Goal: Information Seeking & Learning: Learn about a topic

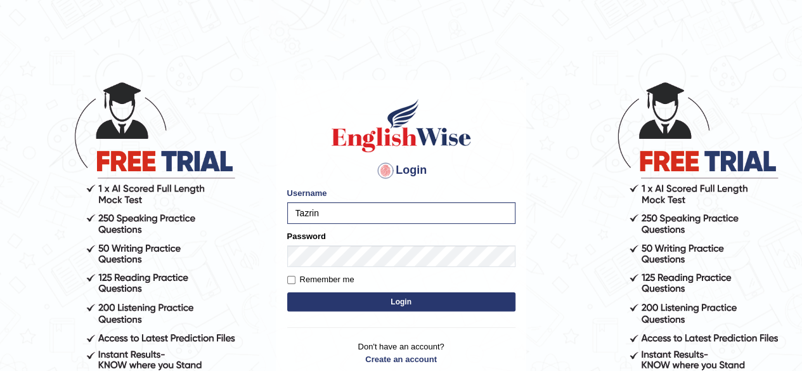
click at [435, 309] on button "Login" at bounding box center [401, 301] width 228 height 19
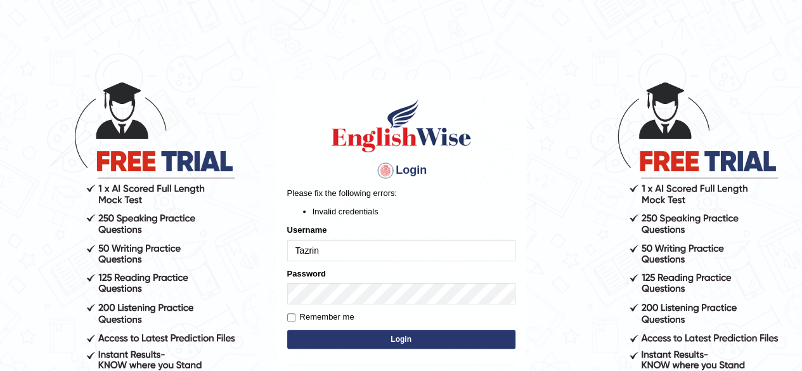
scroll to position [106, 0]
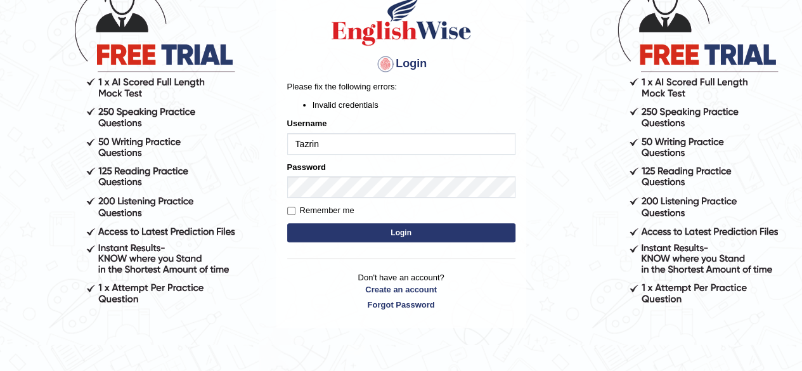
click at [399, 233] on button "Login" at bounding box center [401, 232] width 228 height 19
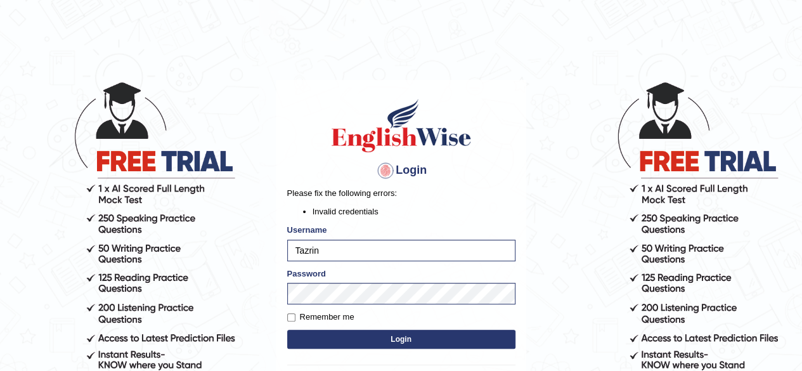
click at [395, 343] on button "Login" at bounding box center [401, 338] width 228 height 19
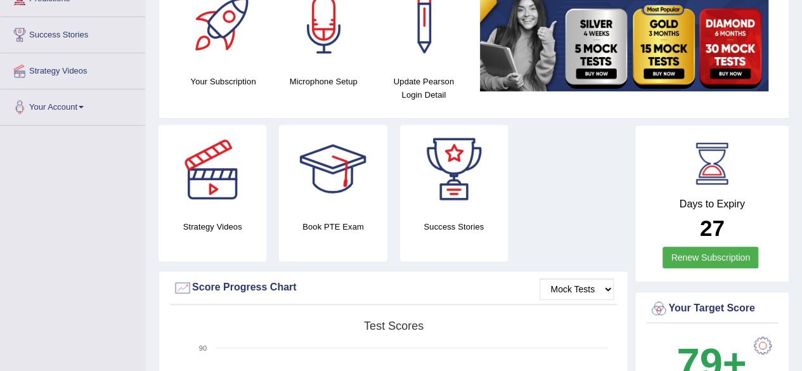
scroll to position [137, 0]
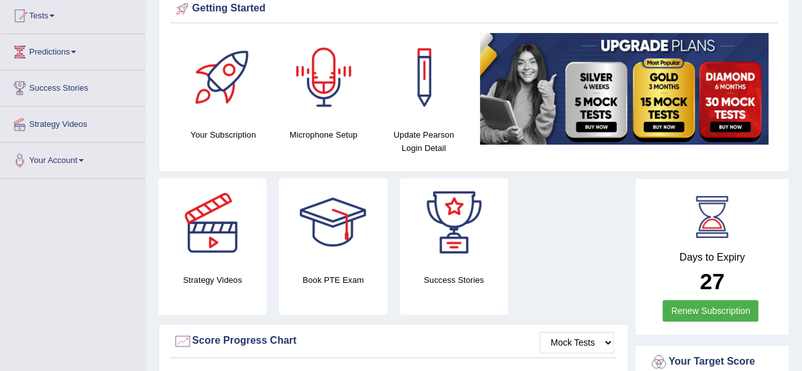
click at [324, 91] on div at bounding box center [323, 77] width 89 height 89
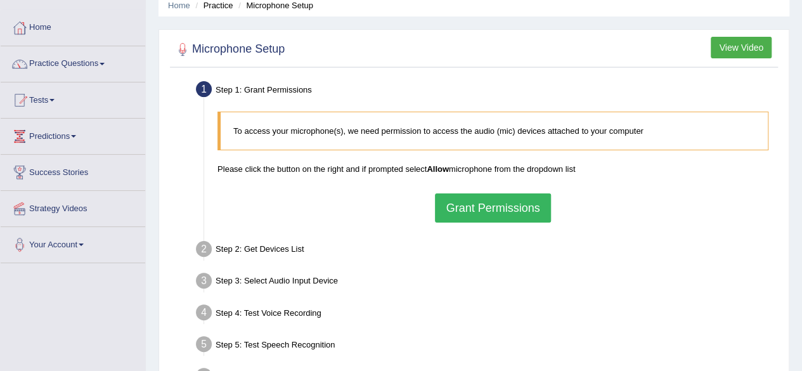
scroll to position [53, 0]
click at [507, 198] on button "Grant Permissions" at bounding box center [492, 207] width 115 height 29
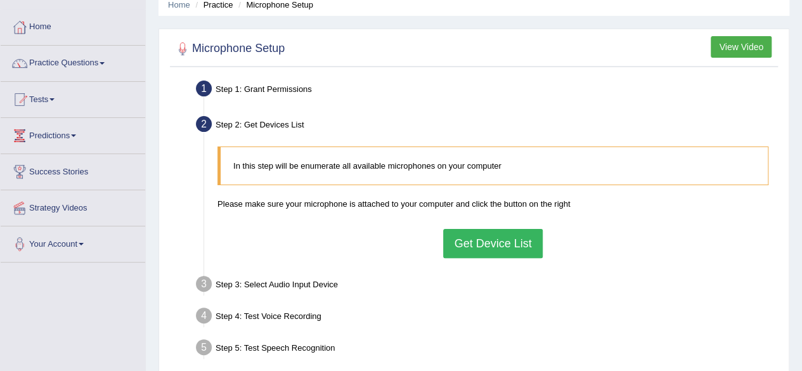
click at [492, 241] on button "Get Device List" at bounding box center [492, 243] width 99 height 29
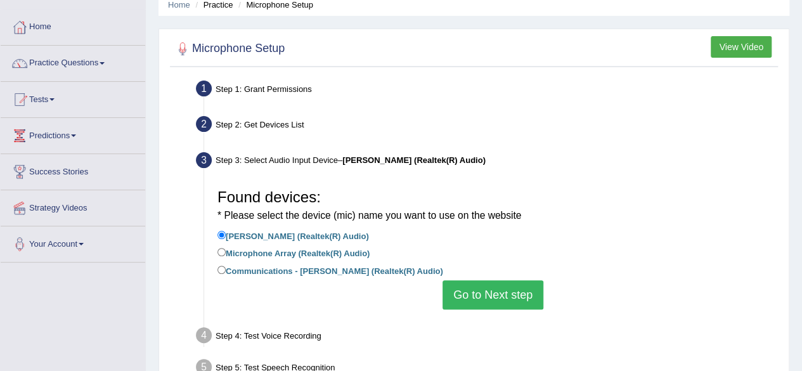
click at [486, 301] on button "Go to Next step" at bounding box center [492, 294] width 101 height 29
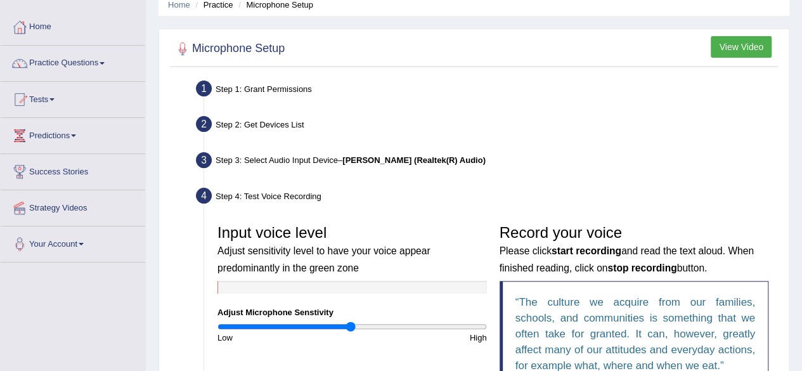
scroll to position [126, 0]
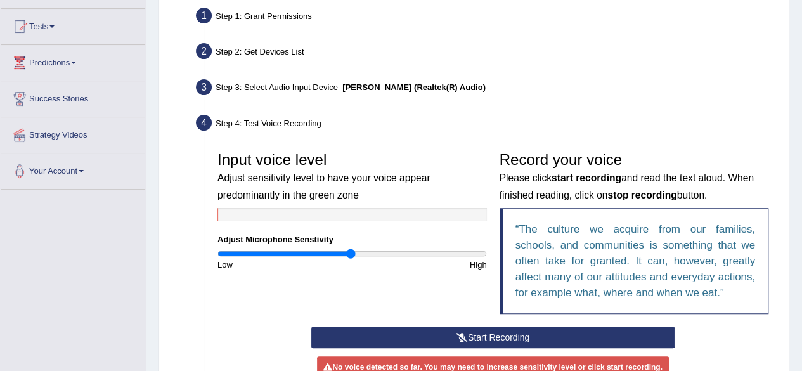
click at [490, 338] on button "Start Recording" at bounding box center [492, 337] width 363 height 22
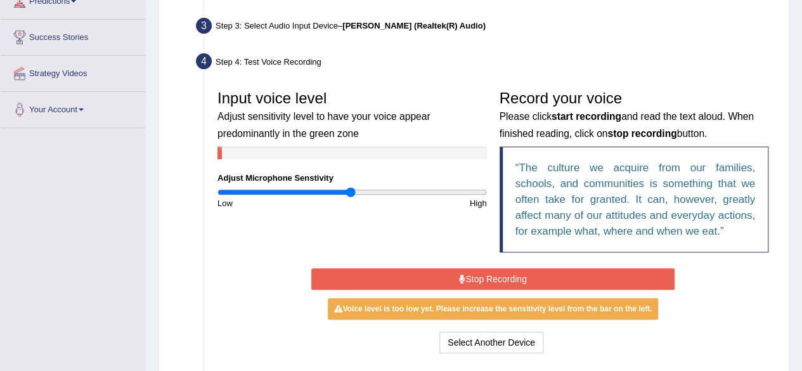
scroll to position [191, 0]
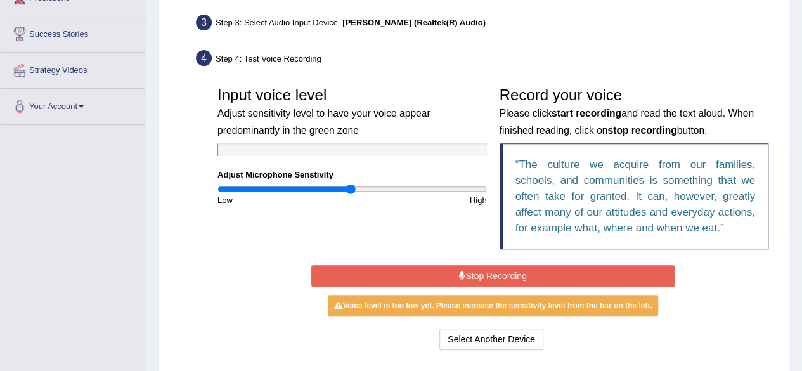
click at [501, 273] on button "Stop Recording" at bounding box center [492, 276] width 363 height 22
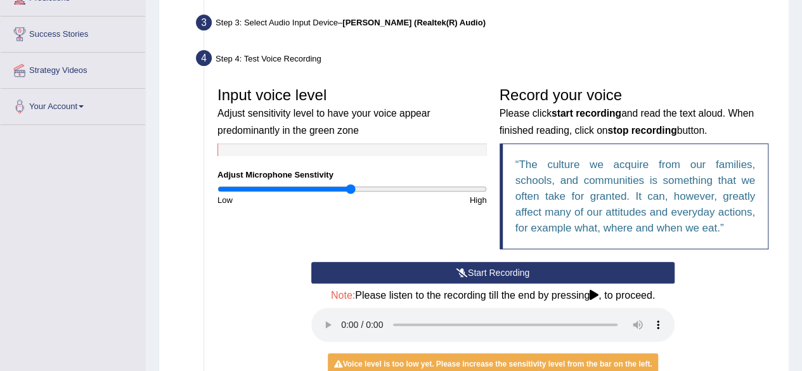
click at [504, 271] on button "Start Recording" at bounding box center [492, 273] width 363 height 22
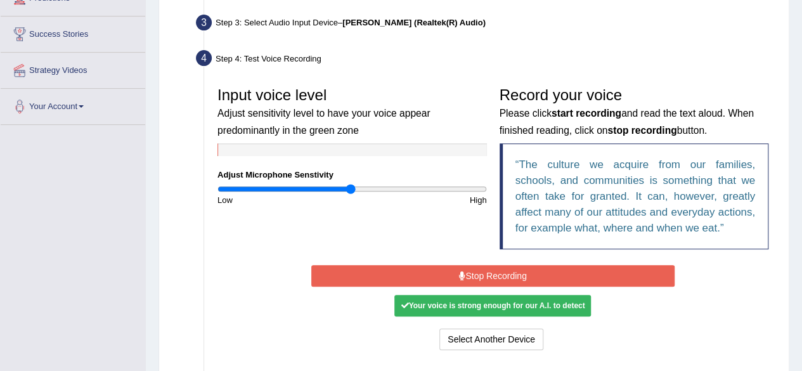
click at [518, 270] on button "Stop Recording" at bounding box center [492, 276] width 363 height 22
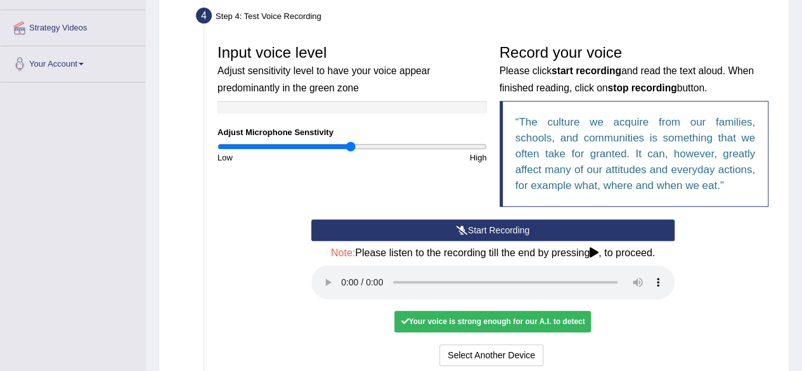
scroll to position [239, 0]
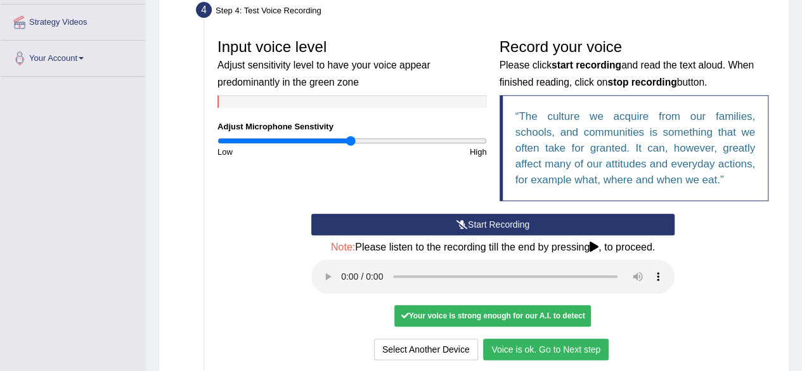
click at [584, 347] on button "Voice is ok. Go to Next step" at bounding box center [545, 349] width 125 height 22
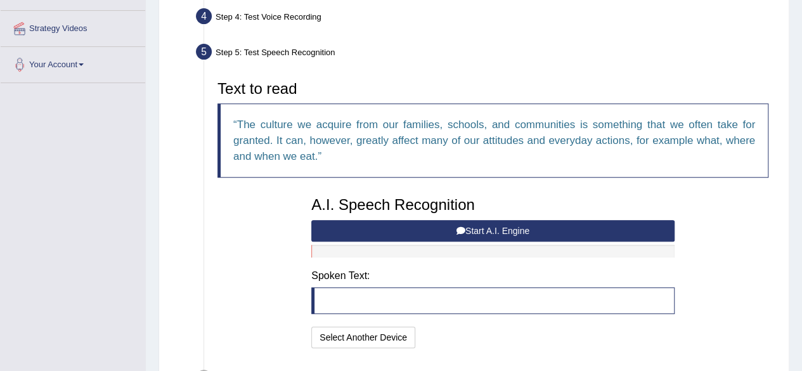
scroll to position [236, 0]
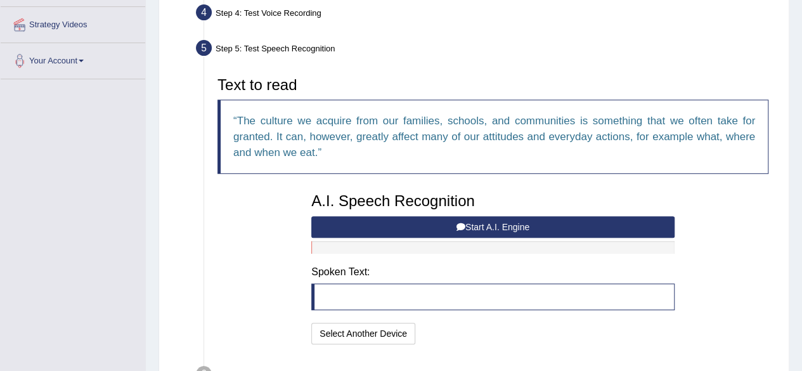
click at [570, 229] on button "Start A.I. Engine" at bounding box center [492, 227] width 363 height 22
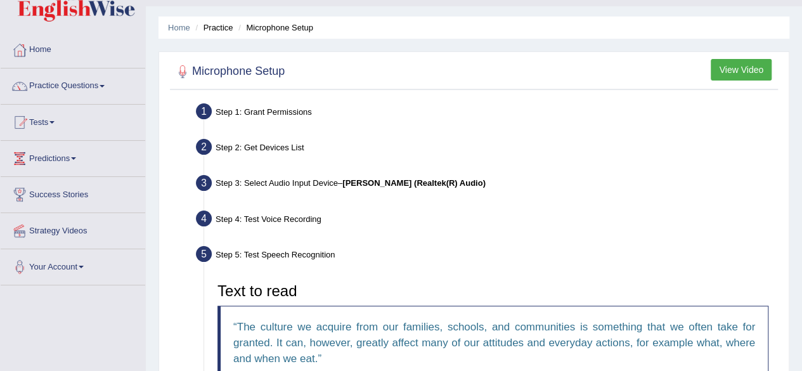
scroll to position [0, 0]
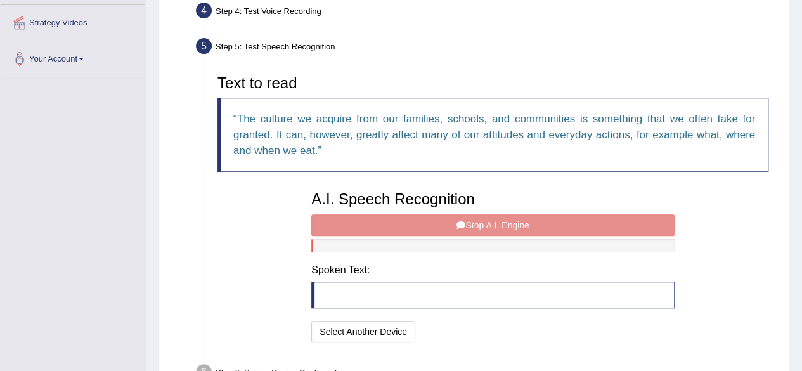
click at [476, 246] on div at bounding box center [492, 245] width 363 height 13
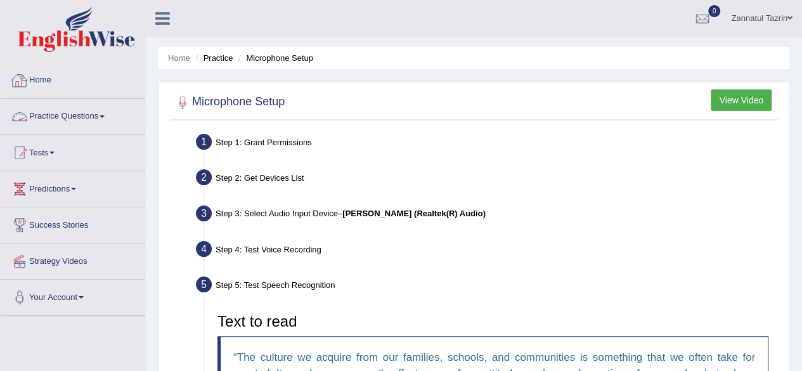
click at [91, 116] on link "Practice Questions" at bounding box center [73, 115] width 144 height 32
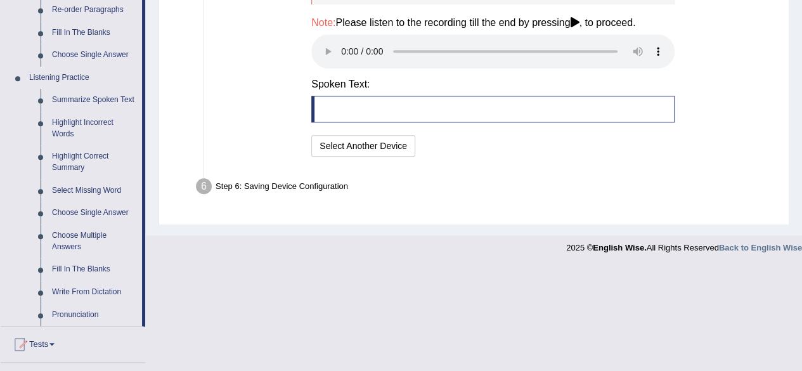
scroll to position [485, 0]
click at [103, 96] on link "Summarize Spoken Text" at bounding box center [94, 100] width 96 height 23
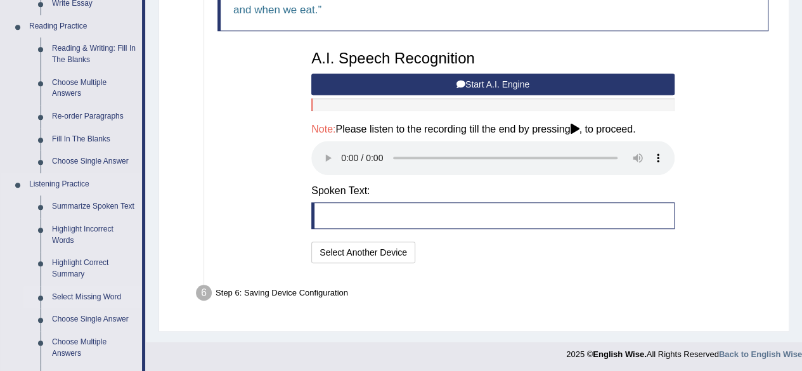
scroll to position [573, 0]
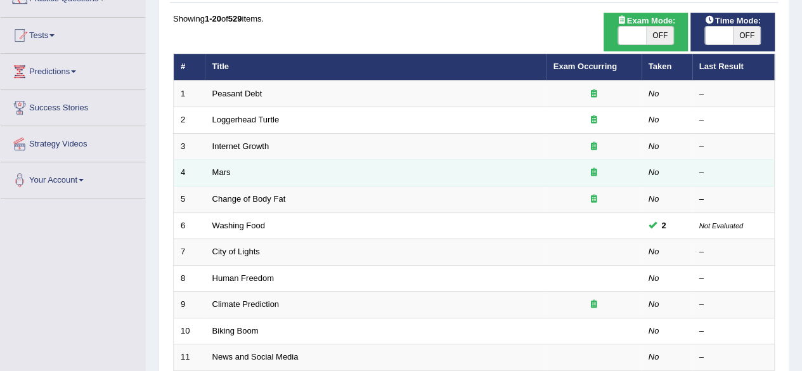
scroll to position [117, 0]
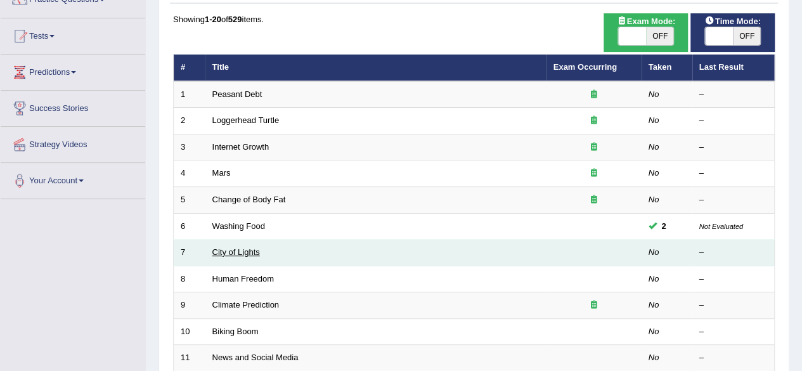
click at [240, 247] on link "City of Lights" at bounding box center [236, 252] width 48 height 10
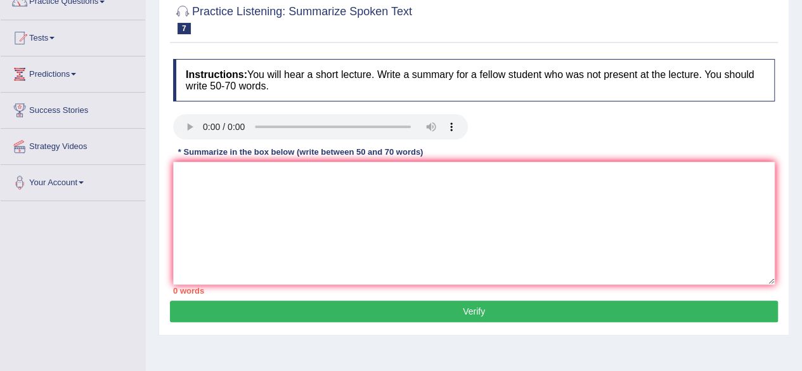
scroll to position [114, 0]
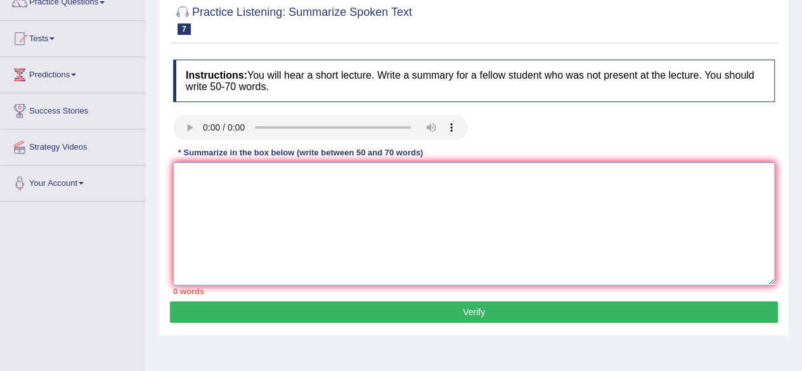
click at [187, 173] on textarea at bounding box center [473, 223] width 601 height 123
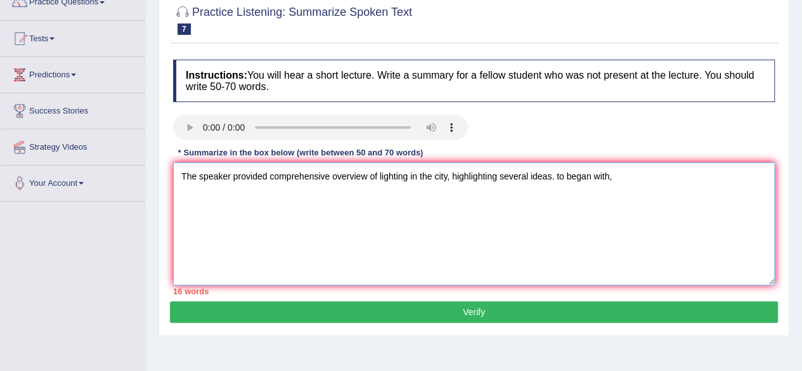
click at [559, 176] on textarea "The speaker provided comprehensive overview of lighting in the city, highlighti…" at bounding box center [473, 223] width 601 height 123
click at [617, 174] on textarea "The speaker provided comprehensive overview of lighting in the city, highlighti…" at bounding box center [473, 223] width 601 height 123
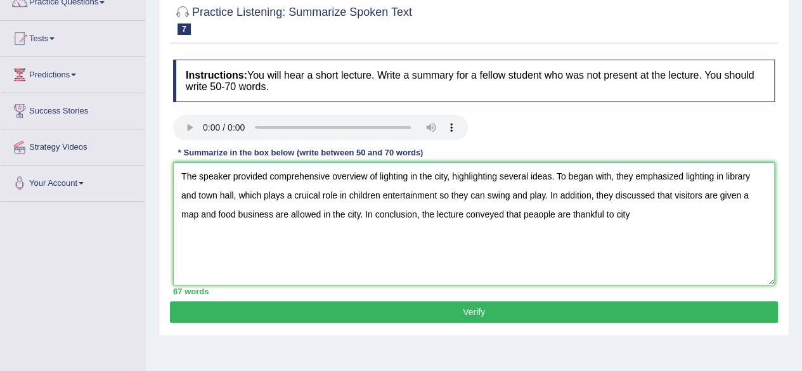
click at [518, 217] on textarea "The speaker provided comprehensive overview of lighting in the city, highlighti…" at bounding box center [473, 223] width 601 height 123
click at [606, 215] on textarea "The speaker provided comprehensive overview of lighting in the city, highlighti…" at bounding box center [473, 223] width 601 height 123
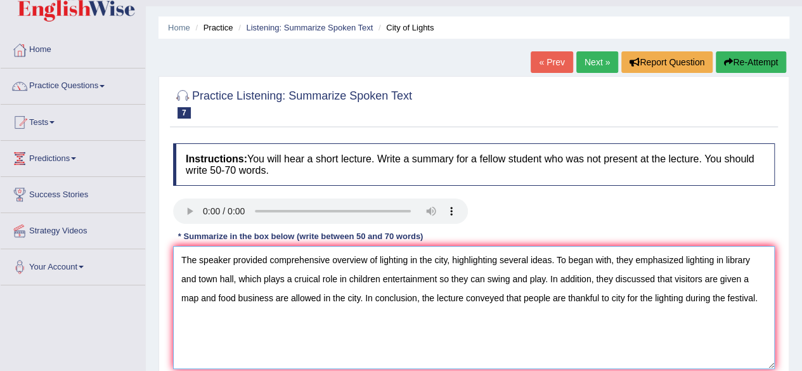
scroll to position [30, 0]
click at [610, 259] on textarea "The speaker provided comprehensive overview of lighting in the city, highlighti…" at bounding box center [473, 307] width 601 height 123
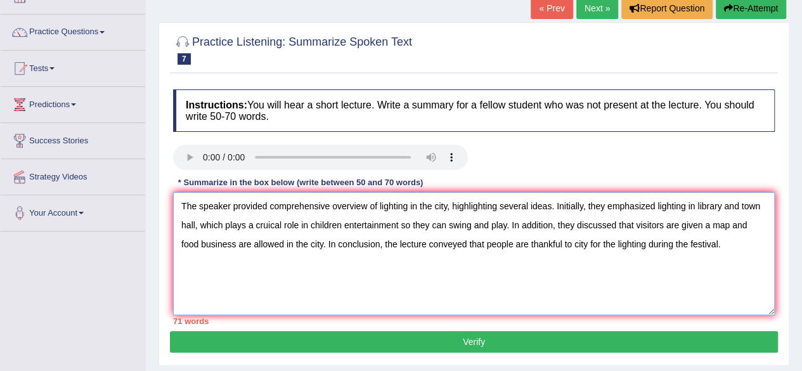
scroll to position [83, 0]
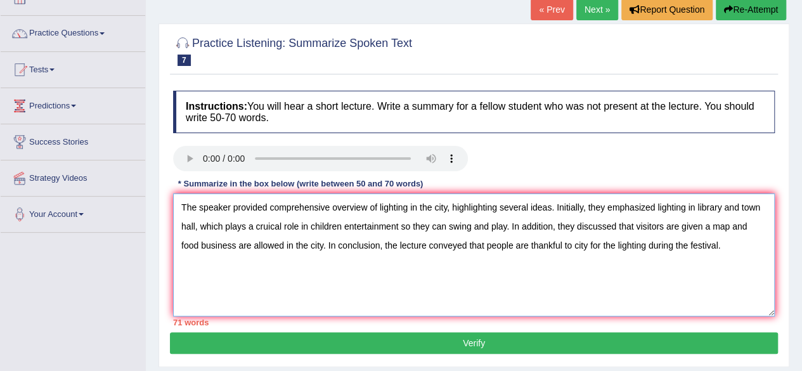
click at [340, 226] on textarea "The speaker provided comprehensive overview of lighting in the city, highlighti…" at bounding box center [473, 254] width 601 height 123
click at [399, 225] on textarea "The speaker provided comprehensive overview of lighting in the city, highlighti…" at bounding box center [473, 254] width 601 height 123
click at [634, 225] on textarea "The speaker provided comprehensive overview of lighting in the city, highlighti…" at bounding box center [473, 254] width 601 height 123
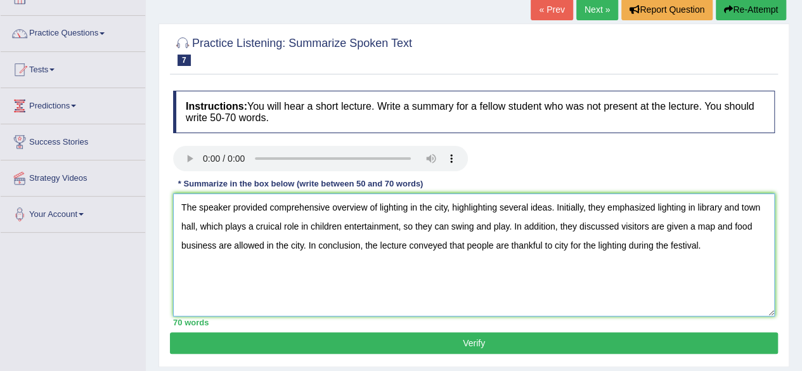
click at [215, 248] on textarea "The speaker provided comprehensive overview of lighting in the city, highlighti…" at bounding box center [473, 254] width 601 height 123
click at [245, 254] on textarea "The speaker provided comprehensive overview of lighting in the city, highlighti…" at bounding box center [473, 254] width 601 height 123
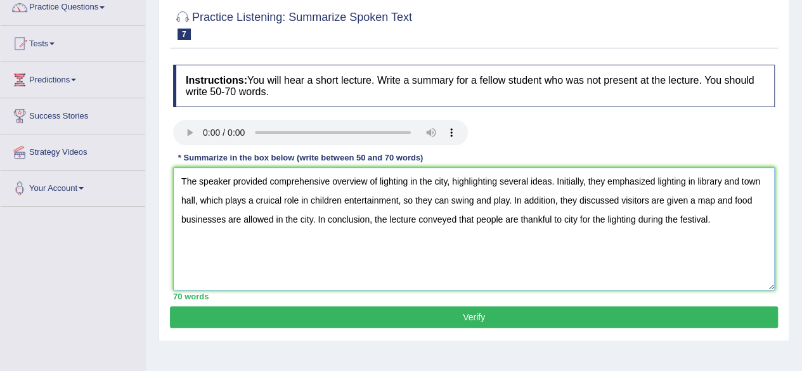
scroll to position [110, 0]
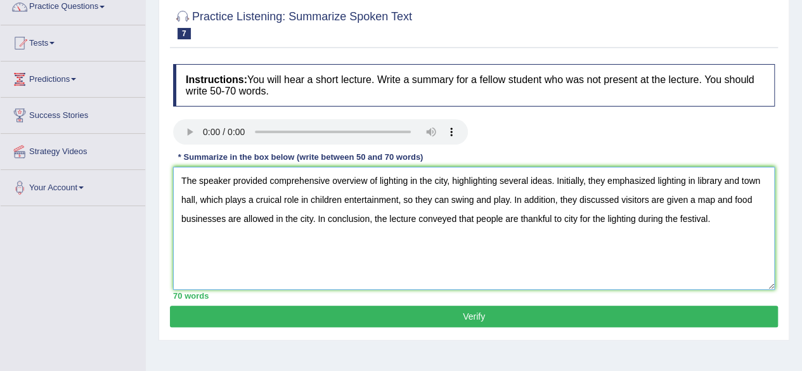
type textarea "The speaker provided comprehensive overview of lighting in the city, highlighti…"
click at [487, 317] on button "Verify" at bounding box center [474, 316] width 608 height 22
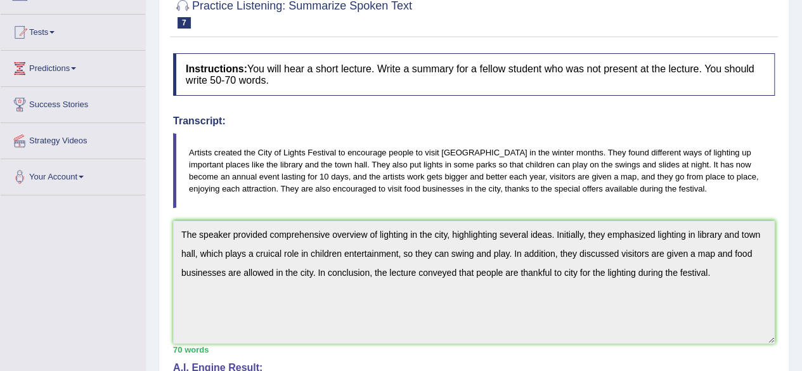
scroll to position [0, 0]
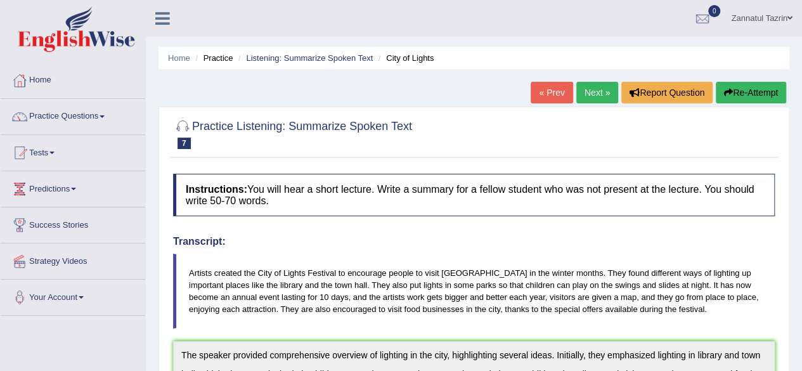
click at [748, 90] on button "Re-Attempt" at bounding box center [750, 93] width 70 height 22
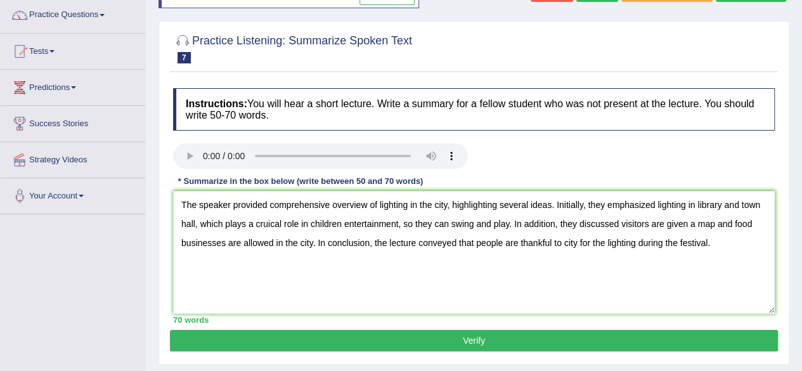
click at [274, 222] on textarea "The speaker provided comprehensive overview of lighting in the city, highlighti…" at bounding box center [473, 252] width 601 height 123
click at [269, 221] on textarea "The speaker provided comprehensive overview of lighting in the city, highlighti…" at bounding box center [473, 252] width 601 height 123
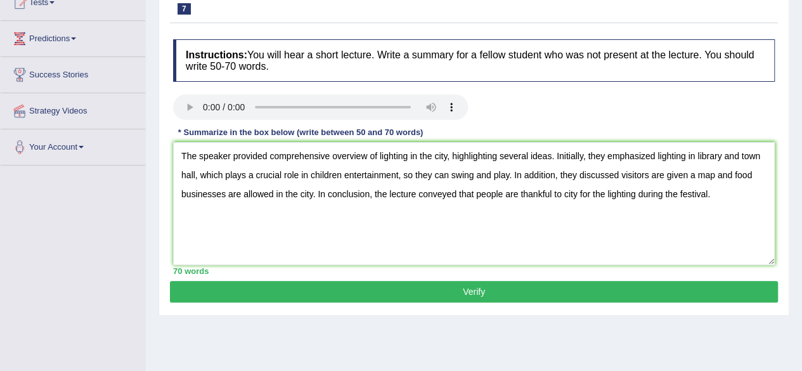
scroll to position [151, 0]
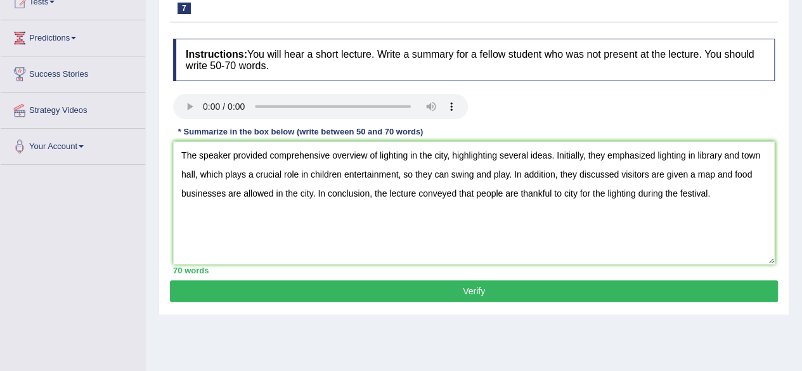
type textarea "The speaker provided comprehensive overview of lighting in the city, highlighti…"
click at [475, 287] on button "Verify" at bounding box center [474, 291] width 608 height 22
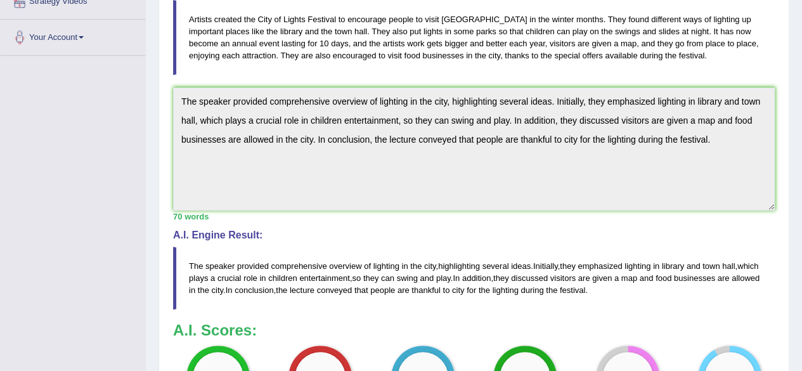
scroll to position [346, 0]
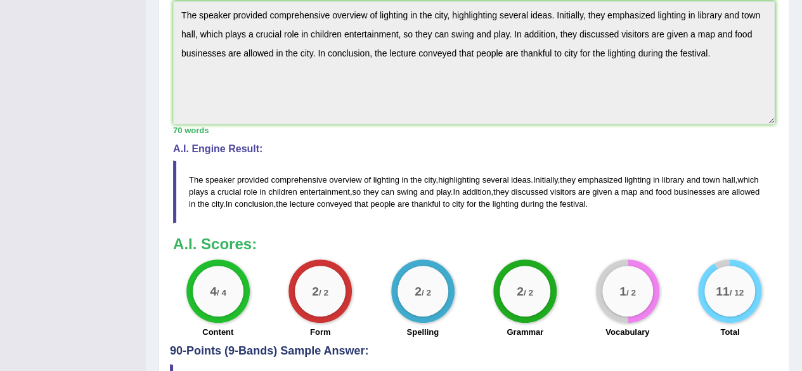
click at [632, 333] on label "Vocabulary" at bounding box center [627, 332] width 44 height 12
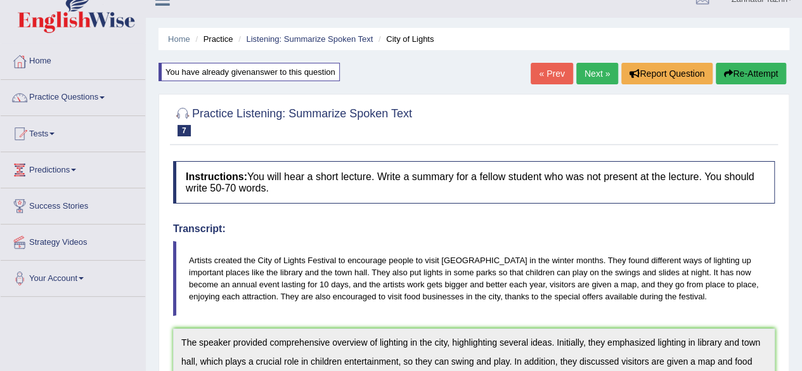
scroll to position [15, 0]
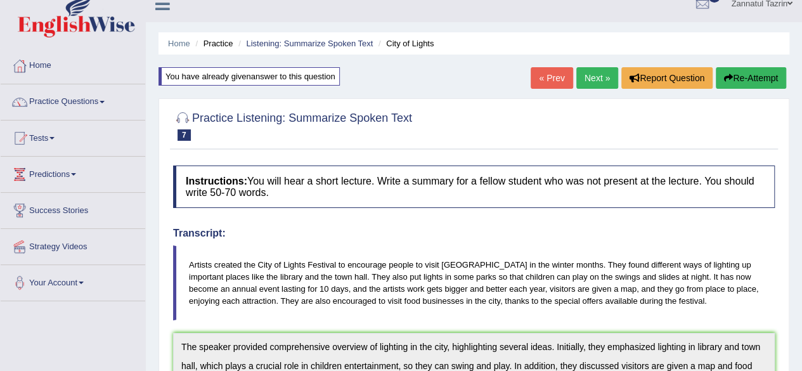
click at [755, 77] on button "Re-Attempt" at bounding box center [750, 78] width 70 height 22
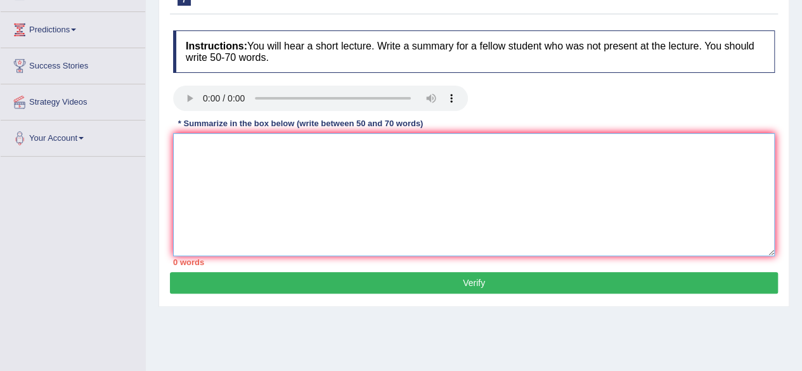
click at [207, 148] on textarea at bounding box center [473, 194] width 601 height 123
paste textarea "The speaker provided comprehensive overview of lighting in the city, highlighti…"
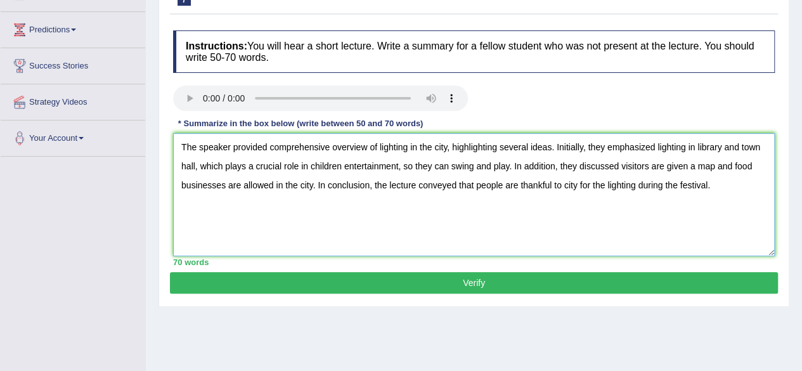
click at [634, 184] on textarea "The speaker provided comprehensive overview of lighting in the city, highlighti…" at bounding box center [473, 194] width 601 height 123
type textarea "The speaker provided comprehensive overview of lighting in the city, highlighti…"
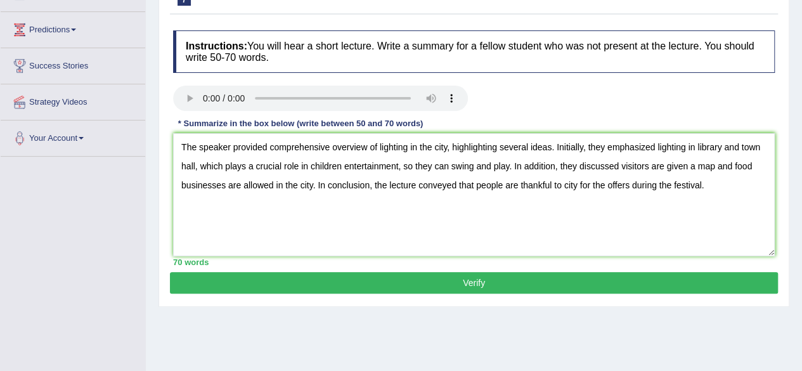
click at [527, 284] on button "Verify" at bounding box center [474, 283] width 608 height 22
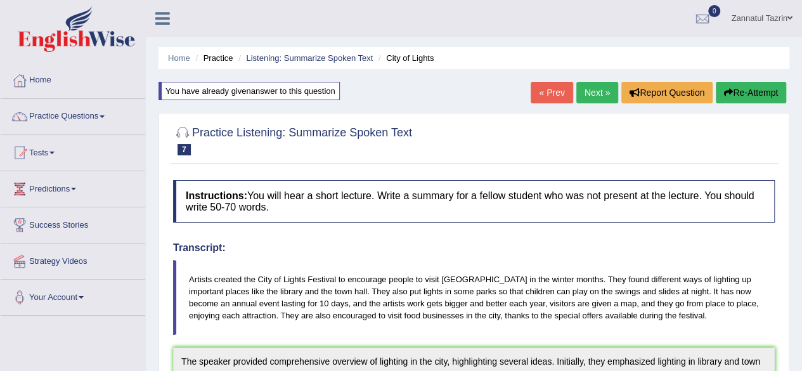
click at [770, 89] on button "Re-Attempt" at bounding box center [750, 93] width 70 height 22
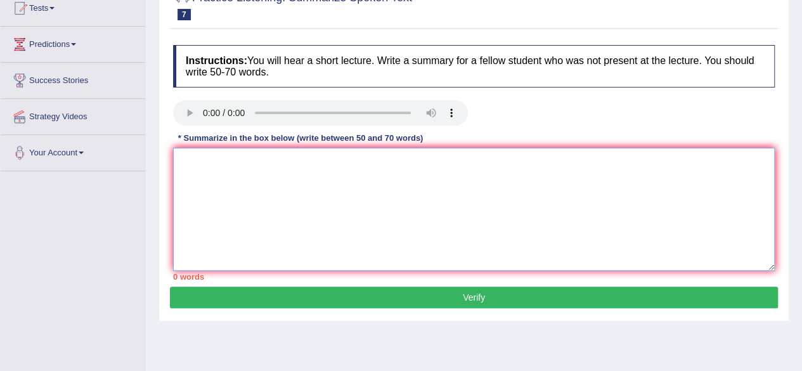
click at [185, 163] on textarea at bounding box center [473, 209] width 601 height 123
paste textarea "The speaker provided comprehensive overview of lighting in the city, highlighti…"
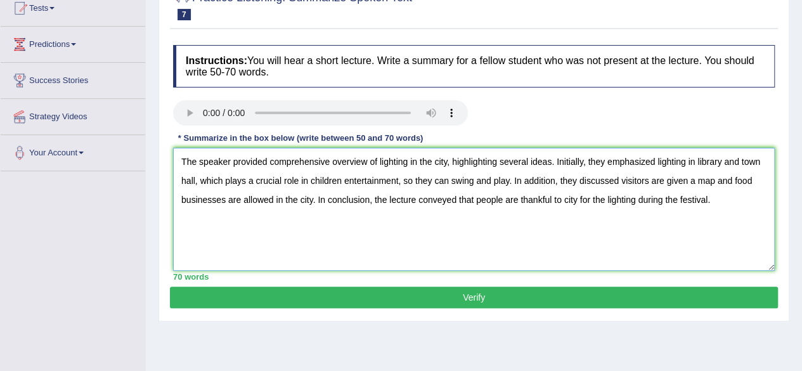
click at [551, 161] on textarea "The speaker provided comprehensive overview of lighting in the city, highlighti…" at bounding box center [473, 209] width 601 height 123
click at [446, 162] on textarea "The speaker provided comprehensive overview of lighting in the city, highlighti…" at bounding box center [473, 209] width 601 height 123
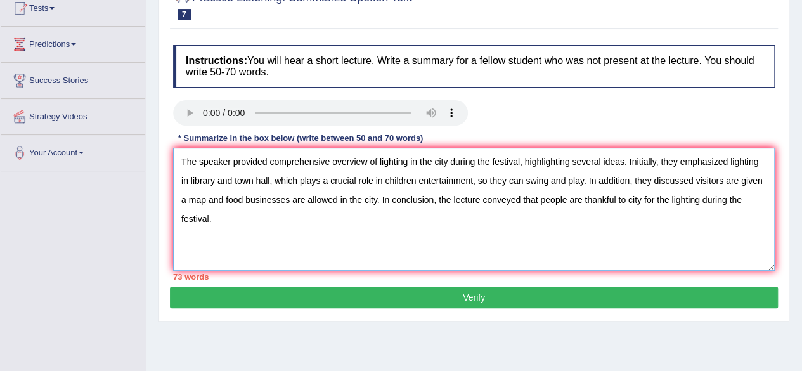
click at [622, 162] on textarea "The speaker provided comprehensive overview of lighting in the city during the …" at bounding box center [473, 209] width 601 height 123
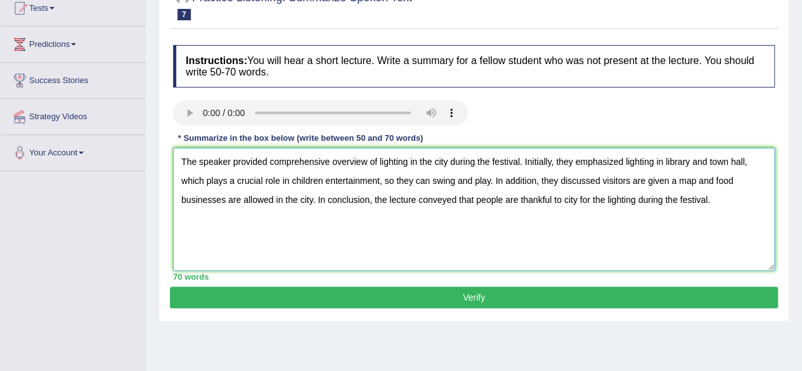
click at [706, 199] on textarea "The speaker provided comprehensive overview of lighting in the city during the …" at bounding box center [473, 209] width 601 height 123
click at [652, 199] on textarea "The speaker provided comprehensive overview of lighting in the city during the …" at bounding box center [473, 209] width 601 height 123
drag, startPoint x: 709, startPoint y: 212, endPoint x: 764, endPoint y: 353, distance: 150.9
click at [764, 353] on div "Home Practice Listening: Summarize Spoken Text City of Lights You have already …" at bounding box center [474, 173] width 656 height 634
type textarea "The speaker provided comprehensive overview of lighting in the city during the …"
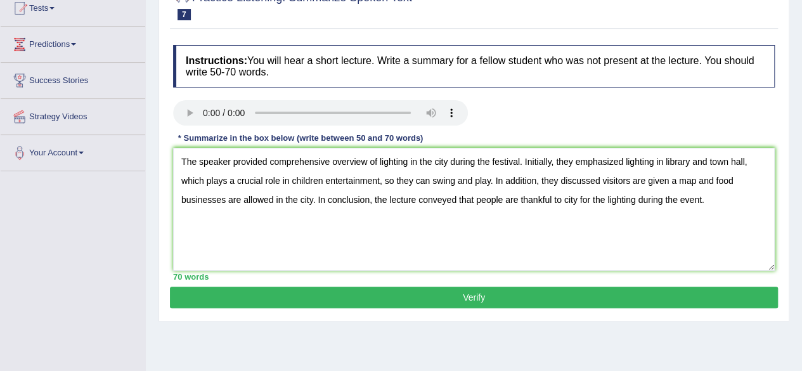
click at [513, 294] on button "Verify" at bounding box center [474, 297] width 608 height 22
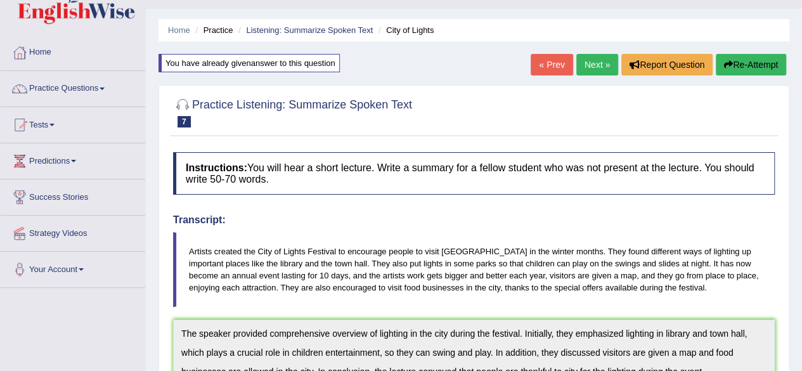
scroll to position [29, 0]
click at [760, 61] on button "Re-Attempt" at bounding box center [750, 64] width 70 height 22
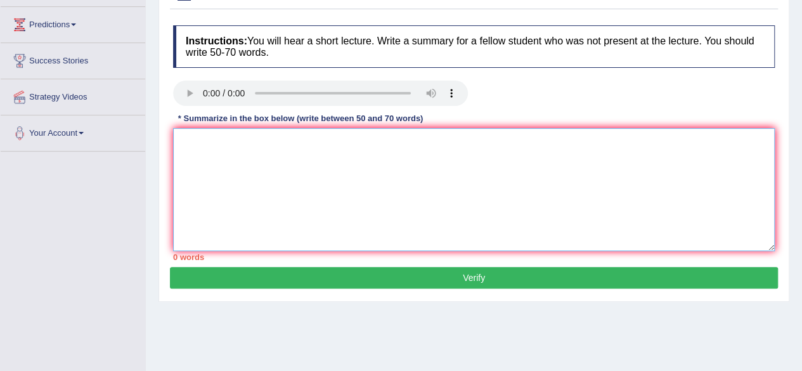
click at [253, 149] on textarea at bounding box center [473, 189] width 601 height 123
paste textarea "The speaker delivered a thorough overview of lighting in the city, emphasizing …"
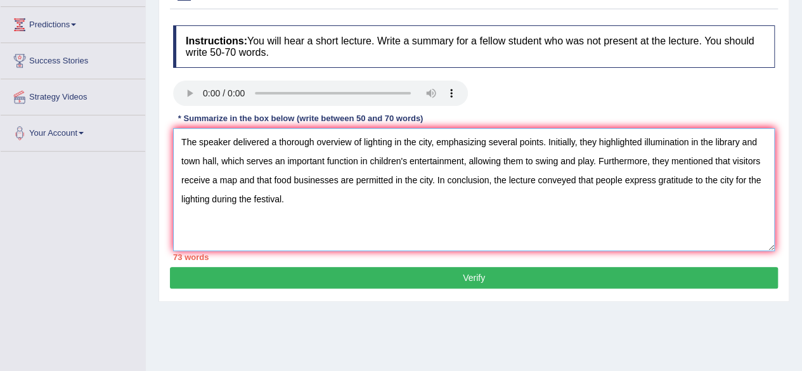
click at [431, 179] on textarea "The speaker delivered a thorough overview of lighting in the city, emphasizing …" at bounding box center [473, 189] width 601 height 123
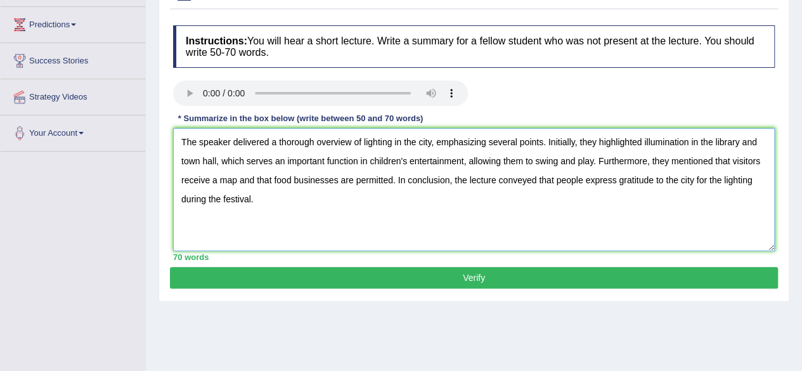
click at [400, 184] on textarea "The speaker delivered a thorough overview of lighting in the city, emphasizing …" at bounding box center [473, 189] width 601 height 123
type textarea "The speaker delivered a thorough overview of lighting in the city, emphasizing …"
click at [480, 278] on button "Verify" at bounding box center [474, 278] width 608 height 22
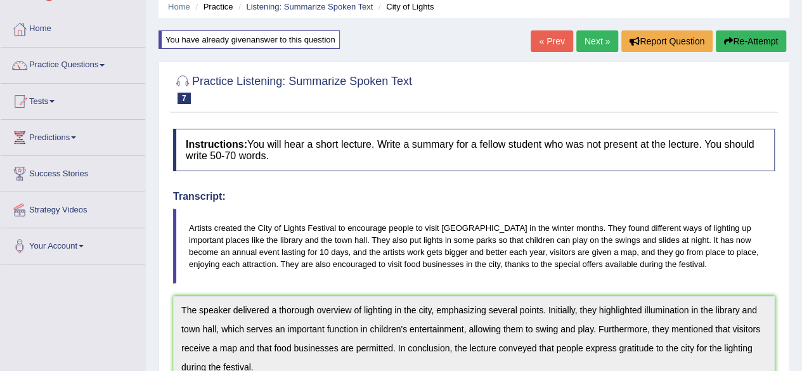
scroll to position [51, 0]
click at [755, 37] on button "Re-Attempt" at bounding box center [750, 42] width 70 height 22
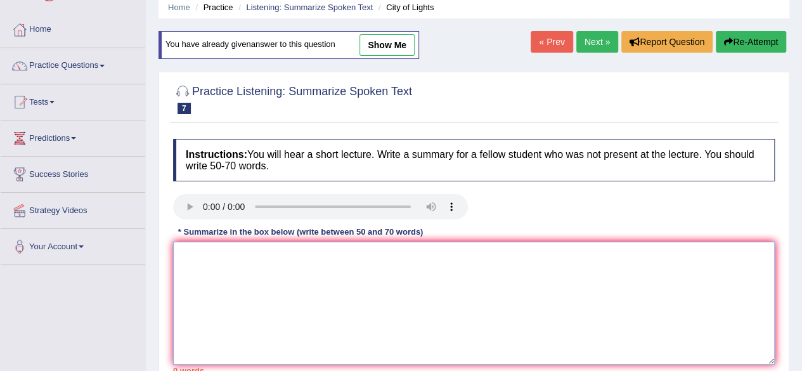
click at [195, 255] on textarea at bounding box center [473, 302] width 601 height 123
paste textarea "The speaker provided comprehensive overview of lighting in the city, highlighti…"
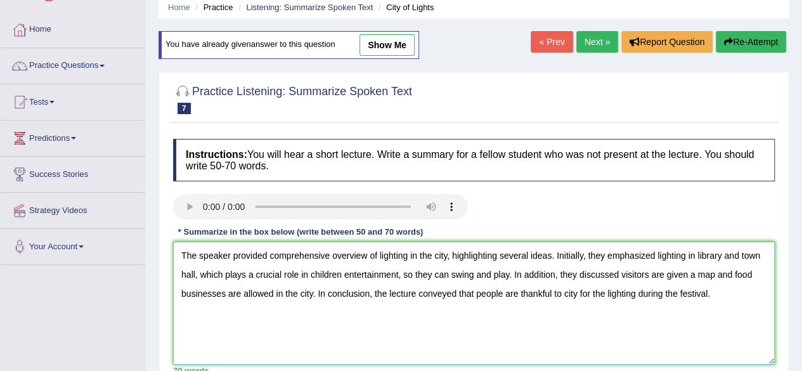
click at [266, 254] on textarea "The speaker provided comprehensive overview of lighting in the city, highlighti…" at bounding box center [473, 302] width 601 height 123
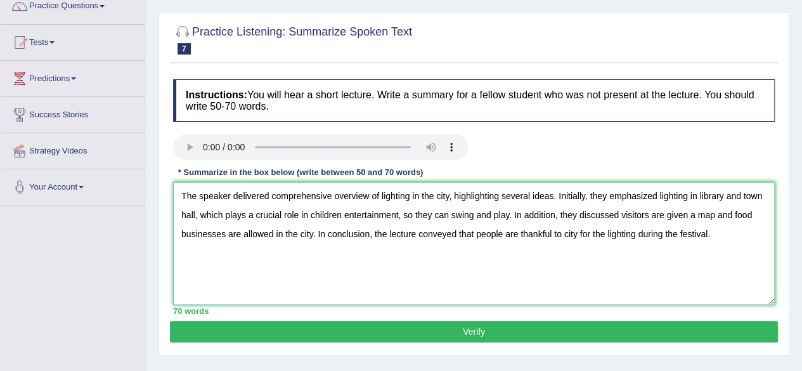
scroll to position [109, 0]
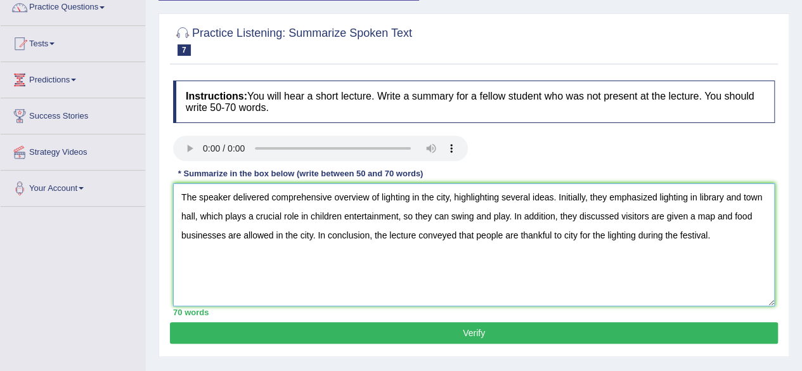
click at [456, 234] on textarea "The speaker delivered comprehensive overview of lighting in the city, highlight…" at bounding box center [473, 244] width 601 height 123
click at [617, 213] on textarea "The speaker delivered comprehensive overview of lighting in the city, highlight…" at bounding box center [473, 244] width 601 height 123
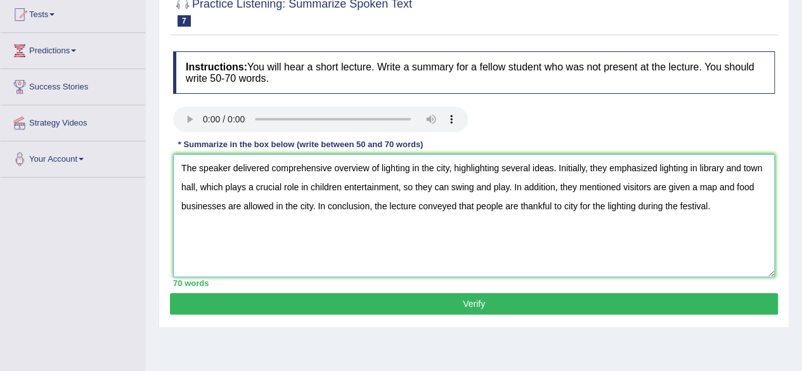
scroll to position [138, 0]
type textarea "The speaker delivered comprehensive overview of lighting in the city, highlight…"
click at [555, 305] on button "Verify" at bounding box center [474, 304] width 608 height 22
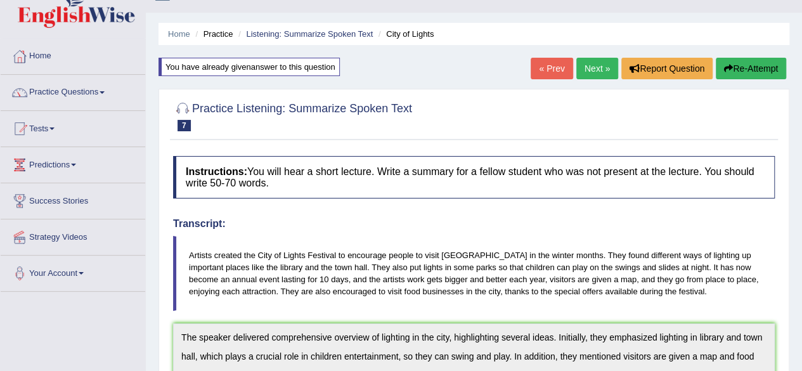
scroll to position [23, 0]
click at [598, 61] on link "Next »" at bounding box center [597, 69] width 42 height 22
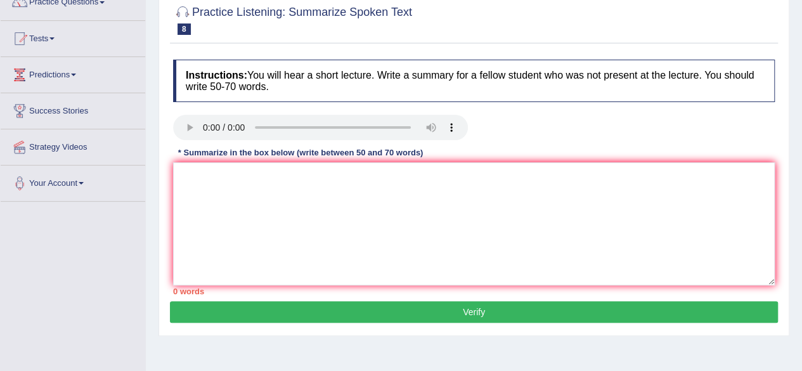
scroll to position [115, 0]
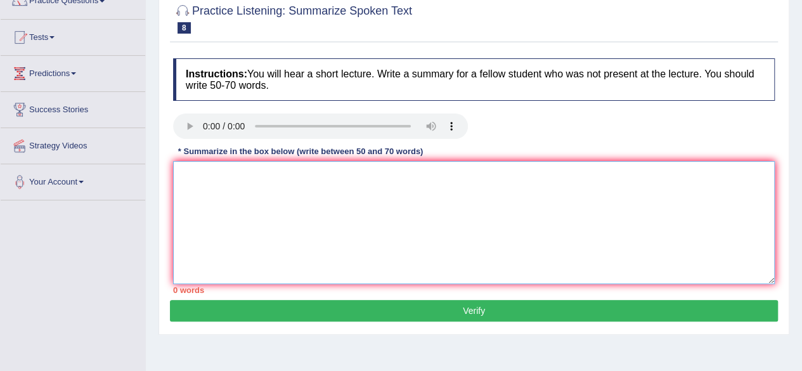
click at [208, 183] on textarea at bounding box center [473, 222] width 601 height 123
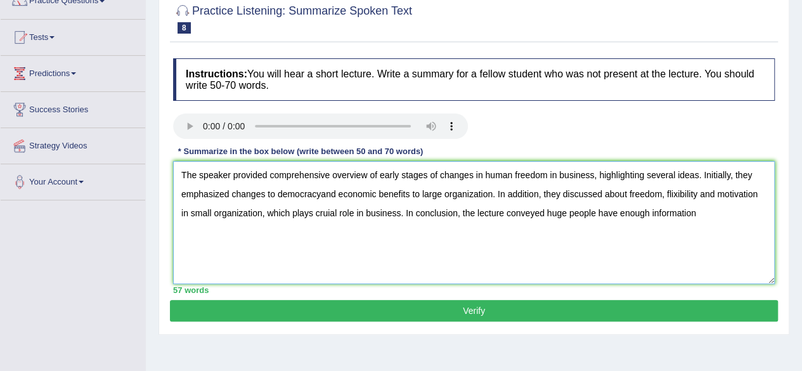
click at [491, 193] on textarea "The speaker provided comprehensive overview of early stages of changes in human…" at bounding box center [473, 222] width 601 height 123
drag, startPoint x: 390, startPoint y: 212, endPoint x: 260, endPoint y: 217, distance: 130.7
click at [260, 217] on textarea "The speaker provided comprehensive overview of early stages of changes in human…" at bounding box center [473, 222] width 601 height 123
click at [492, 195] on textarea "The speaker provided comprehensive overview of early stages of changes in human…" at bounding box center [473, 222] width 601 height 123
paste textarea "which plays cruial role in business"
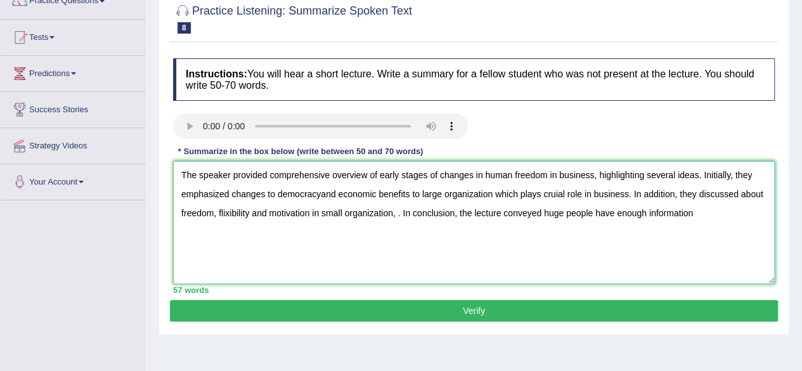
click at [492, 193] on textarea "The speaker provided comprehensive overview of early stages of changes in human…" at bounding box center [473, 222] width 601 height 123
click at [393, 215] on textarea "The speaker provided comprehensive overview of early stages of changes in human…" at bounding box center [473, 222] width 601 height 123
click at [224, 234] on textarea "The speaker provided comprehensive overview of early stages of changes in human…" at bounding box center [473, 222] width 601 height 123
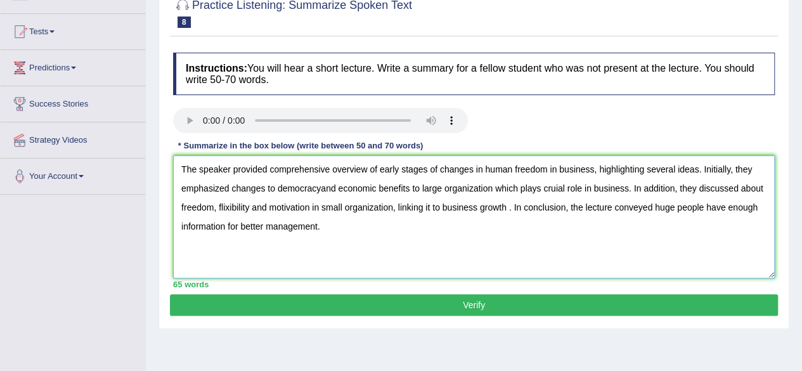
scroll to position [120, 0]
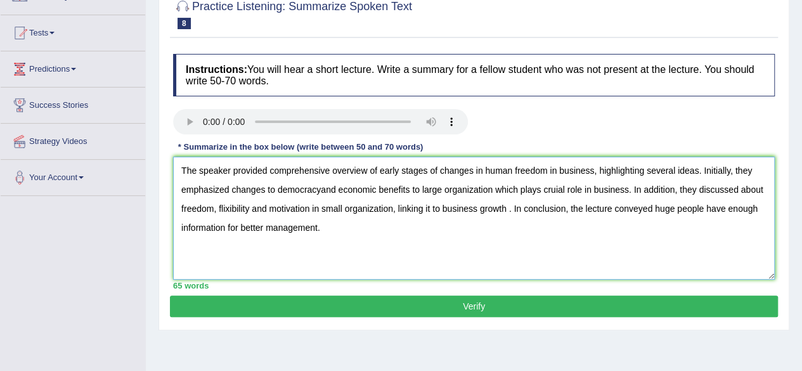
click at [318, 190] on textarea "The speaker provided comprehensive overview of early stages of changes in human…" at bounding box center [473, 218] width 601 height 123
click at [494, 189] on textarea "The speaker provided comprehensive overview of early stages of changes in human…" at bounding box center [473, 218] width 601 height 123
click at [632, 188] on textarea "The speaker provided comprehensive overview of early stages of changes in human…" at bounding box center [473, 218] width 601 height 123
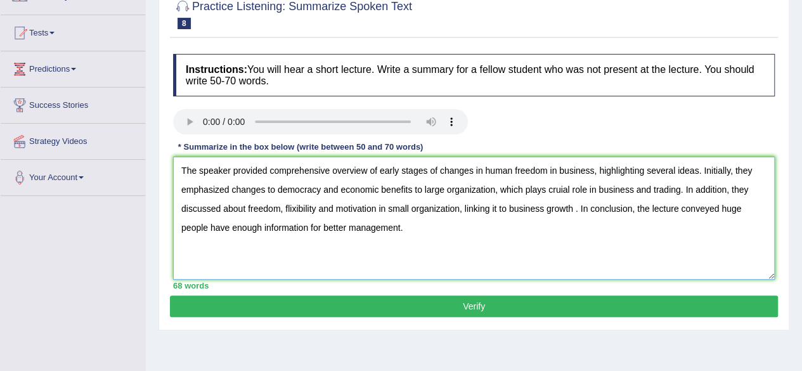
click at [506, 212] on textarea "The speaker provided comprehensive overview of early stages of changes in human…" at bounding box center [473, 218] width 601 height 123
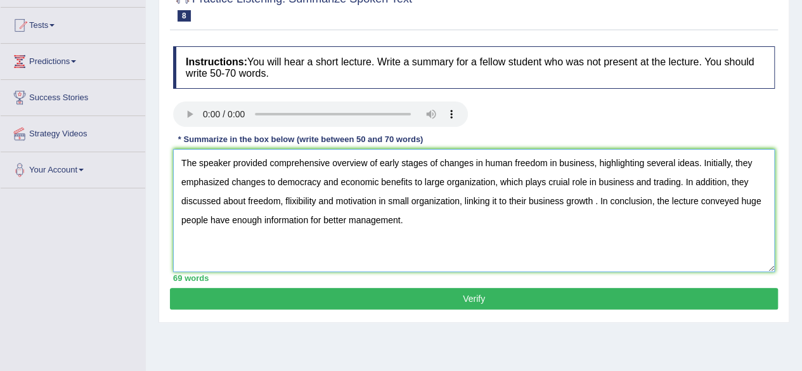
click at [738, 200] on textarea "The speaker provided comprehensive overview of early stages of changes in human…" at bounding box center [473, 210] width 601 height 123
type textarea "The speaker provided comprehensive overview of early stages of changes in human…"
click at [511, 295] on button "Verify" at bounding box center [474, 299] width 608 height 22
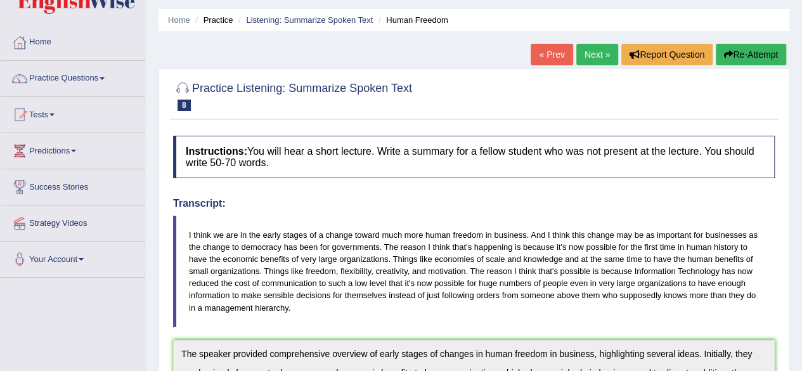
scroll to position [29, 0]
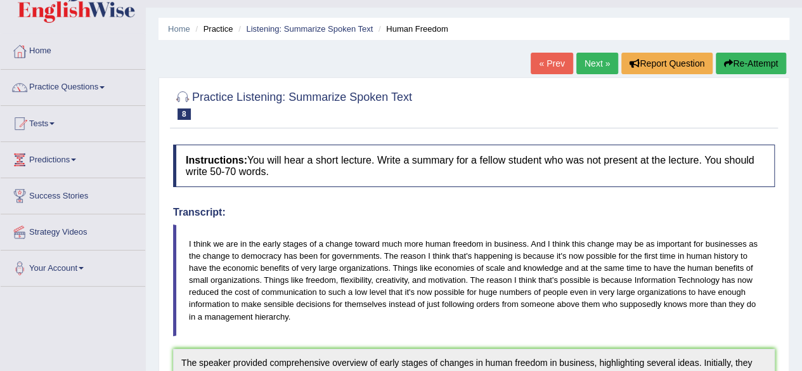
click at [774, 63] on button "Re-Attempt" at bounding box center [750, 64] width 70 height 22
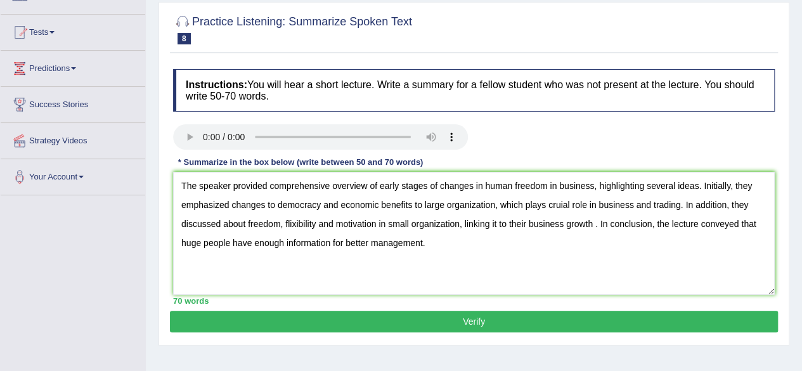
click at [291, 221] on textarea "The speaker provided comprehensive overview of early stages of changes in human…" at bounding box center [473, 233] width 601 height 123
click at [561, 205] on textarea "The speaker provided comprehensive overview of early stages of changes in human…" at bounding box center [473, 233] width 601 height 123
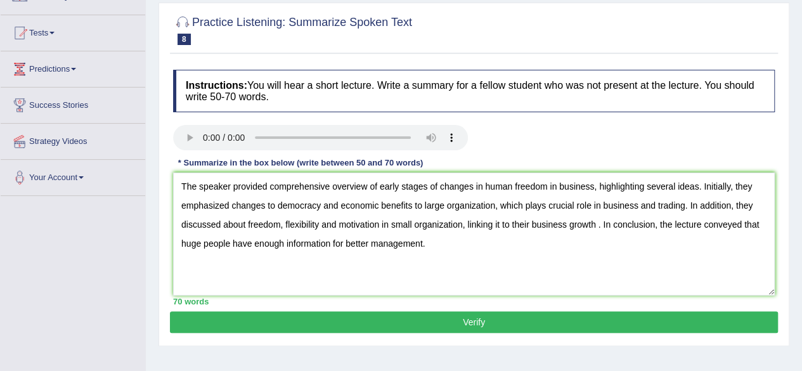
scroll to position [170, 0]
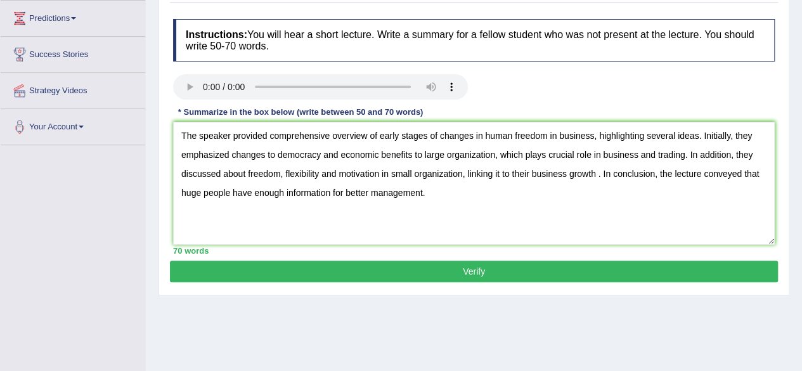
type textarea "The speaker provided comprehensive overview of early stages of changes in human…"
click at [483, 271] on button "Verify" at bounding box center [474, 271] width 608 height 22
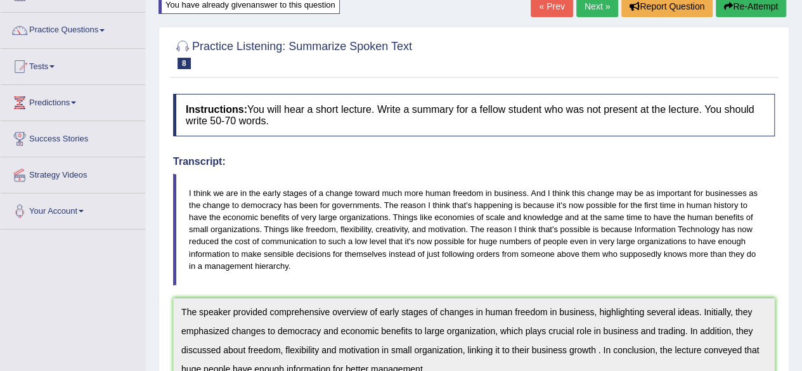
scroll to position [0, 0]
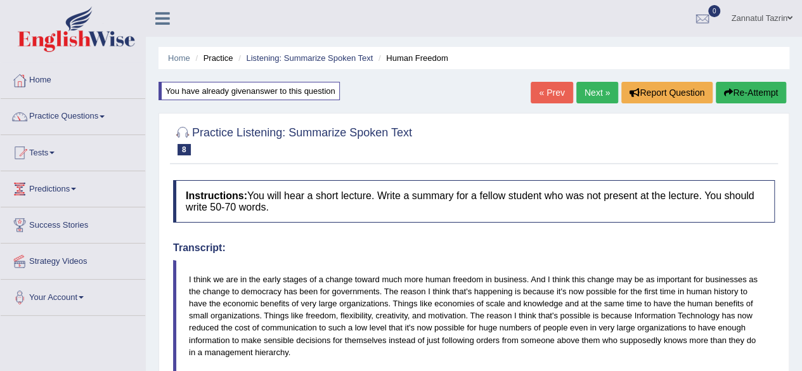
click at [606, 92] on link "Next »" at bounding box center [597, 93] width 42 height 22
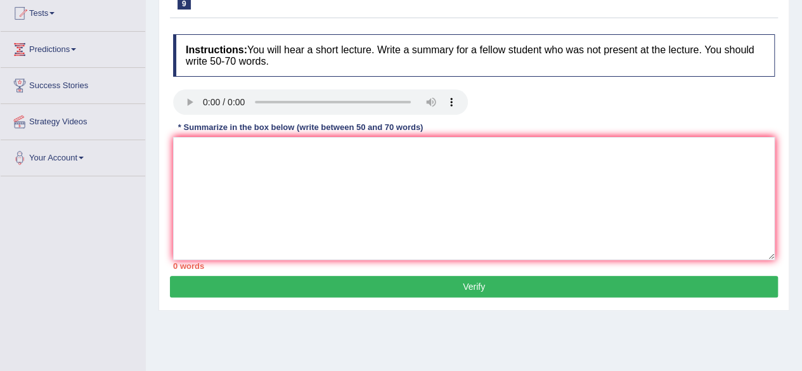
scroll to position [153, 0]
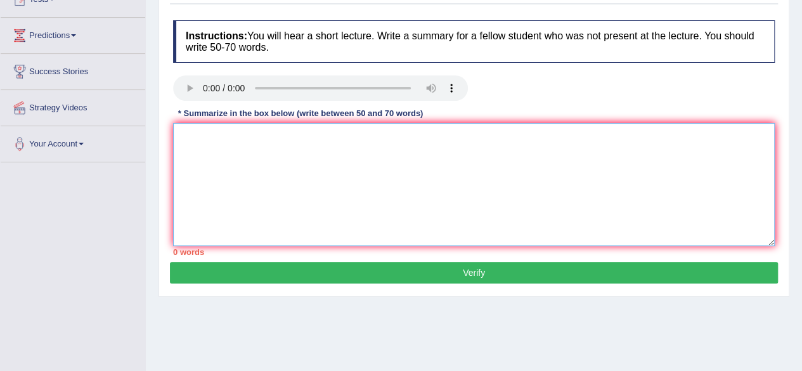
click at [214, 136] on textarea at bounding box center [473, 184] width 601 height 123
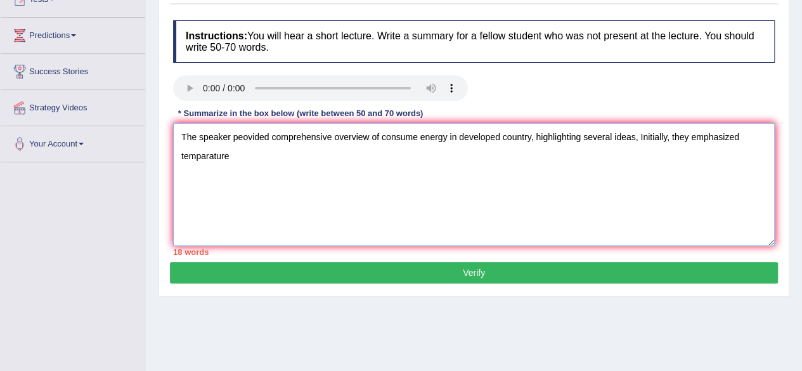
click at [207, 158] on textarea "The speaker peovided comprehensive overview of consume energy in developed coun…" at bounding box center [473, 184] width 601 height 123
click at [230, 156] on textarea "The speaker peovided comprehensive overview of consume energy in developed coun…" at bounding box center [473, 184] width 601 height 123
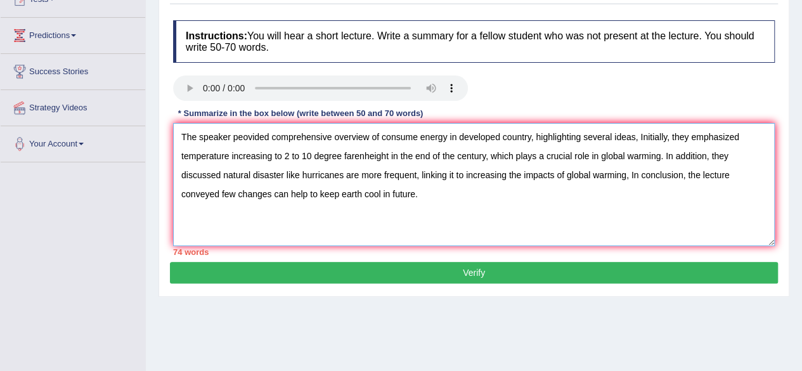
click at [636, 137] on textarea "The speaker peovided comprehensive overview of consume energy in developed coun…" at bounding box center [473, 184] width 601 height 123
click at [643, 137] on textarea "The speaker peovided comprehensive overview of consume energy in developed coun…" at bounding box center [473, 184] width 601 height 123
click at [387, 155] on textarea "The speaker peovided comprehensive overview of consume energy in developed coun…" at bounding box center [473, 184] width 601 height 123
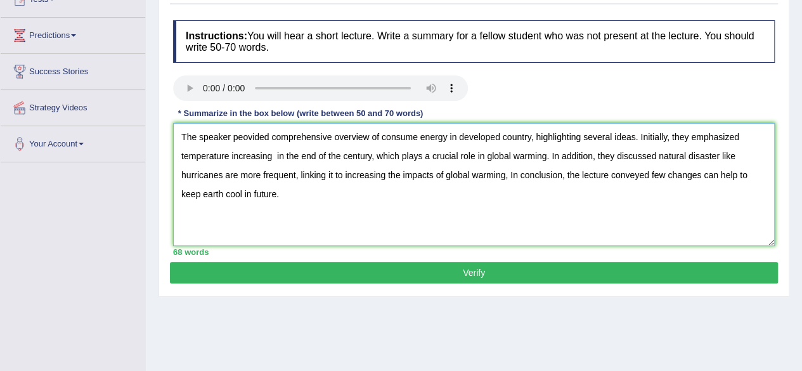
click at [228, 155] on textarea "The speaker peovided comprehensive overview of consume energy in developed coun…" at bounding box center [473, 184] width 601 height 123
click at [384, 177] on textarea "The speaker peovided comprehensive overview of consume energy in developed coun…" at bounding box center [473, 184] width 601 height 123
click at [467, 174] on textarea "The speaker peovided comprehensive overview of consume energy in developed coun…" at bounding box center [473, 184] width 601 height 123
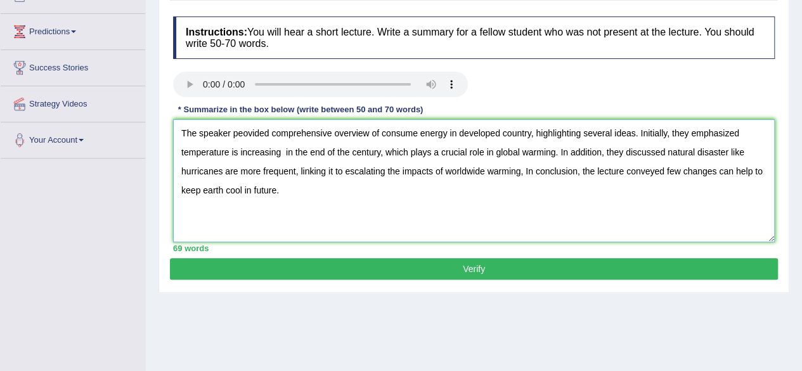
scroll to position [158, 0]
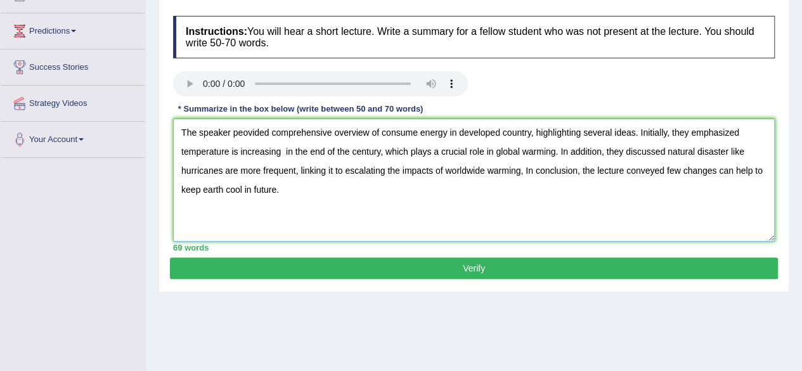
click at [241, 134] on textarea "The speaker peovided comprehensive overview of consume energy in developed coun…" at bounding box center [473, 179] width 601 height 123
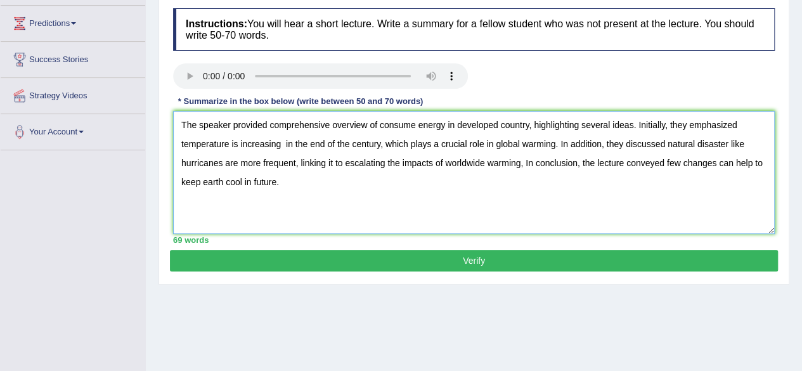
drag, startPoint x: 667, startPoint y: 144, endPoint x: 544, endPoint y: 137, distance: 123.8
click at [544, 137] on textarea "The speaker provided comprehensive overview of consume energy in developed coun…" at bounding box center [473, 172] width 601 height 123
click at [284, 162] on textarea "The speaker provided comprehensive overview of consume energy in developed coun…" at bounding box center [473, 172] width 601 height 123
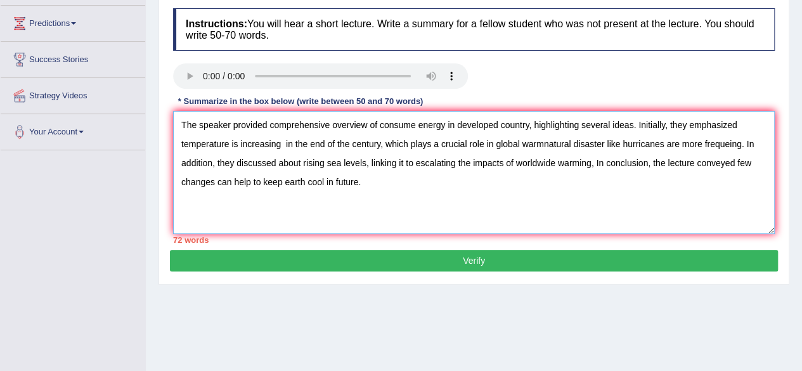
drag, startPoint x: 727, startPoint y: 144, endPoint x: 542, endPoint y: 141, distance: 185.0
click at [542, 141] on textarea "The speaker provided comprehensive overview of consume energy in developed coun…" at bounding box center [473, 172] width 601 height 123
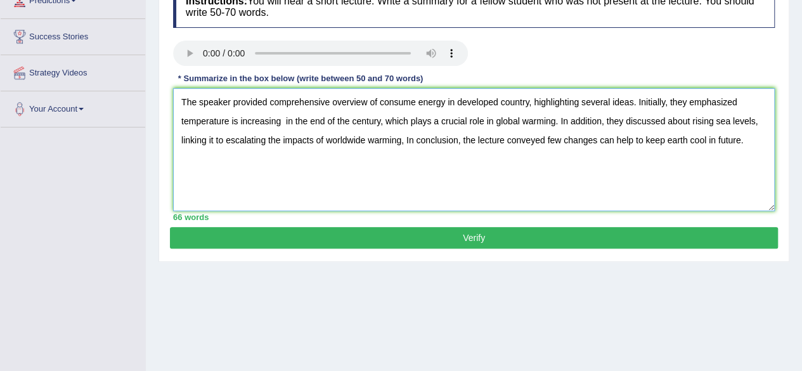
scroll to position [189, 0]
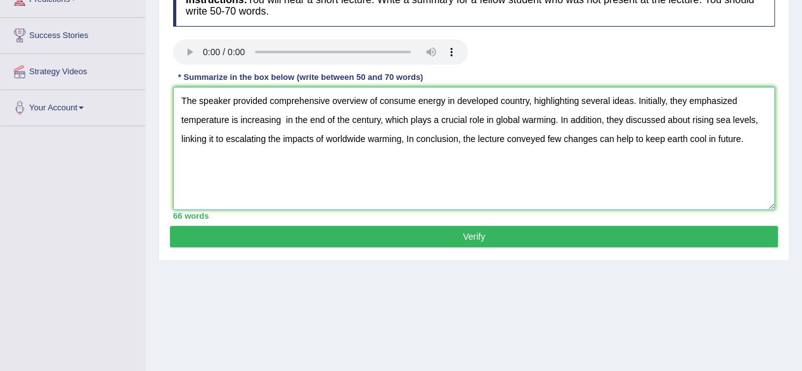
type textarea "The speaker provided comprehensive overview of consume energy in developed coun…"
click at [492, 239] on button "Verify" at bounding box center [474, 237] width 608 height 22
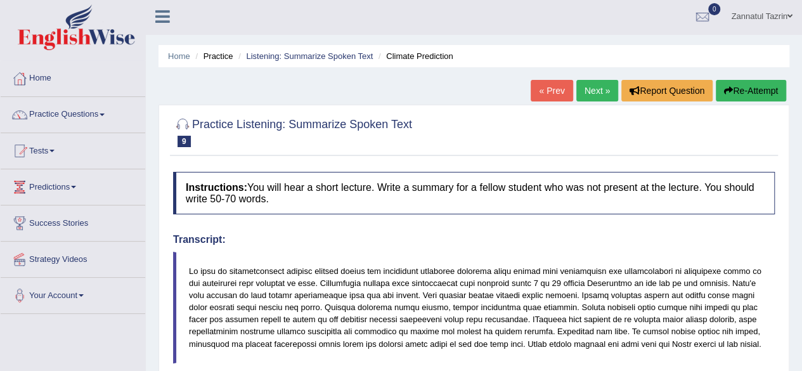
scroll to position [0, 0]
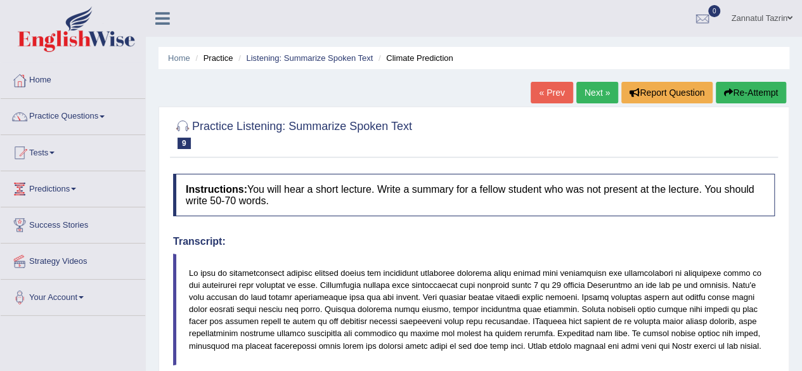
click at [749, 92] on button "Re-Attempt" at bounding box center [750, 93] width 70 height 22
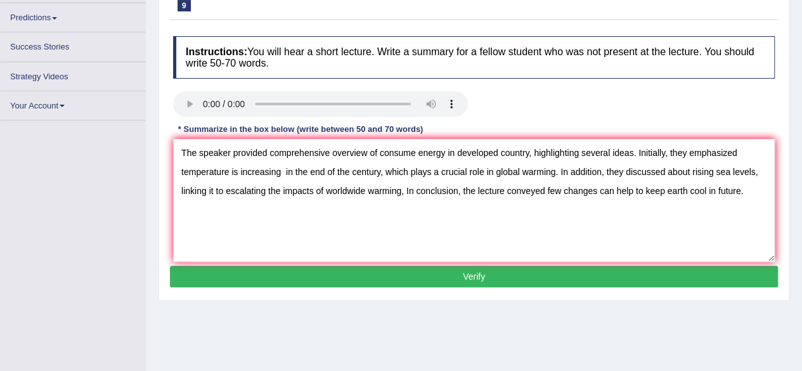
click at [417, 150] on textarea "The speaker provided comprehensive overview of consume energy in developed coun…" at bounding box center [473, 200] width 601 height 123
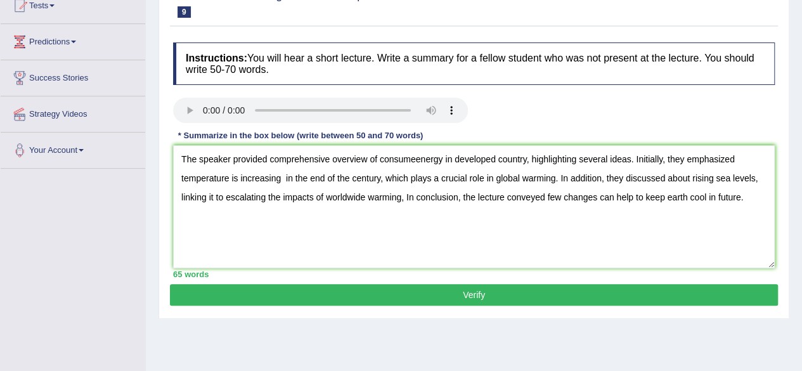
scroll to position [161, 0]
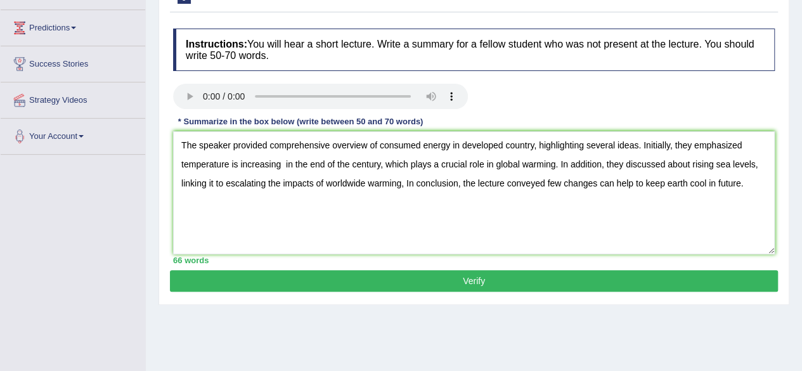
click at [534, 145] on textarea "The speaker provided comprehensive overview of consumed energy in developed cou…" at bounding box center [473, 192] width 601 height 123
click at [463, 143] on textarea "The speaker provided comprehensive overview of consumed energy in developed cou…" at bounding box center [473, 192] width 601 height 123
click at [380, 145] on textarea "The speaker provided comprehensive overview of consumed energy in the developed…" at bounding box center [473, 192] width 601 height 123
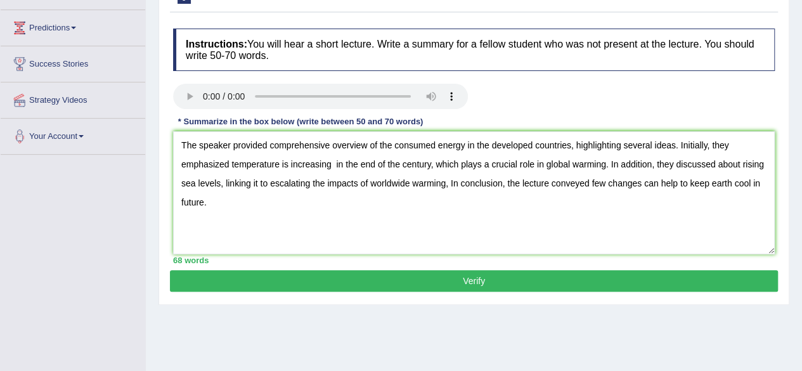
click at [229, 164] on textarea "The speaker provided comprehensive overview of the consumed energy in the devel…" at bounding box center [473, 192] width 601 height 123
click at [358, 163] on textarea "The speaker provided comprehensive overview of the consumed energy in the devel…" at bounding box center [473, 192] width 601 height 123
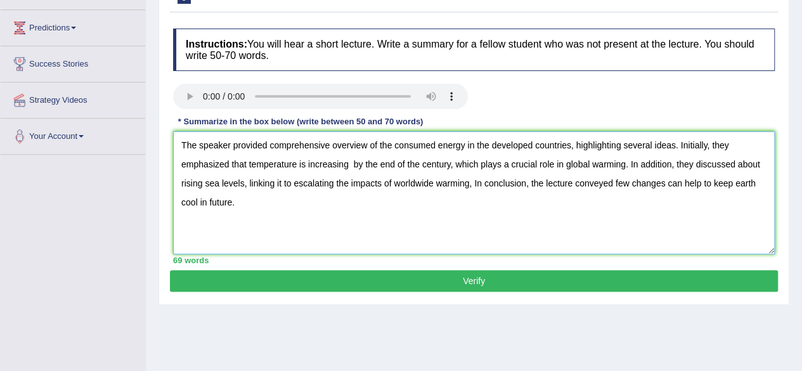
click at [352, 160] on textarea "The speaker provided comprehensive overview of the consumed energy in the devel…" at bounding box center [473, 192] width 601 height 123
click at [758, 163] on textarea "The speaker provided comprehensive overview of the consumed energy in the devel…" at bounding box center [473, 192] width 601 height 123
click at [270, 180] on textarea "The speaker provided comprehensive overview of the consumed energy in the devel…" at bounding box center [473, 192] width 601 height 123
click at [462, 183] on textarea "The speaker provided comprehensive overview of the consumed energy in the devel…" at bounding box center [473, 192] width 601 height 123
click at [607, 183] on textarea "The speaker provided comprehensive overview of the consumed energy in the devel…" at bounding box center [473, 192] width 601 height 123
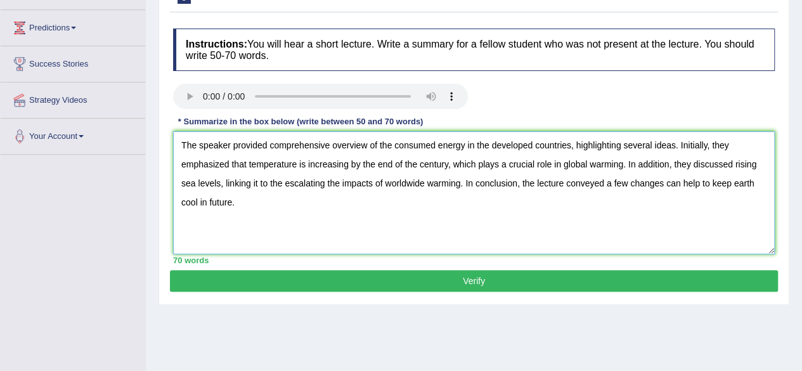
click at [731, 181] on textarea "The speaker provided comprehensive overview of the consumed energy in the devel…" at bounding box center [473, 192] width 601 height 123
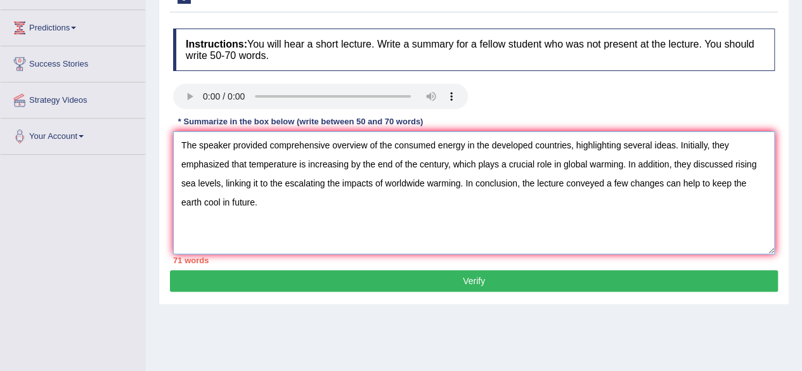
click at [231, 203] on textarea "The speaker provided comprehensive overview of the consumed energy in the devel…" at bounding box center [473, 192] width 601 height 123
click at [267, 201] on textarea "The speaker provided comprehensive overview of the consumed energy in the devel…" at bounding box center [473, 192] width 601 height 123
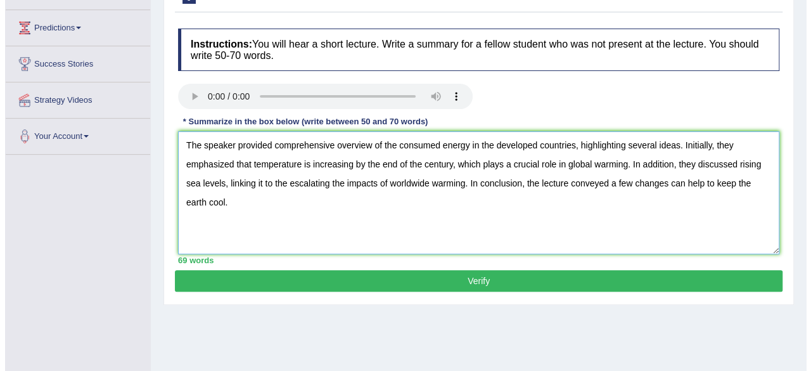
scroll to position [184, 0]
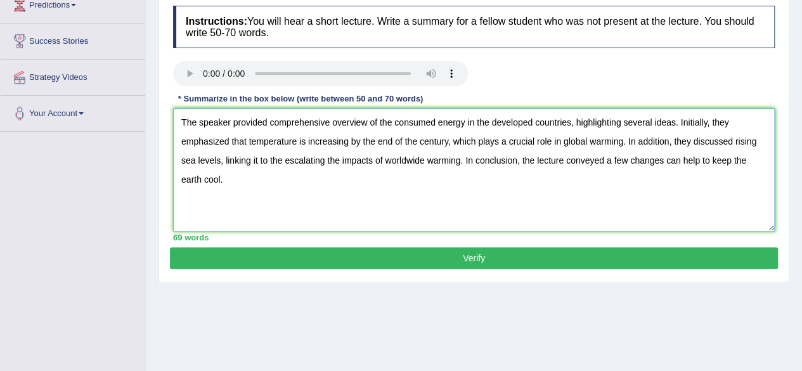
click at [334, 211] on textarea "The speaker provided comprehensive overview of the consumed energy in the devel…" at bounding box center [473, 169] width 601 height 123
type textarea "The speaker provided comprehensive overview of the consumed energy in the devel…"
click at [433, 253] on button "Verify" at bounding box center [474, 258] width 608 height 22
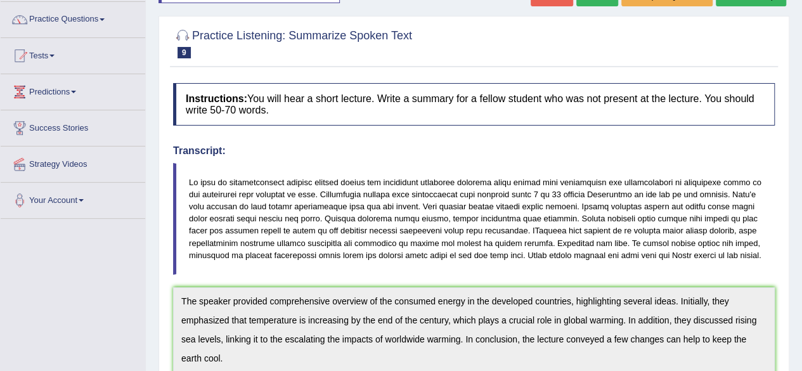
scroll to position [0, 0]
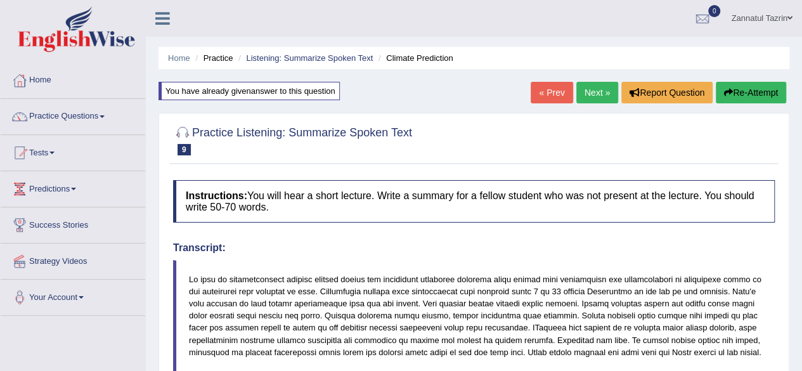
click at [597, 94] on link "Next »" at bounding box center [597, 93] width 42 height 22
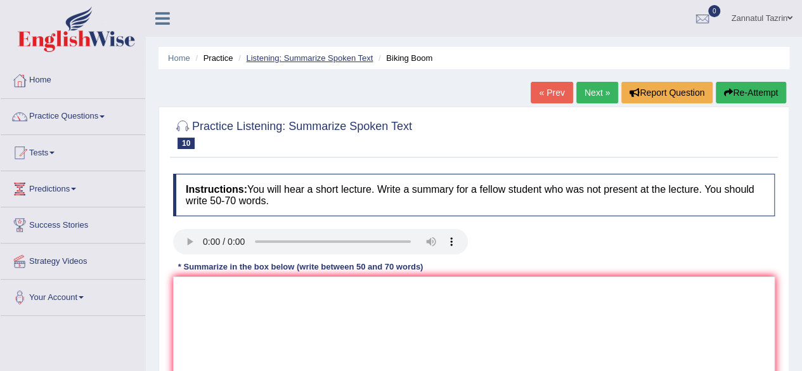
click at [310, 58] on link "Listening: Summarize Spoken Text" at bounding box center [309, 58] width 127 height 10
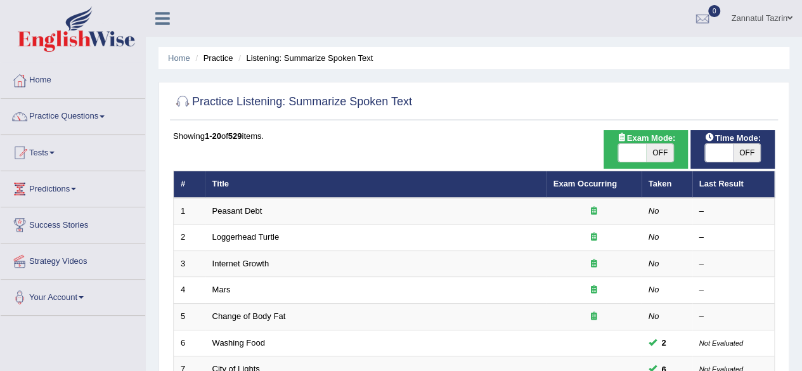
click at [658, 153] on span "OFF" at bounding box center [660, 153] width 28 height 18
checkbox input "true"
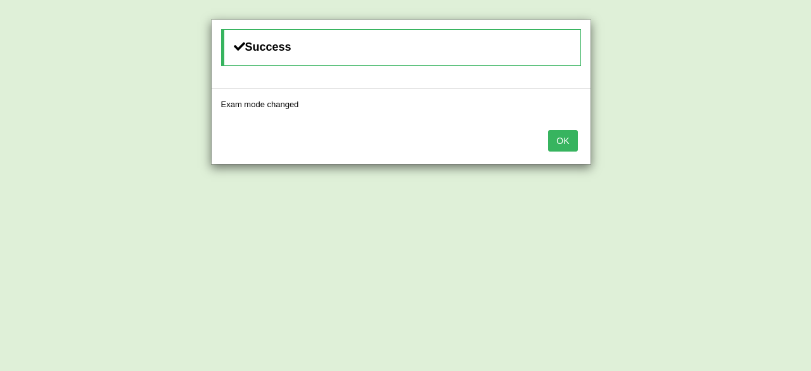
click at [559, 148] on button "OK" at bounding box center [562, 141] width 29 height 22
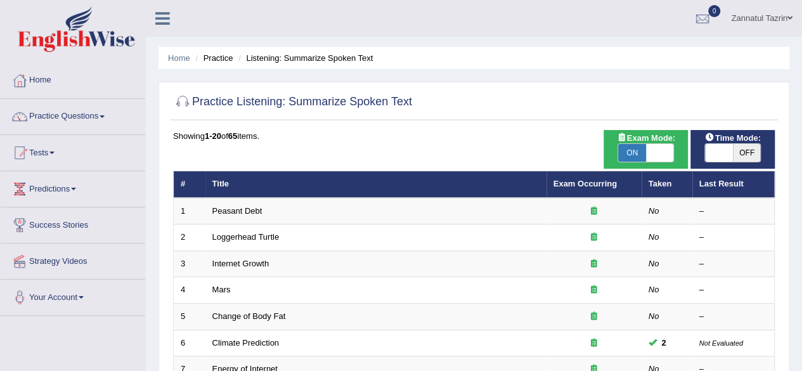
click at [748, 155] on span "OFF" at bounding box center [746, 153] width 28 height 18
checkbox input "true"
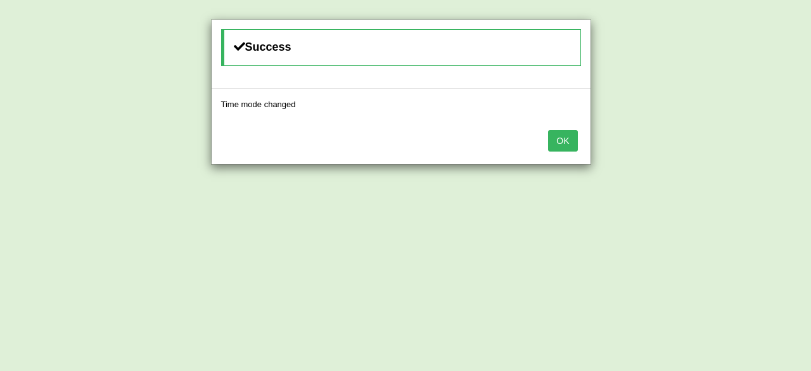
click at [559, 137] on button "OK" at bounding box center [562, 141] width 29 height 22
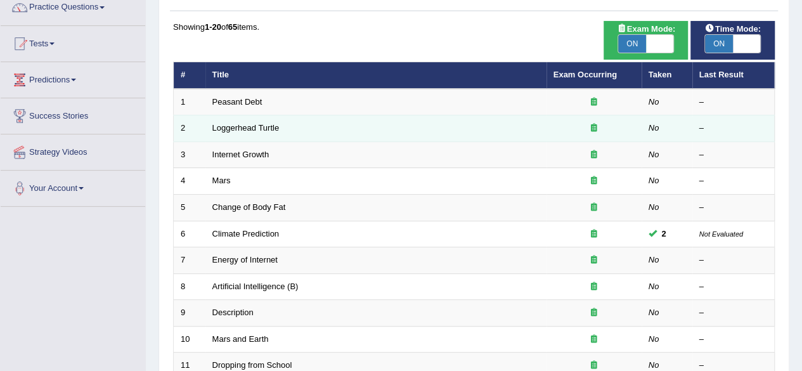
scroll to position [118, 0]
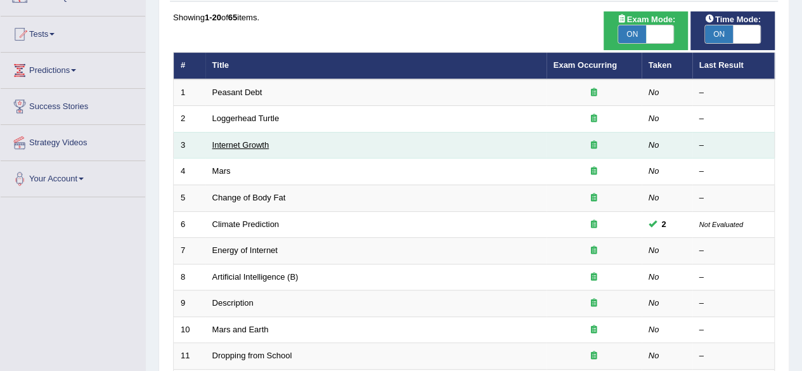
click at [243, 144] on link "Internet Growth" at bounding box center [240, 145] width 57 height 10
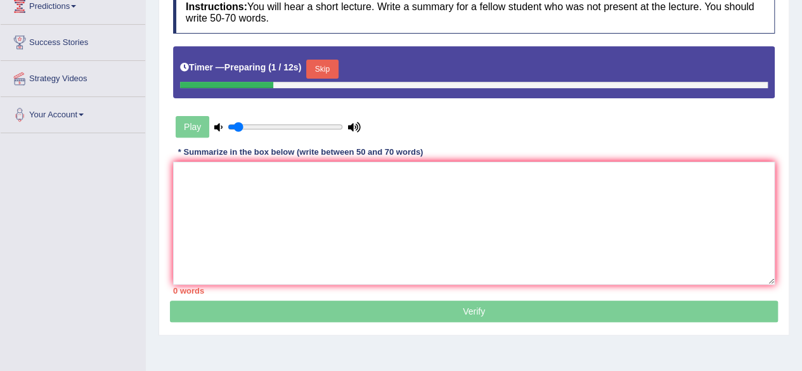
scroll to position [182, 0]
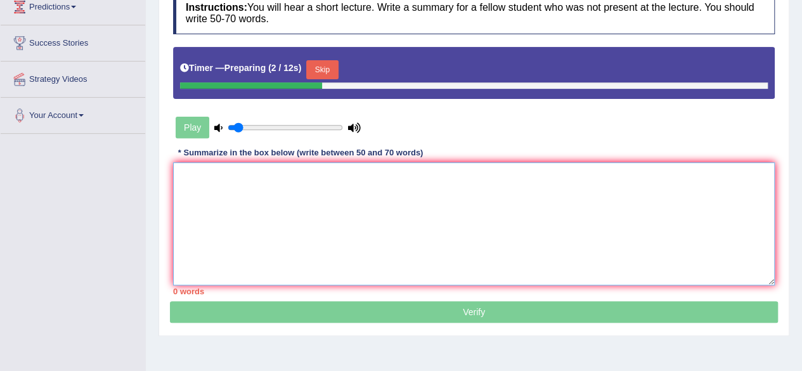
click at [211, 176] on textarea at bounding box center [473, 223] width 601 height 123
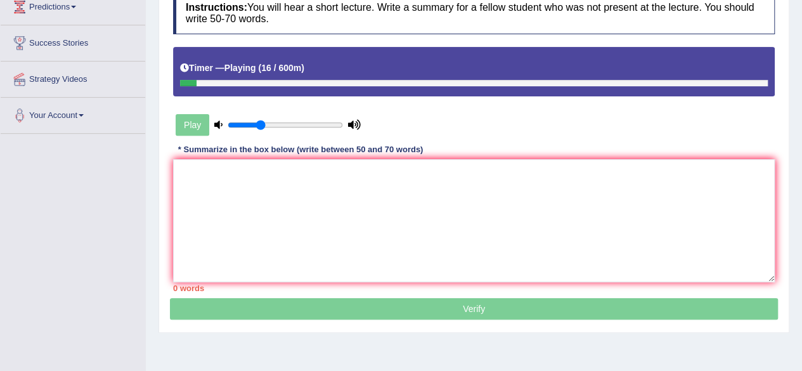
click at [260, 122] on input "range" at bounding box center [284, 125] width 115 height 10
type input "0.4"
click at [271, 127] on input "range" at bounding box center [284, 125] width 115 height 10
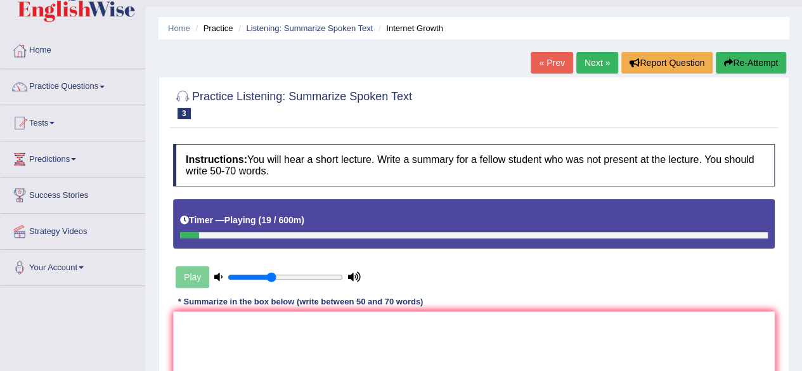
scroll to position [29, 0]
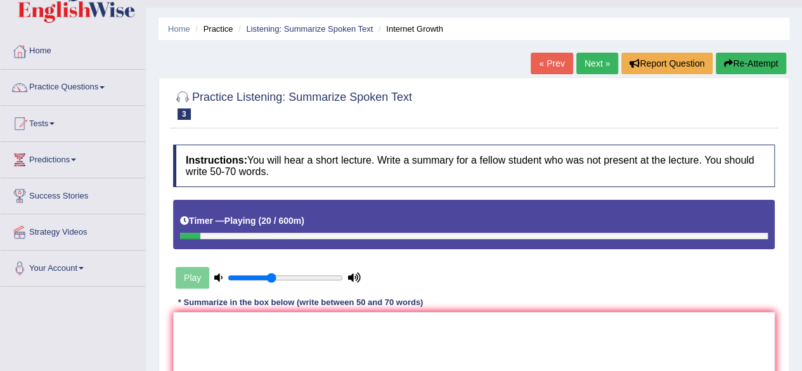
click at [759, 68] on button "Re-Attempt" at bounding box center [750, 64] width 70 height 22
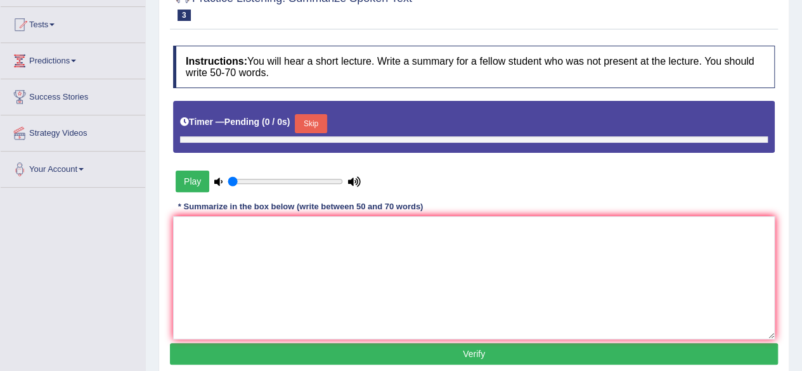
type input "0.4"
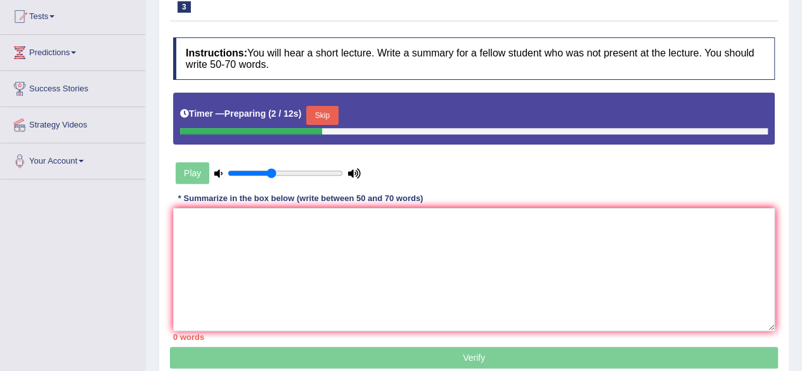
click at [332, 114] on button "Skip" at bounding box center [322, 115] width 32 height 19
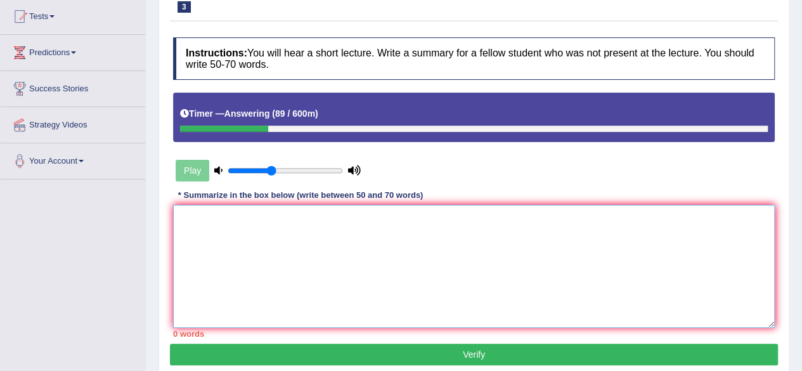
click at [193, 224] on textarea at bounding box center [473, 266] width 601 height 123
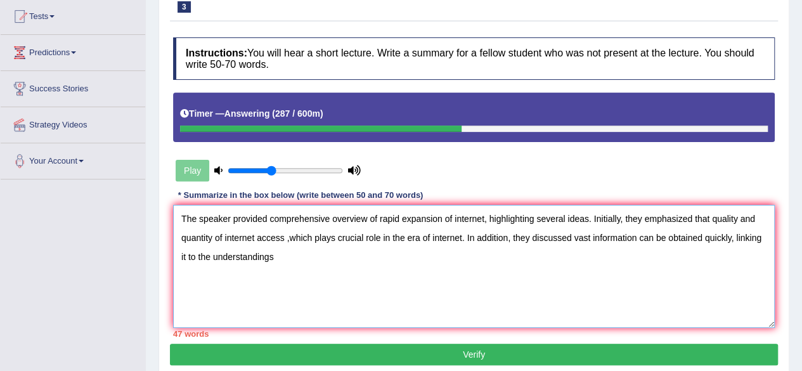
click at [214, 255] on textarea "The speaker provided comprehensive overview of rapid expansion of internet, hig…" at bounding box center [473, 266] width 601 height 123
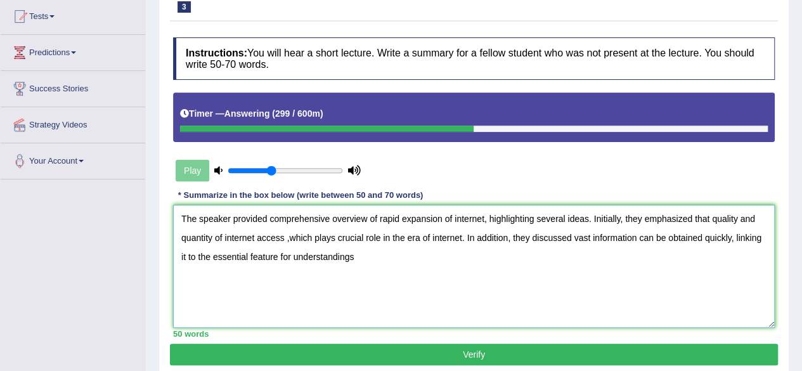
click at [359, 252] on textarea "The speaker provided comprehensive overview of rapid expansion of internet, hig…" at bounding box center [473, 266] width 601 height 123
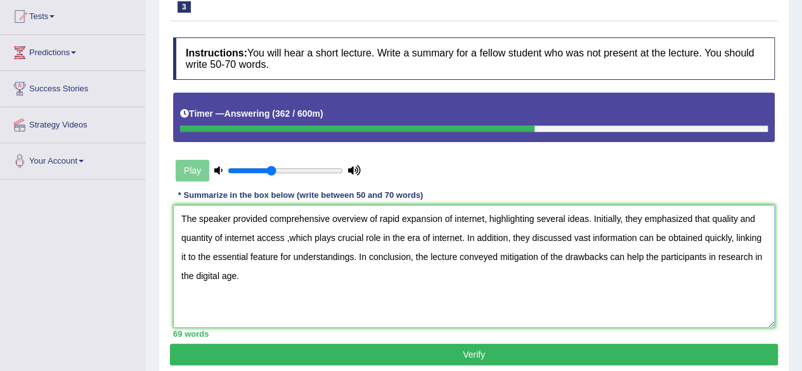
click at [380, 219] on textarea "The speaker provided comprehensive overview of rapid expansion of internet, hig…" at bounding box center [473, 266] width 601 height 123
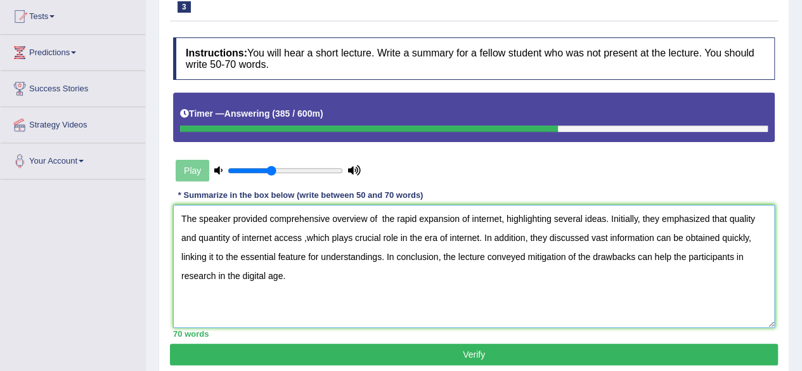
click at [729, 219] on textarea "The speaker provided comprehensive overview of the rapid expansion of internet,…" at bounding box center [473, 266] width 601 height 123
click at [476, 236] on textarea "The speaker provided comprehensive overview of the rapid expansion of internet,…" at bounding box center [473, 266] width 601 height 123
click at [477, 236] on textarea "The speaker provided comprehensive overview of the rapid expansion of internet,…" at bounding box center [473, 266] width 601 height 123
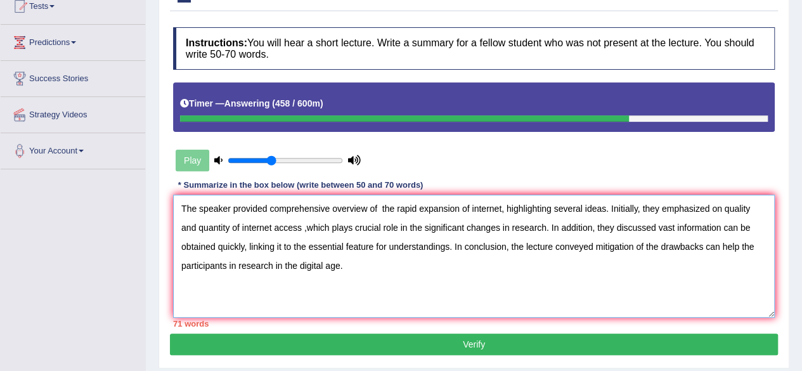
scroll to position [152, 0]
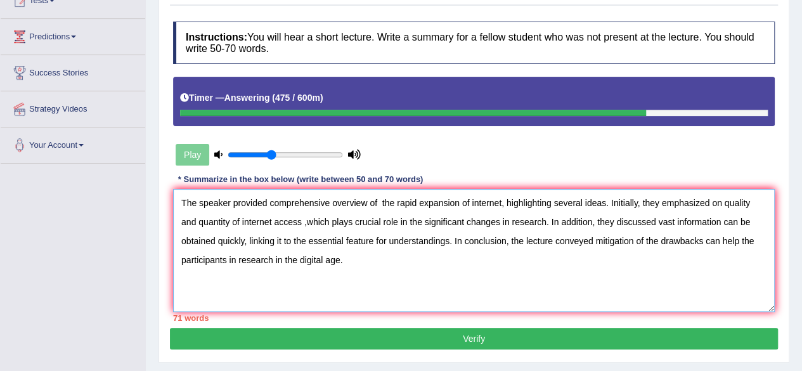
click at [374, 241] on textarea "The speaker provided comprehensive overview of the rapid expansion of internet,…" at bounding box center [473, 250] width 601 height 123
click at [592, 222] on textarea "The speaker provided comprehensive overview of the rapid expansion of internet,…" at bounding box center [473, 250] width 601 height 123
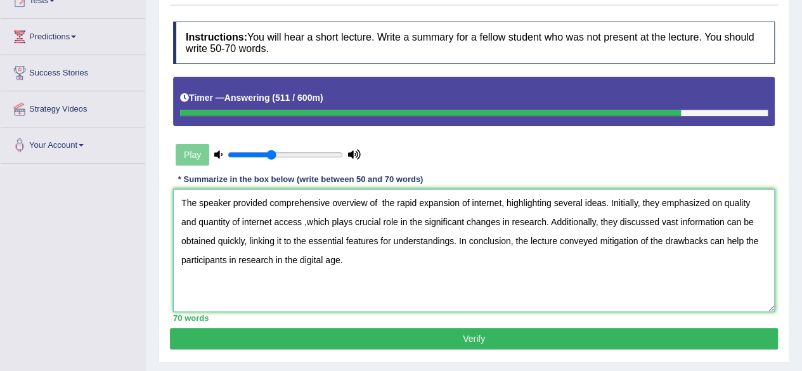
click at [601, 226] on textarea "The speaker provided comprehensive overview of the rapid expansion of internet,…" at bounding box center [473, 250] width 601 height 123
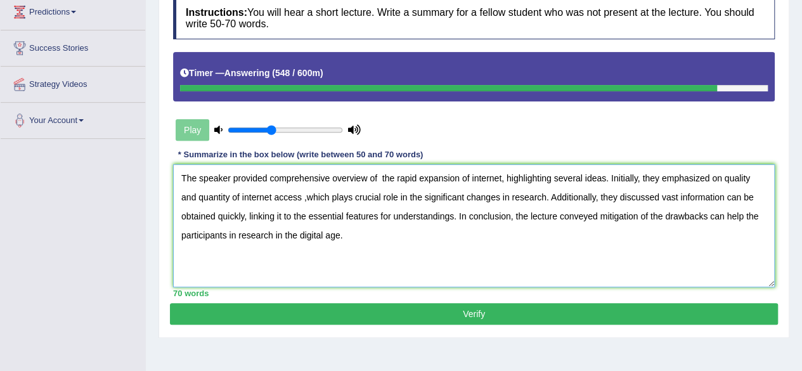
scroll to position [185, 0]
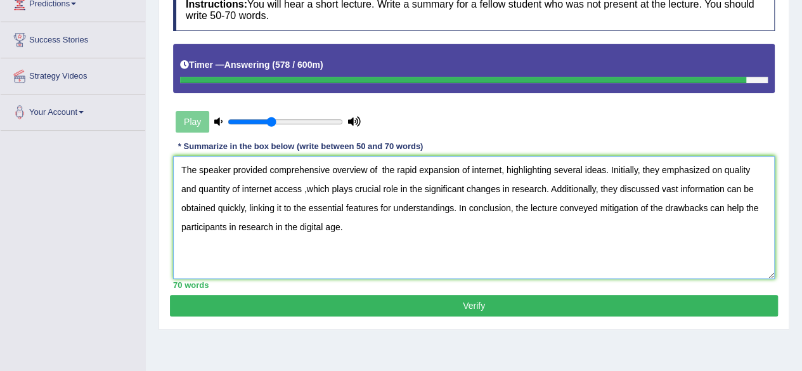
click at [269, 172] on textarea "The speaker provided comprehensive overview of the rapid expansion of internet,…" at bounding box center [473, 217] width 601 height 123
click at [329, 170] on textarea "The speaker provided comprehensive overview of the rapid expansion of internet,…" at bounding box center [473, 217] width 601 height 123
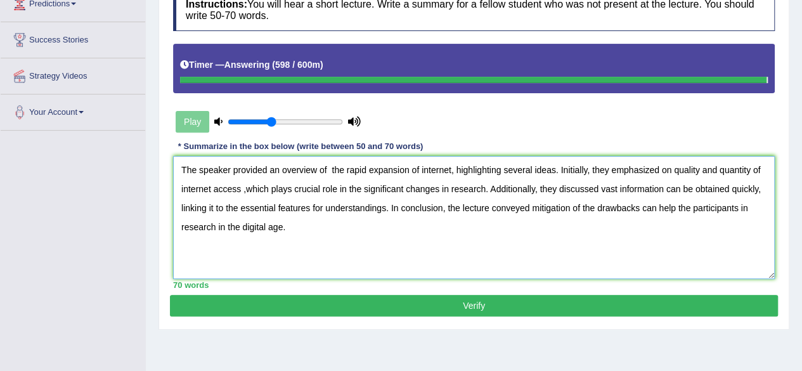
type textarea "The speaker provided an overview of the rapid expansion of internet, highlighti…"
click at [459, 306] on button "Verify" at bounding box center [474, 306] width 608 height 22
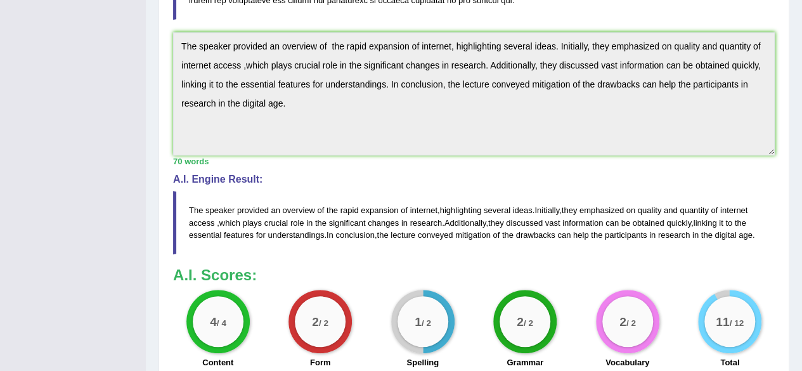
scroll to position [388, 0]
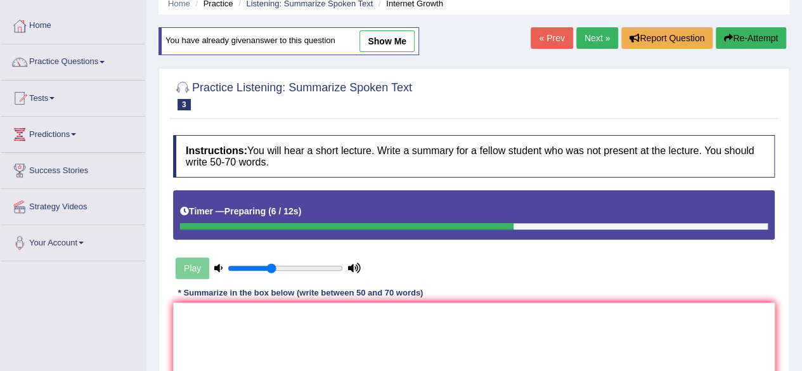
click at [390, 47] on link "show me" at bounding box center [386, 41] width 55 height 22
type textarea "The speaker provided an overview of the rapid expansion of internet, highlighti…"
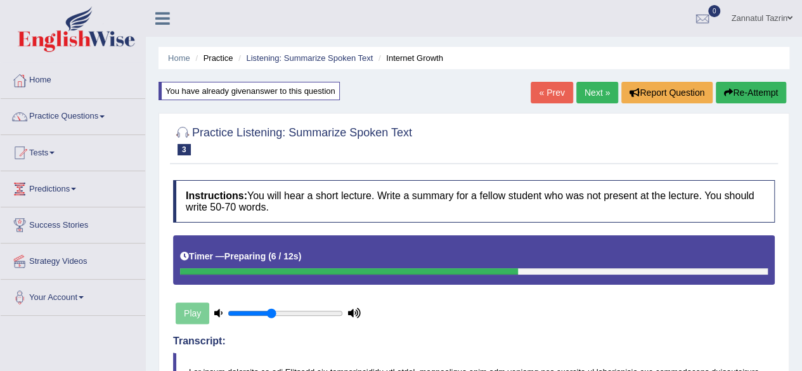
click at [584, 85] on link "Next »" at bounding box center [597, 93] width 42 height 22
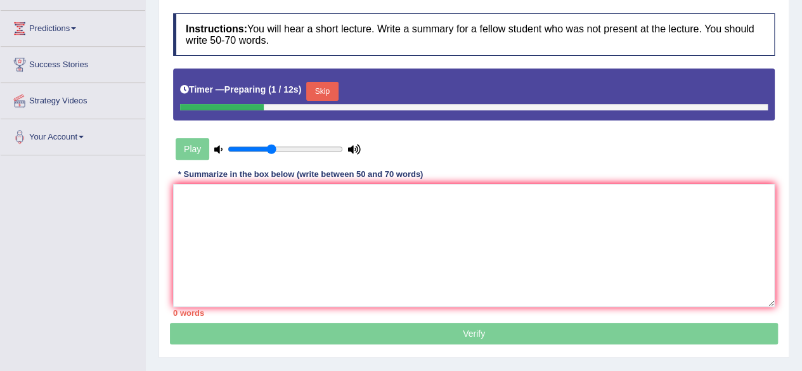
scroll to position [159, 0]
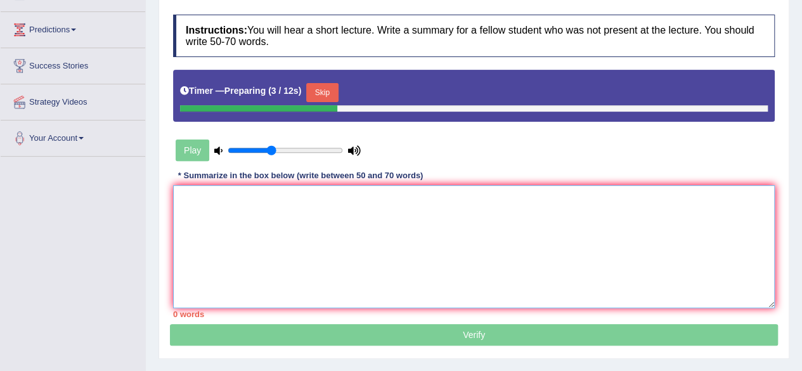
click at [186, 201] on textarea at bounding box center [473, 246] width 601 height 123
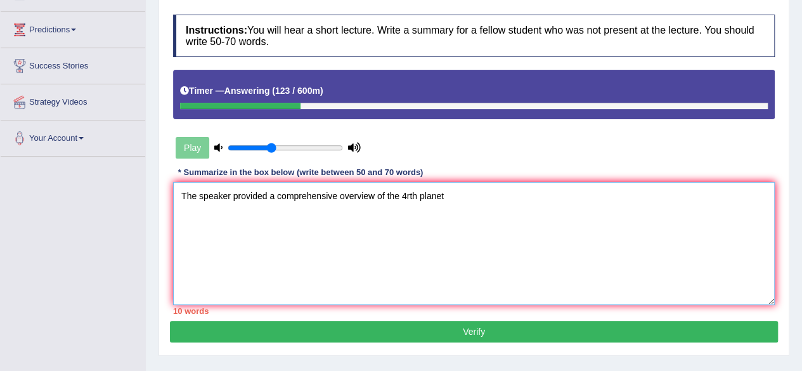
click at [387, 194] on textarea "The speaker provided a comprehensive overview of the 4rth planet" at bounding box center [473, 243] width 601 height 123
click at [472, 191] on textarea "The speaker provided a comprehensive overview of Mars, the 4rth planet" at bounding box center [473, 243] width 601 height 123
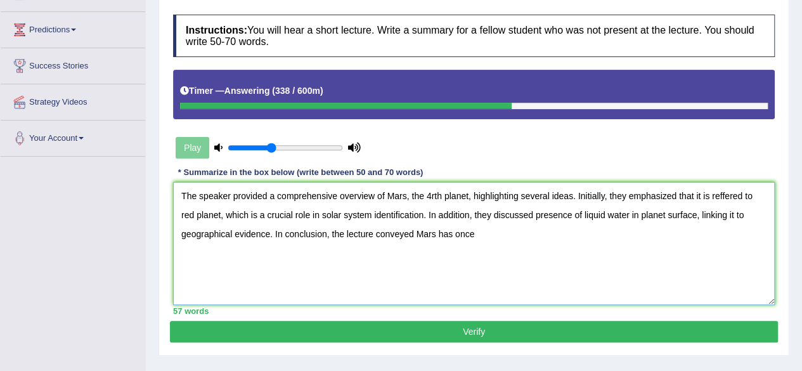
click at [456, 233] on textarea "The speaker provided a comprehensive overview of Mars, the 4rth planet, highlig…" at bounding box center [473, 243] width 601 height 123
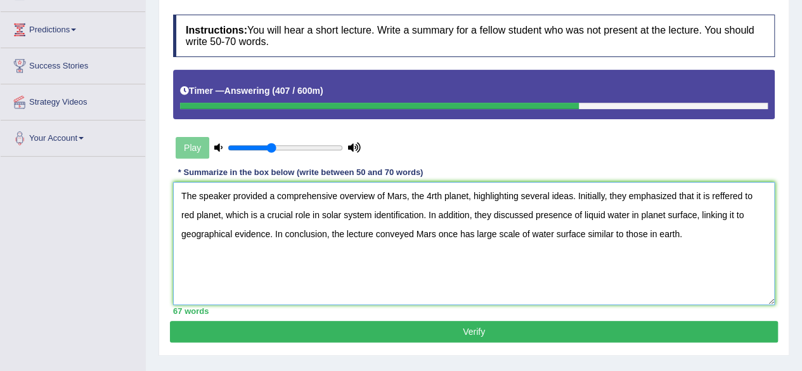
click at [441, 195] on textarea "The speaker provided a comprehensive overview of Mars, the 4rth planet, highlig…" at bounding box center [473, 243] width 601 height 123
click at [308, 215] on textarea "The speaker provided a comprehensive overview of Mars, the fourth planet, highl…" at bounding box center [473, 243] width 601 height 123
click at [641, 216] on textarea "The speaker provided a comprehensive overview of Mars, the fourth planet, highl…" at bounding box center [473, 243] width 601 height 123
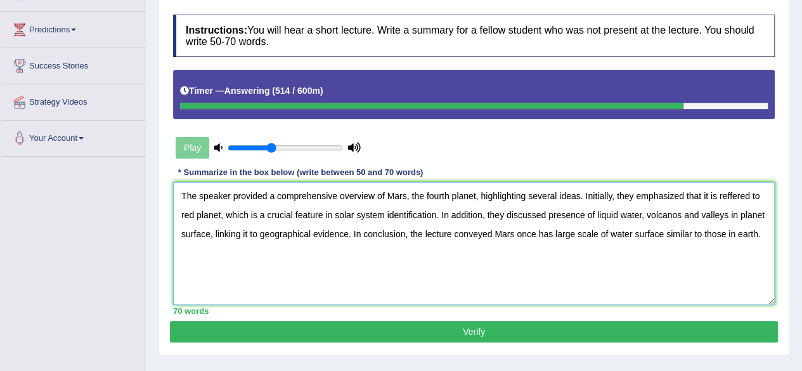
click at [258, 235] on textarea "The speaker provided a comprehensive overview of Mars, the fourth planet, highl…" at bounding box center [473, 243] width 601 height 123
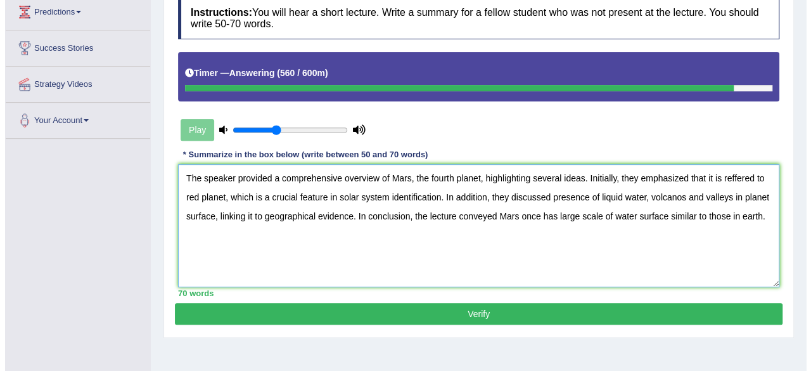
scroll to position [188, 0]
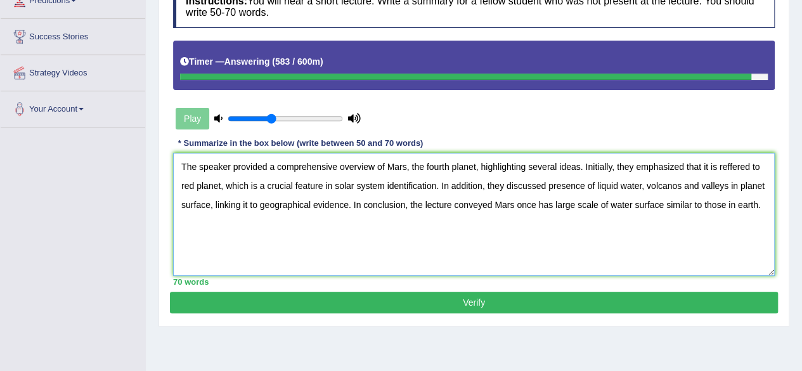
click at [435, 186] on textarea "The speaker provided a comprehensive overview of Mars, the fourth planet, highl…" at bounding box center [473, 214] width 601 height 123
click at [226, 205] on textarea "The speaker provided a comprehensive overview of Mars, the fourth planet, highl…" at bounding box center [473, 214] width 601 height 123
type textarea "The speaker provided a comprehensive overview of Mars, the fourth planet, highl…"
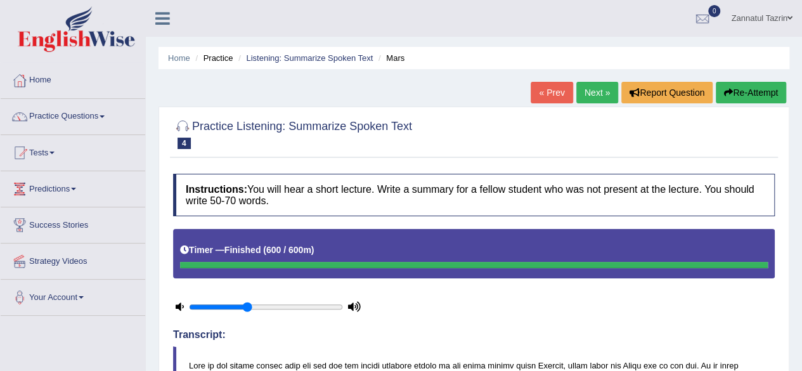
scroll to position [70, 0]
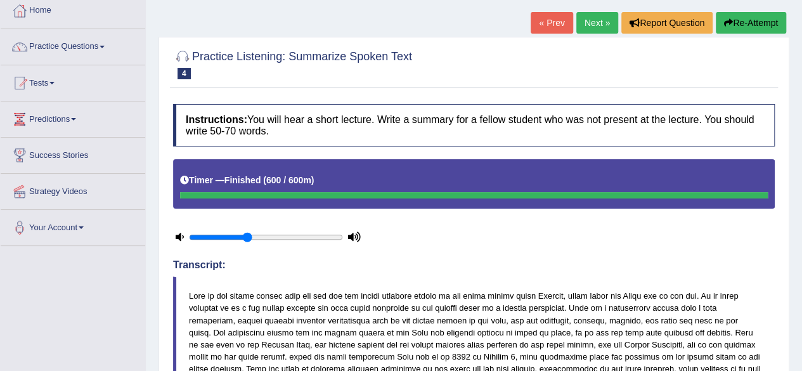
click at [592, 22] on link "Next »" at bounding box center [597, 23] width 42 height 22
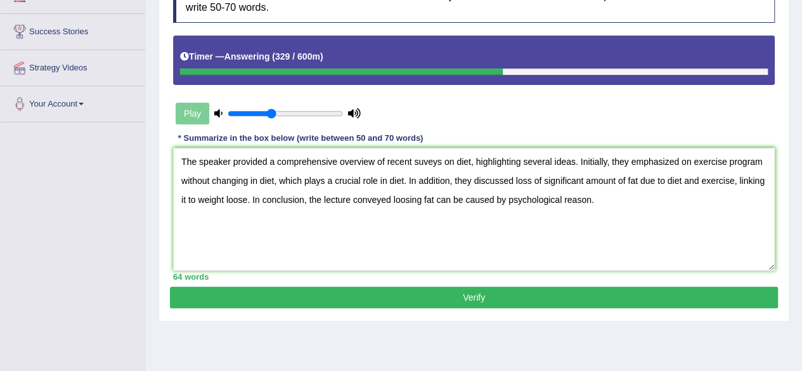
click at [387, 162] on textarea "The speaker provided a comprehensive overview of recent suveys on diet, highlig…" at bounding box center [473, 209] width 601 height 123
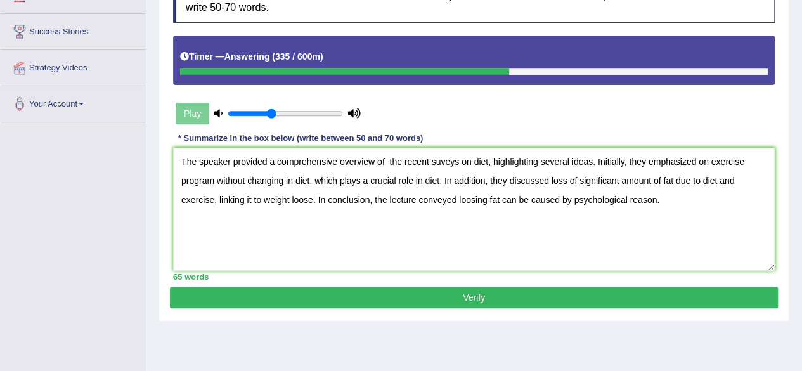
click at [459, 160] on textarea "The speaker provided a comprehensive overview of the recent suveys on diet, hig…" at bounding box center [473, 209] width 601 height 123
click at [308, 178] on textarea "The speaker provided a comprehensive overview of the recent suvey on diet, high…" at bounding box center [473, 209] width 601 height 123
click at [438, 179] on textarea "The speaker provided a comprehensive overview of the recent suvey on diet, high…" at bounding box center [473, 209] width 601 height 123
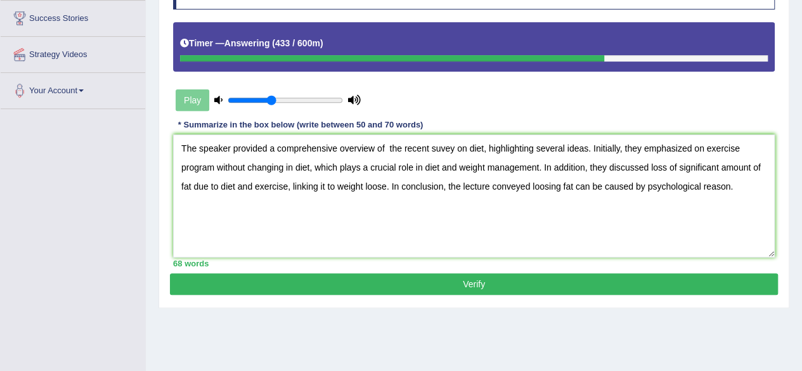
scroll to position [207, 0]
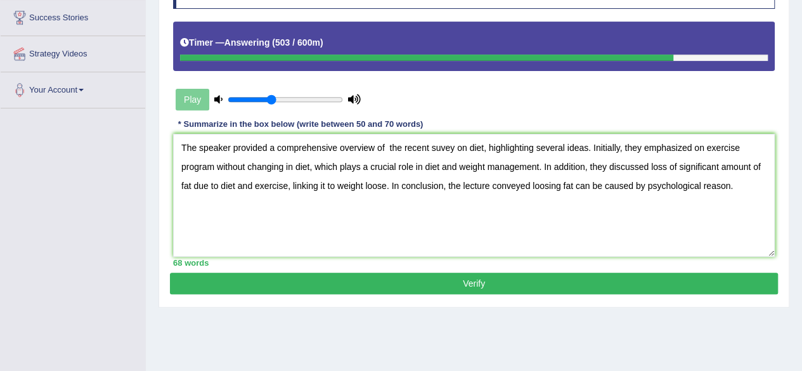
click at [385, 188] on textarea "The speaker provided a comprehensive overview of the recent suvey on diet, high…" at bounding box center [473, 195] width 601 height 123
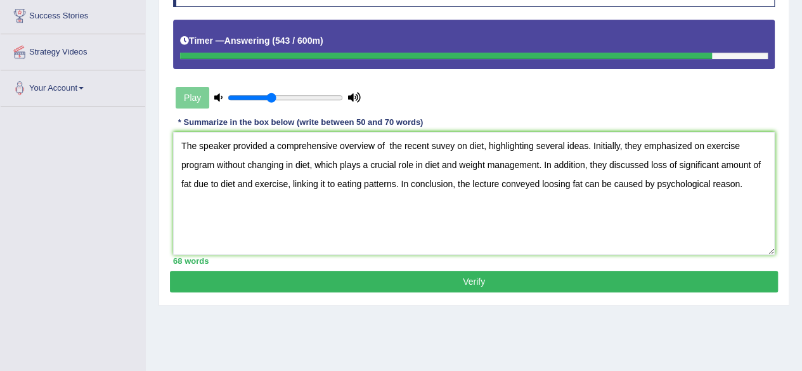
scroll to position [208, 0]
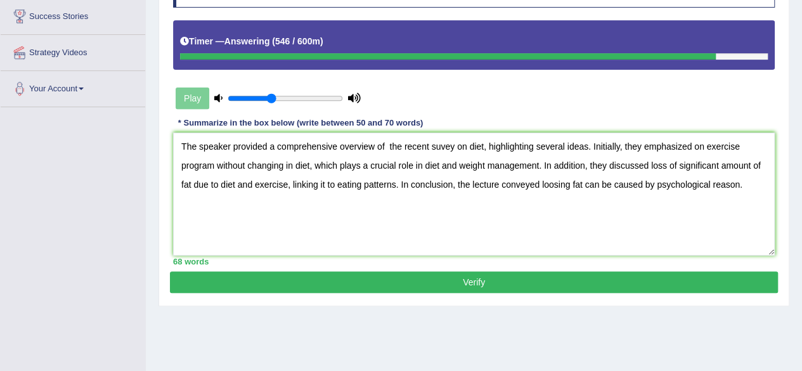
click at [738, 184] on textarea "The speaker provided a comprehensive overview of the recent suvey on diet, high…" at bounding box center [473, 193] width 601 height 123
click at [745, 216] on textarea "The speaker provided a comprehensive overview of the recent suvey on diet, high…" at bounding box center [473, 193] width 601 height 123
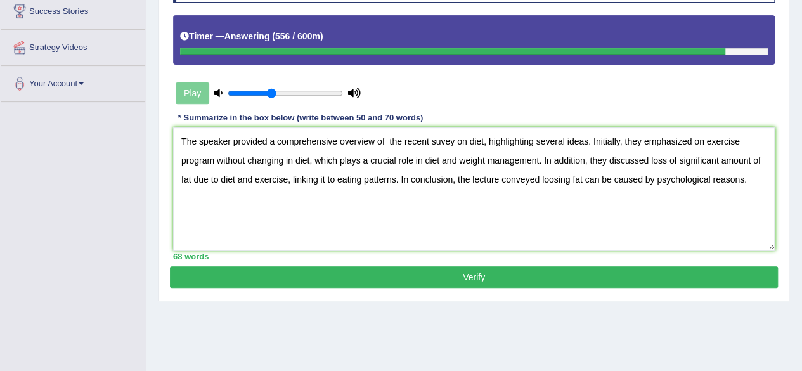
scroll to position [214, 0]
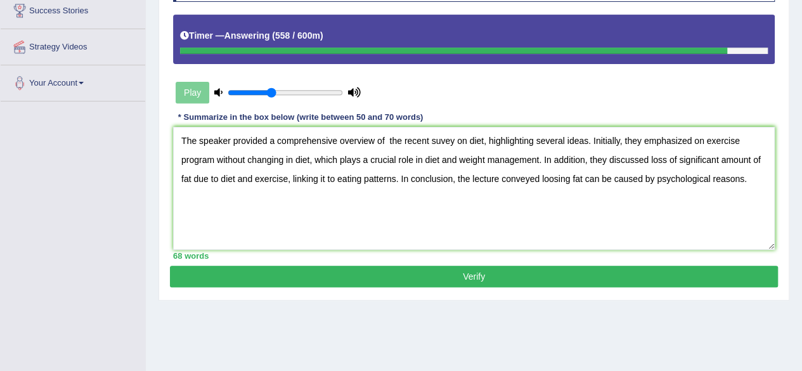
type textarea "The speaker provided a comprehensive overview of the recent suvey on diet, high…"
click at [477, 274] on button "Verify" at bounding box center [474, 276] width 608 height 22
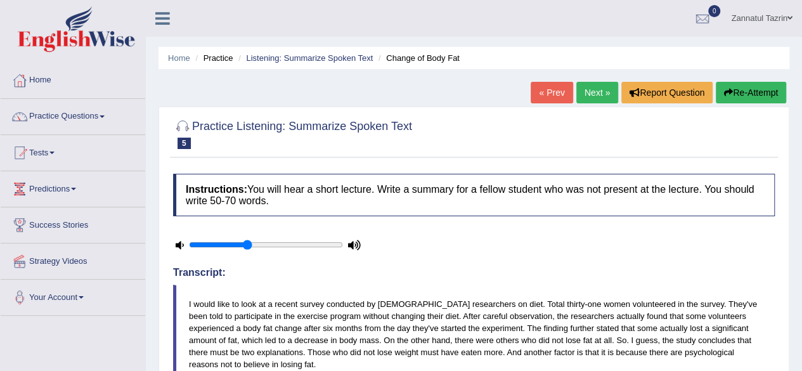
scroll to position [1, 0]
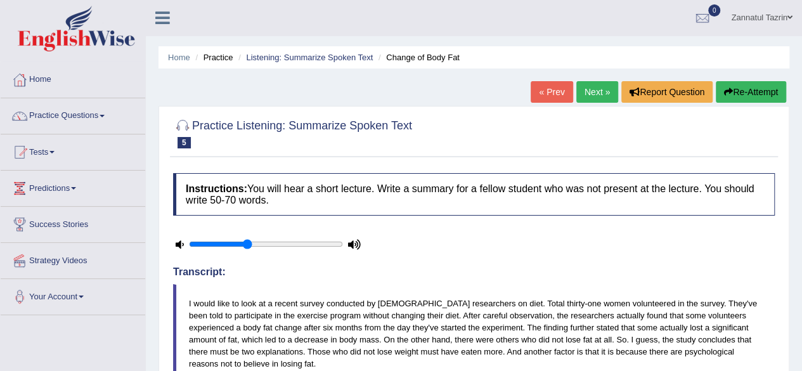
click at [754, 93] on button "Re-Attempt" at bounding box center [750, 92] width 70 height 22
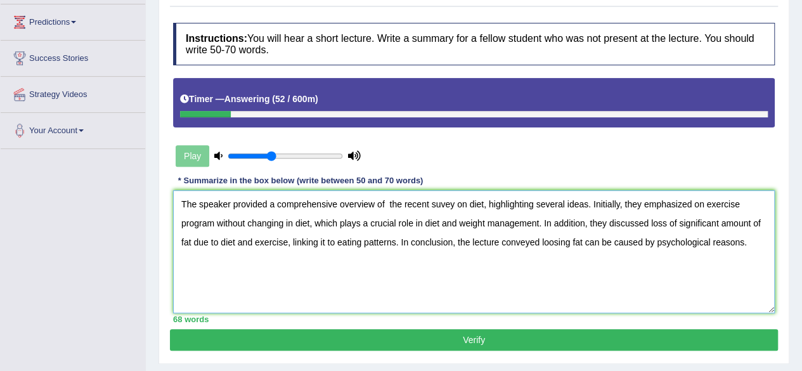
click at [440, 202] on textarea "The speaker provided a comprehensive overview of the recent suvey on diet, high…" at bounding box center [473, 251] width 601 height 123
click at [393, 239] on textarea "The speaker provided a comprehensive overview of the recent survey on diet, hig…" at bounding box center [473, 251] width 601 height 123
click at [457, 287] on textarea "The speaker provided a comprehensive overview of the recent survey on diet, hig…" at bounding box center [473, 251] width 601 height 123
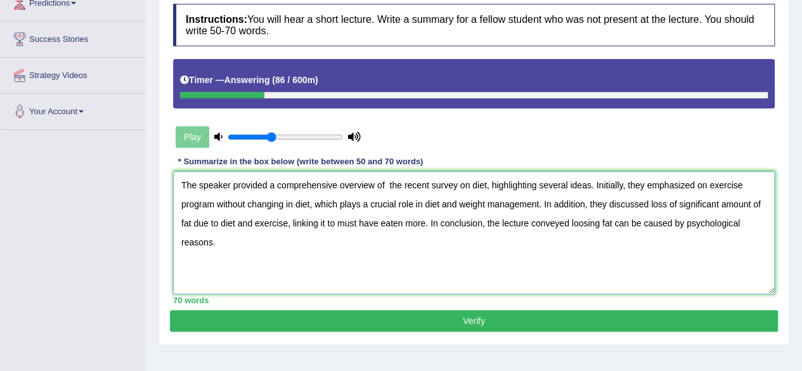
type textarea "The speaker provided a comprehensive overview of the recent survey on diet, hig…"
click at [479, 320] on button "Verify" at bounding box center [474, 321] width 608 height 22
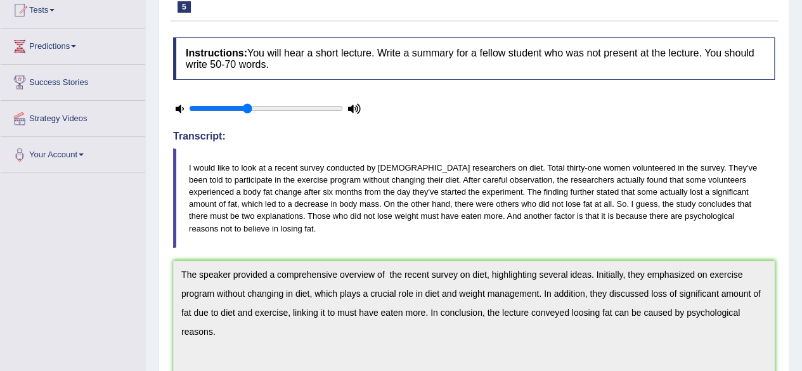
scroll to position [0, 0]
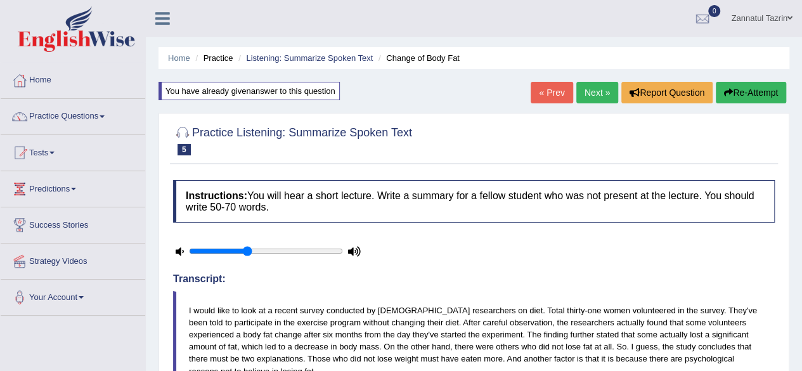
click at [591, 93] on link "Next »" at bounding box center [597, 93] width 42 height 22
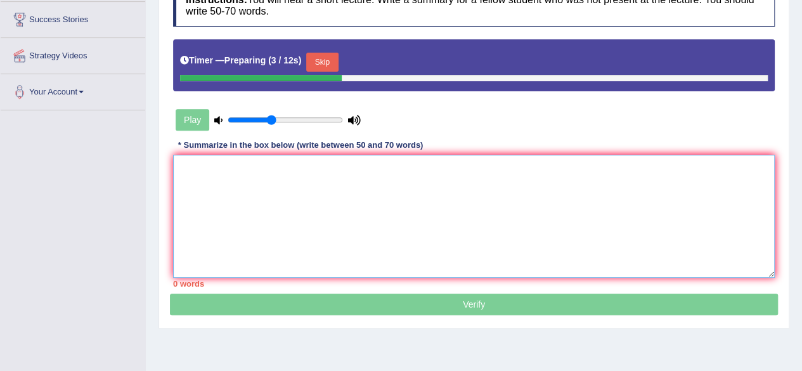
click at [210, 184] on textarea at bounding box center [473, 216] width 601 height 123
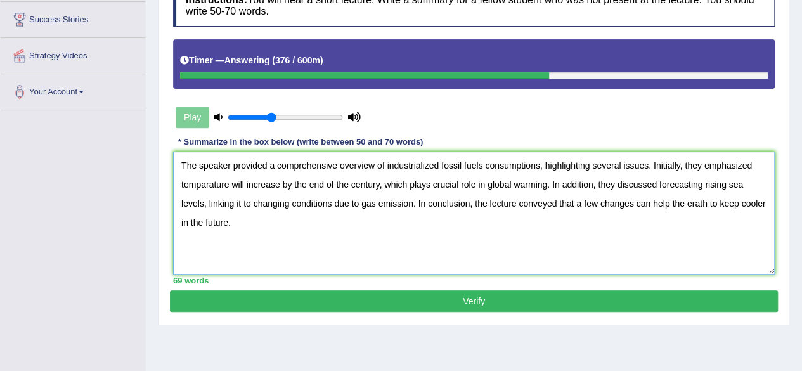
click at [364, 205] on textarea "The speaker provided a comprehensive overview of industrialized fossil fuels co…" at bounding box center [473, 212] width 601 height 123
click at [359, 200] on textarea "The speaker provided a comprehensive overview of industrialized fossil fuels co…" at bounding box center [473, 212] width 601 height 123
click at [379, 203] on textarea "The speaker provided a comprehensive overview of industrialized fossil fuels co…" at bounding box center [473, 212] width 601 height 123
click at [398, 228] on textarea "The speaker provided a comprehensive overview of industrialized fossil fuels co…" at bounding box center [473, 212] width 601 height 123
click at [205, 183] on textarea "The speaker provided a comprehensive overview of industrialized fossil fuels co…" at bounding box center [473, 212] width 601 height 123
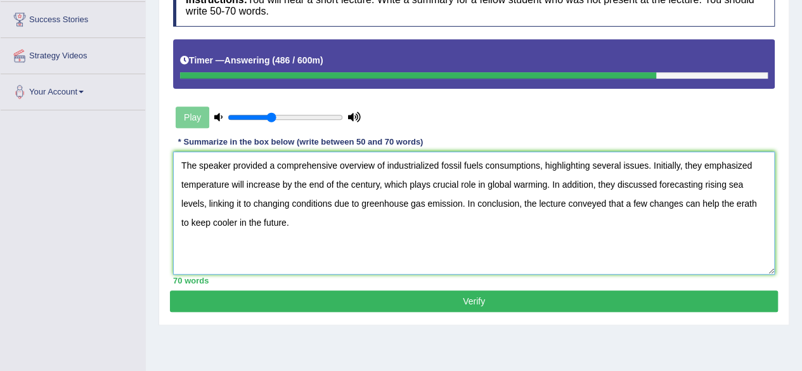
click at [745, 203] on textarea "The speaker provided a comprehensive overview of industrialized fossil fuels co…" at bounding box center [473, 212] width 601 height 123
click at [745, 205] on textarea "The speaker provided a comprehensive overview of industrialized fossil fuels co…" at bounding box center [473, 212] width 601 height 123
click at [715, 201] on textarea "The speaker provided a comprehensive overview of industrialized fossil fuels co…" at bounding box center [473, 212] width 601 height 123
click at [720, 203] on textarea "The speaker provided a comprehensive overview of industrialized fossil fuels co…" at bounding box center [473, 212] width 601 height 123
click at [211, 222] on textarea "The speaker provided a comprehensive overview of industrialized fossil fuels co…" at bounding box center [473, 212] width 601 height 123
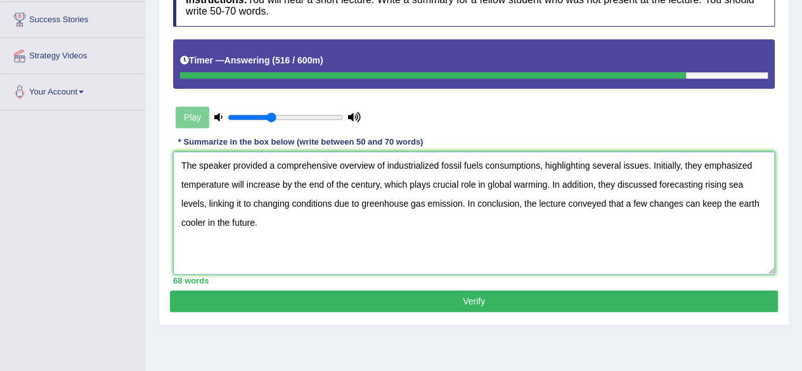
click at [259, 226] on textarea "The speaker provided a comprehensive overview of industrialized fossil fuels co…" at bounding box center [473, 212] width 601 height 123
click at [433, 186] on textarea "The speaker provided a comprehensive overview of industrialized fossil fuels co…" at bounding box center [473, 212] width 601 height 123
type textarea "The speaker provided a comprehensive overview of industrialized fossil fuels co…"
click at [473, 301] on button "Verify" at bounding box center [474, 301] width 608 height 22
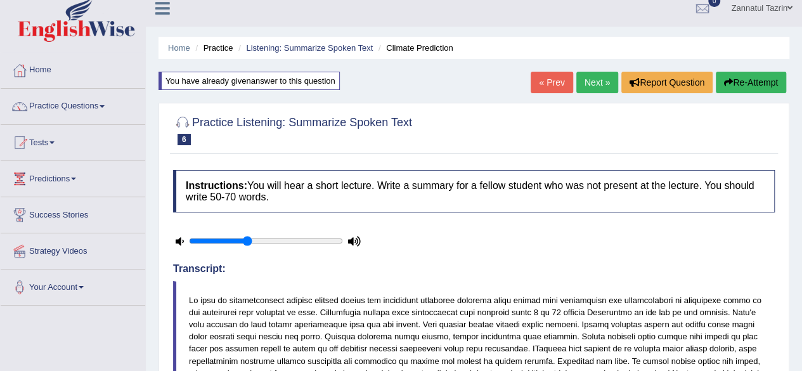
scroll to position [4, 0]
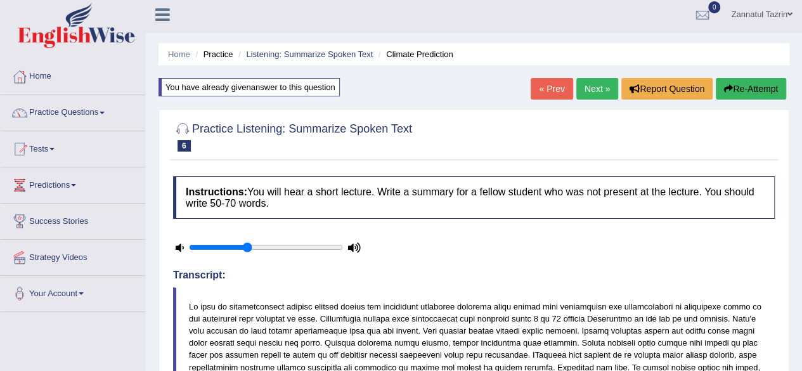
click at [594, 89] on link "Next »" at bounding box center [597, 89] width 42 height 22
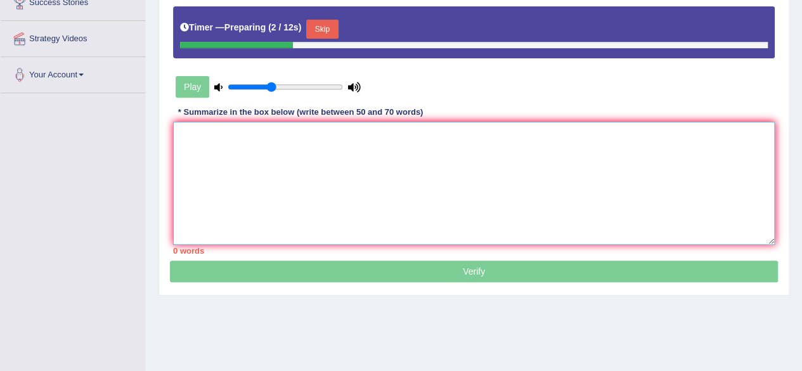
click at [200, 137] on textarea at bounding box center [473, 183] width 601 height 123
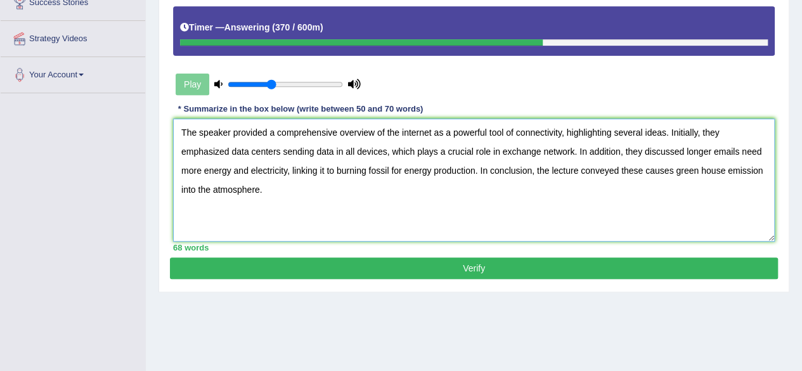
click at [285, 151] on textarea "The speaker provided a comprehensive overview of the internet as a powerful too…" at bounding box center [473, 179] width 601 height 123
click at [281, 151] on textarea "The speaker provided a comprehensive overview of the internet as a powerful too…" at bounding box center [473, 179] width 601 height 123
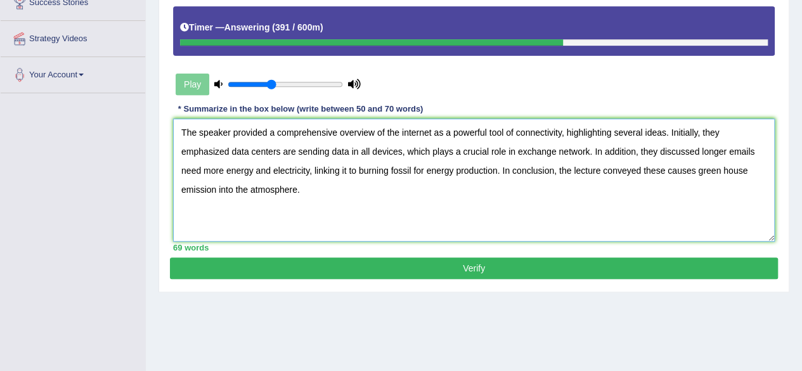
click at [587, 150] on textarea "The speaker provided a comprehensive overview of the internet as a powerful too…" at bounding box center [473, 179] width 601 height 123
click at [694, 169] on textarea "The speaker provided a comprehensive overview of the internet as a powerful too…" at bounding box center [473, 179] width 601 height 123
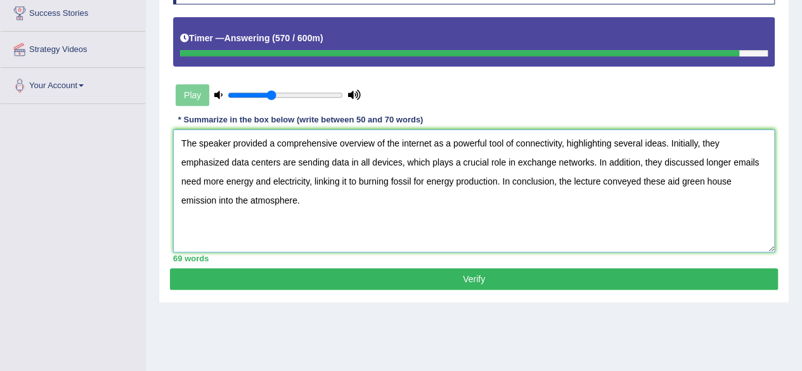
scroll to position [234, 0]
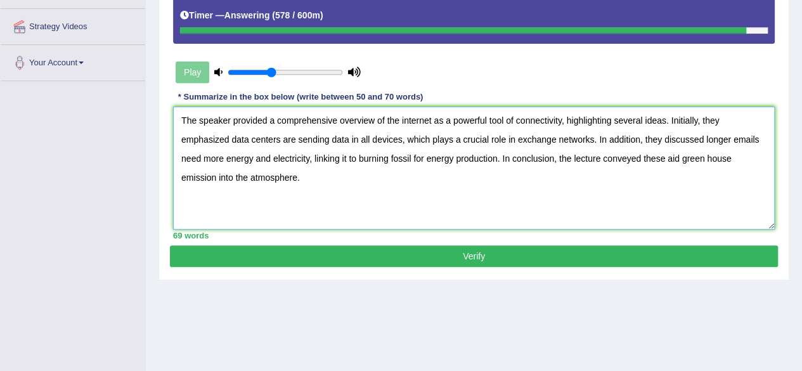
type textarea "The speaker provided a comprehensive overview of the internet as a powerful too…"
click at [486, 249] on button "Verify" at bounding box center [474, 256] width 608 height 22
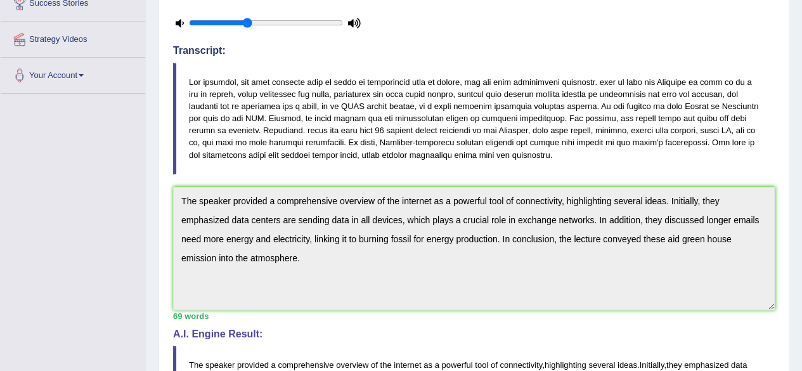
scroll to position [226, 0]
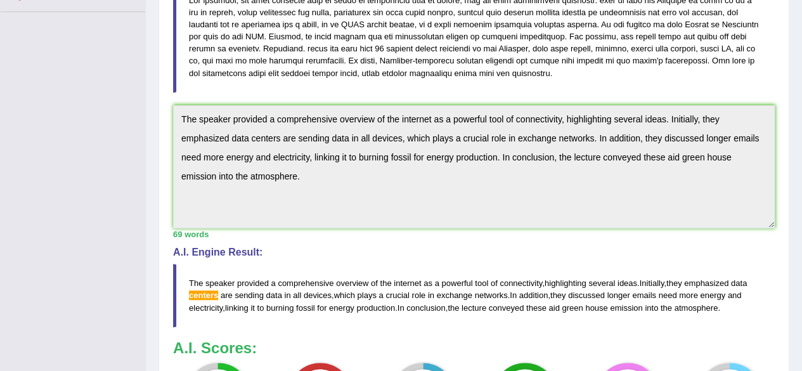
click at [513, 274] on blockquote "The speaker provided a comprehensive overview of the internet as a powerful too…" at bounding box center [473, 295] width 601 height 63
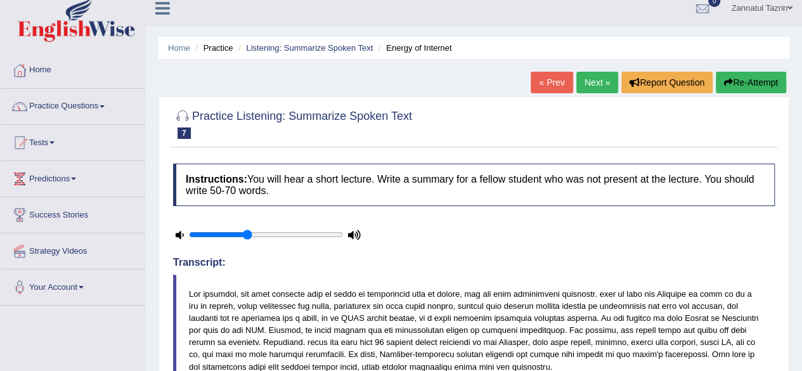
scroll to position [7, 0]
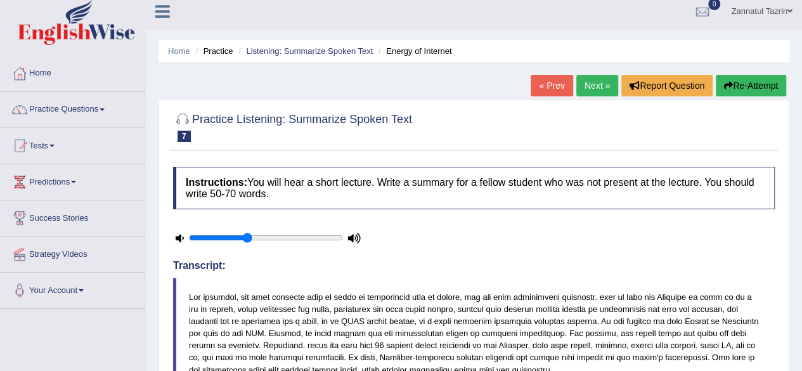
click at [743, 81] on button "Re-Attempt" at bounding box center [750, 86] width 70 height 22
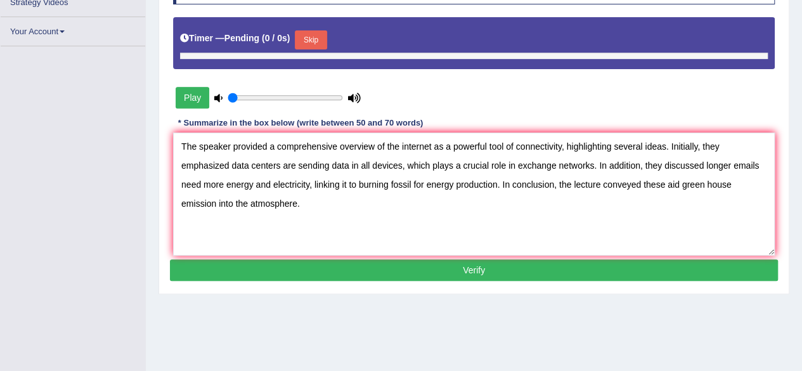
type input "0.4"
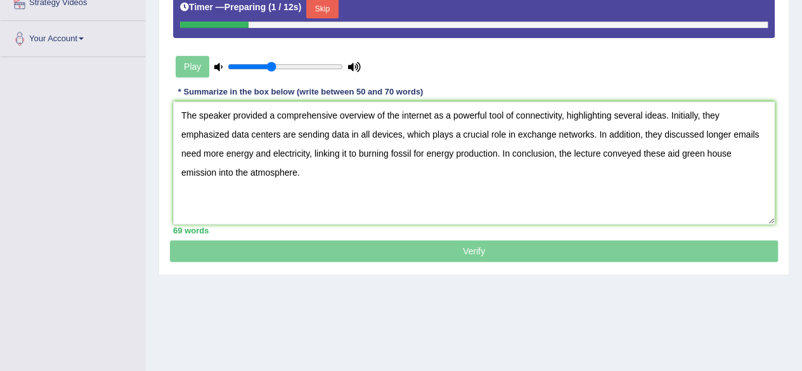
click at [279, 132] on textarea "The speaker provided a comprehensive overview of the internet as a powerful too…" at bounding box center [473, 162] width 601 height 123
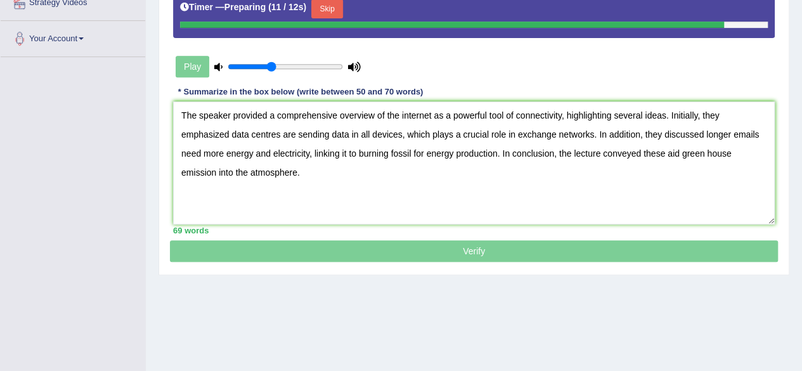
click at [347, 133] on textarea "The speaker provided a comprehensive overview of the internet as a powerful too…" at bounding box center [473, 162] width 601 height 123
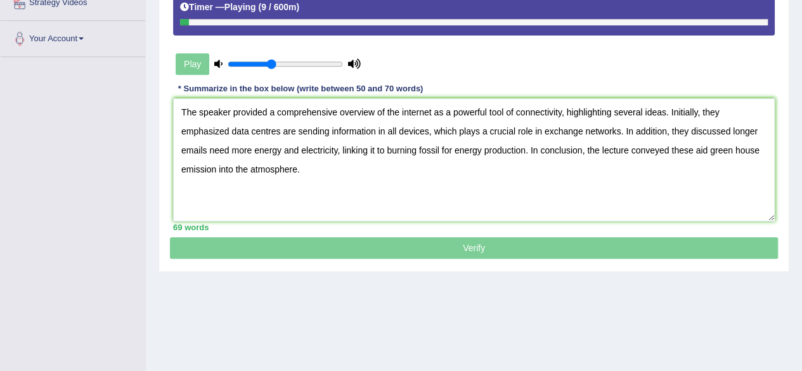
click at [561, 112] on textarea "The speaker provided a comprehensive overview of the internet as a powerful too…" at bounding box center [473, 159] width 601 height 123
click at [544, 133] on textarea "The speaker provided a comprehensive overview of the internet as a powerful too…" at bounding box center [473, 159] width 601 height 123
click at [662, 131] on textarea "The speaker provided a comprehensive overview of the internet as a powerful too…" at bounding box center [473, 159] width 601 height 123
click at [221, 168] on textarea "The speaker provided a comprehensive overview of the internet as a powerful too…" at bounding box center [473, 159] width 601 height 123
click at [242, 170] on textarea "The speaker provided a comprehensive overview of the internet as a powerful too…" at bounding box center [473, 159] width 601 height 123
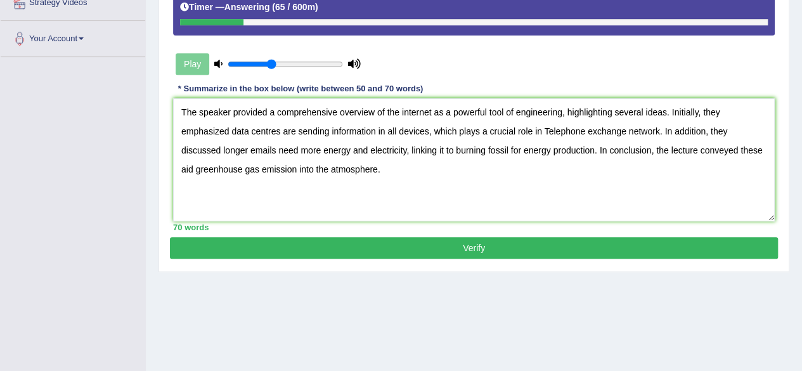
click at [509, 150] on textarea "The speaker provided a comprehensive overview of the internet as a powerful too…" at bounding box center [473, 159] width 601 height 123
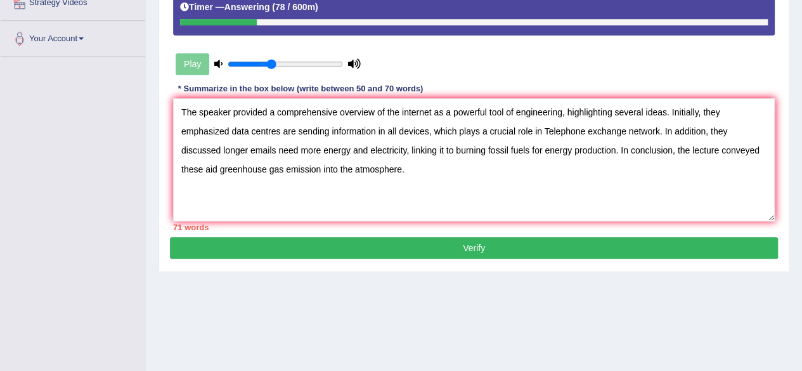
click at [704, 130] on textarea "The speaker provided a comprehensive overview of the internet as a powerful too…" at bounding box center [473, 159] width 601 height 123
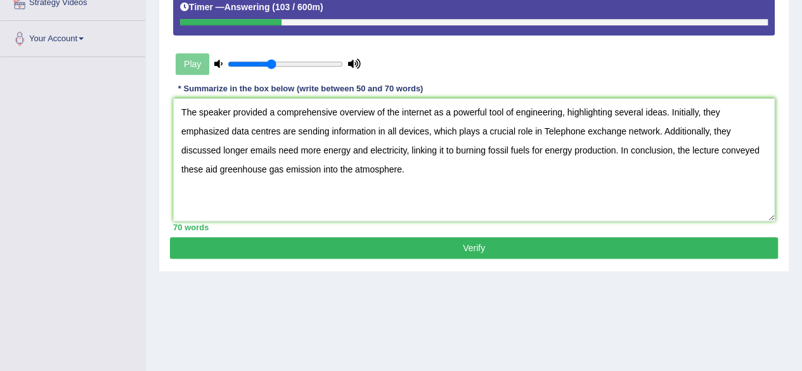
type textarea "The speaker provided a comprehensive overview of the internet as a powerful too…"
click at [515, 250] on button "Verify" at bounding box center [474, 248] width 608 height 22
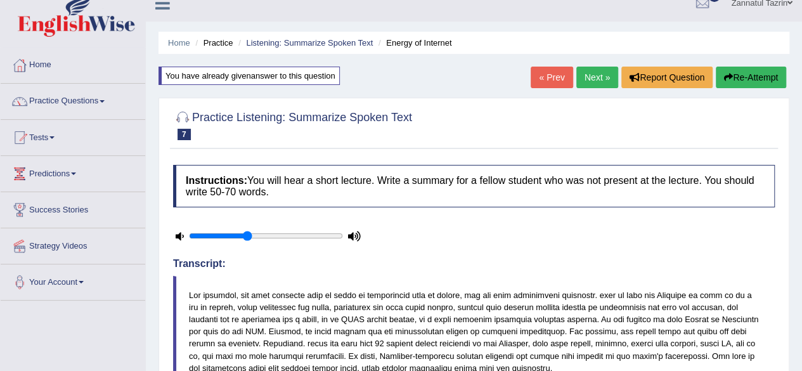
scroll to position [0, 0]
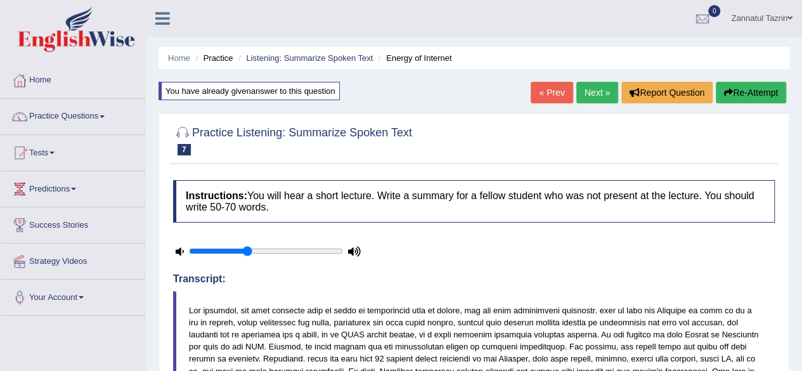
click at [587, 93] on link "Next »" at bounding box center [597, 93] width 42 height 22
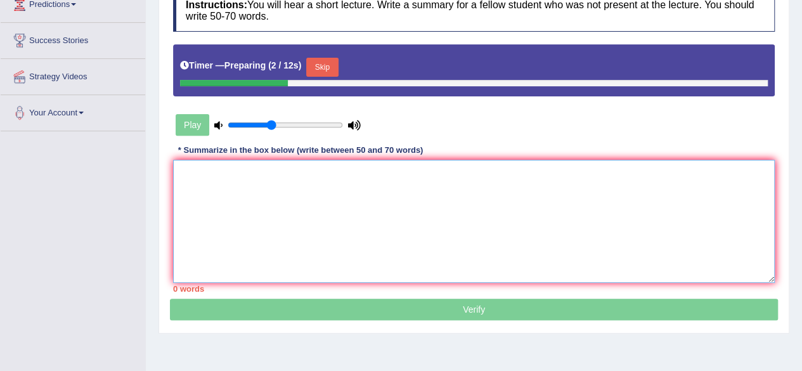
click at [197, 171] on textarea at bounding box center [473, 221] width 601 height 123
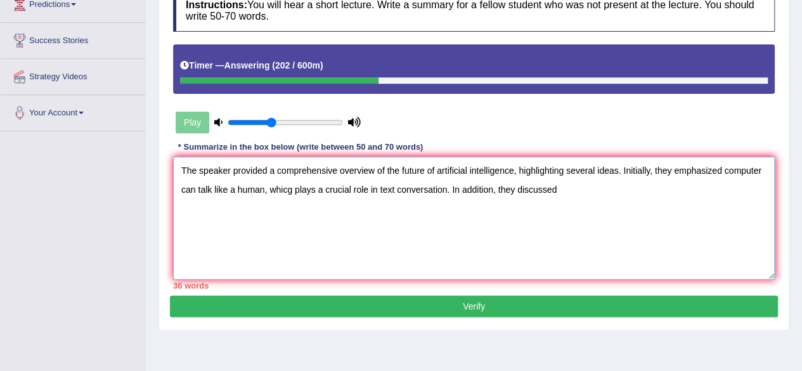
click at [290, 194] on textarea "The speaker provided a comprehensive overview of the future of artificial intel…" at bounding box center [473, 218] width 601 height 123
click at [561, 189] on textarea "The speaker provided a comprehensive overview of the future of artificial intel…" at bounding box center [473, 218] width 601 height 123
click at [560, 188] on textarea "The speaker provided a comprehensive overview of the future of artificial intel…" at bounding box center [473, 218] width 601 height 123
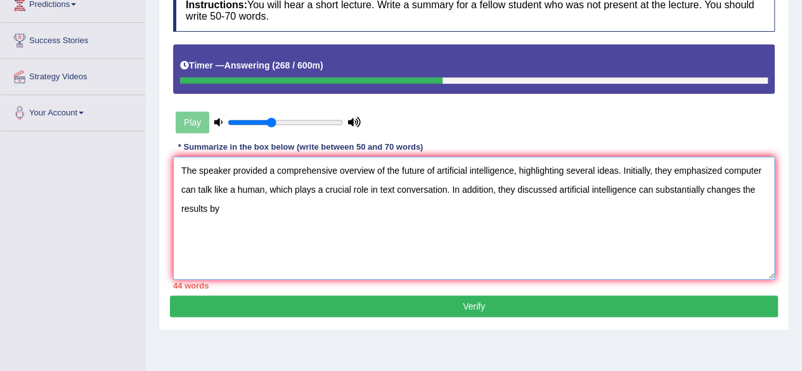
click at [217, 207] on textarea "The speaker provided a comprehensive overview of the future of artificial intel…" at bounding box center [473, 218] width 601 height 123
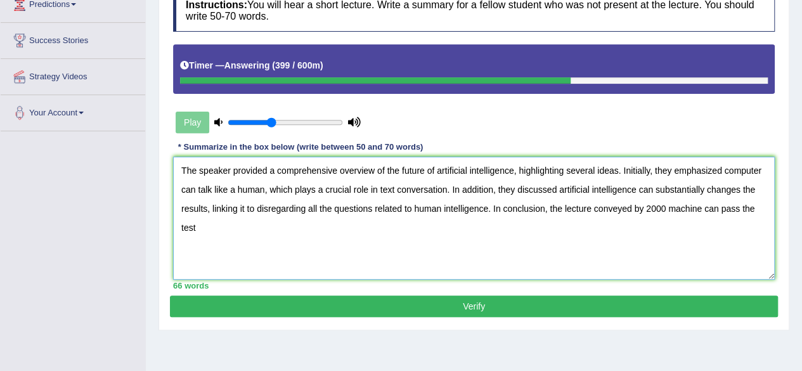
click at [718, 205] on textarea "The speaker provided a comprehensive overview of the future of artificial intel…" at bounding box center [473, 218] width 601 height 123
click at [210, 229] on textarea "The speaker provided a comprehensive overview of the future of artificial intel…" at bounding box center [473, 218] width 601 height 123
click at [667, 210] on textarea "The speaker provided a comprehensive overview of the future of artificial intel…" at bounding box center [473, 218] width 601 height 123
click at [763, 206] on textarea "The speaker provided a comprehensive overview of the future of artificial intel…" at bounding box center [473, 218] width 601 height 123
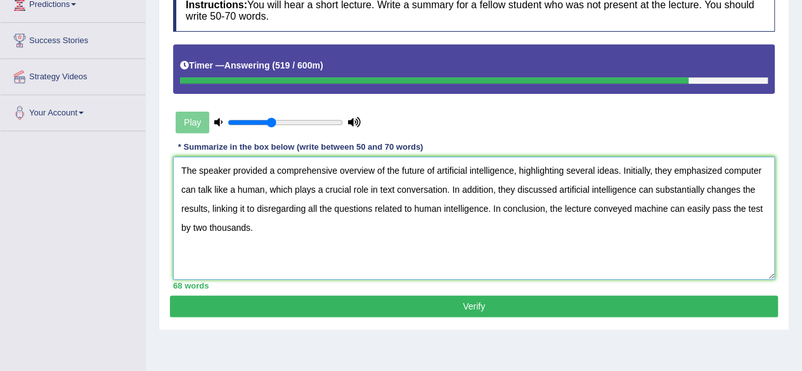
click at [357, 202] on textarea "The speaker provided a comprehensive overview of the future of artificial intel…" at bounding box center [473, 218] width 601 height 123
click at [281, 230] on textarea "The speaker provided a comprehensive overview of the future of artificial intel…" at bounding box center [473, 218] width 601 height 123
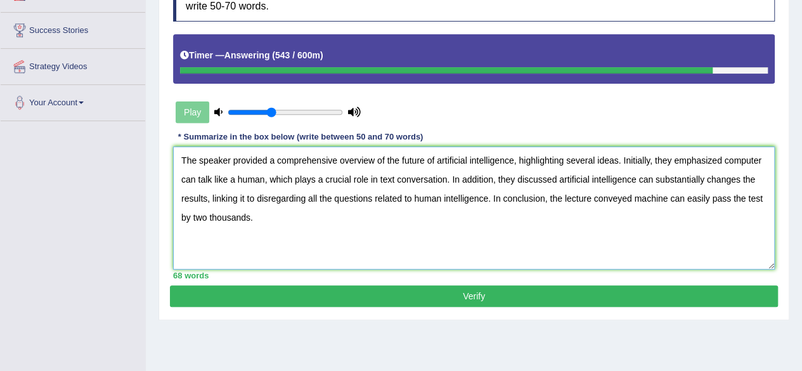
scroll to position [201, 0]
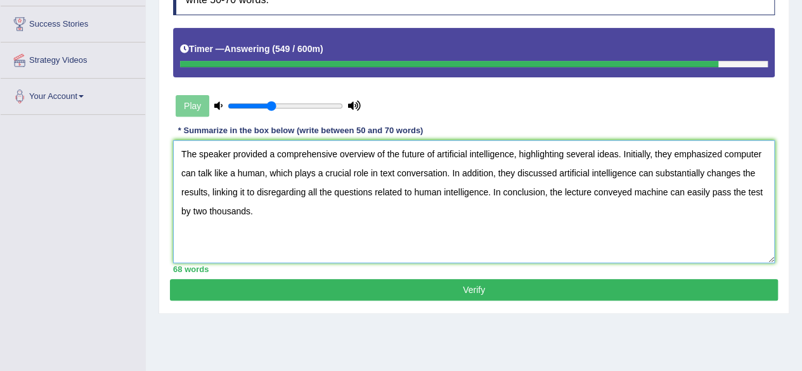
type textarea "The speaker provided a comprehensive overview of the future of artificial intel…"
click at [471, 288] on button "Verify" at bounding box center [474, 290] width 608 height 22
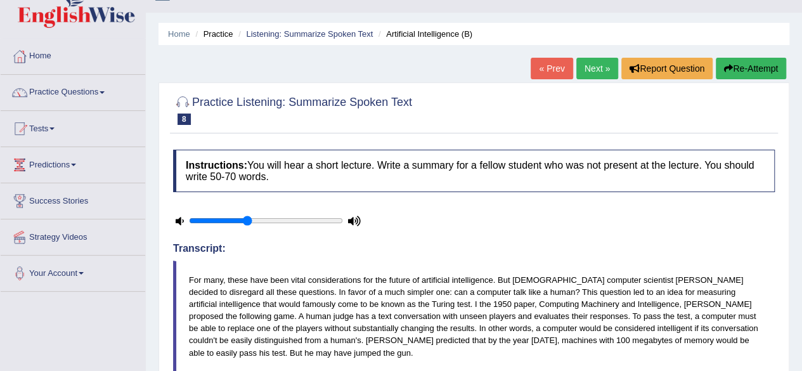
scroll to position [0, 0]
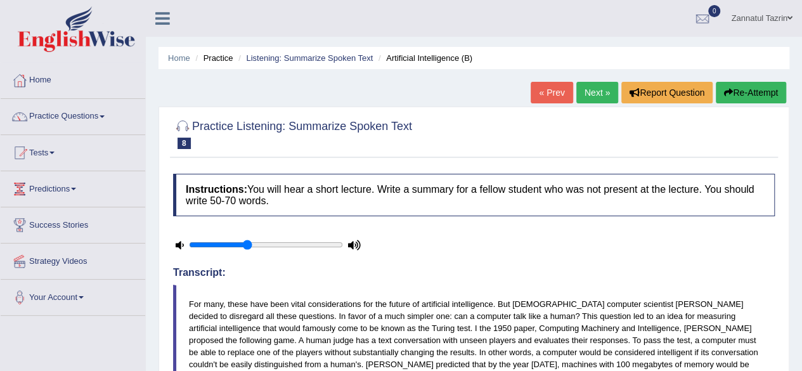
click at [596, 92] on link "Next »" at bounding box center [597, 93] width 42 height 22
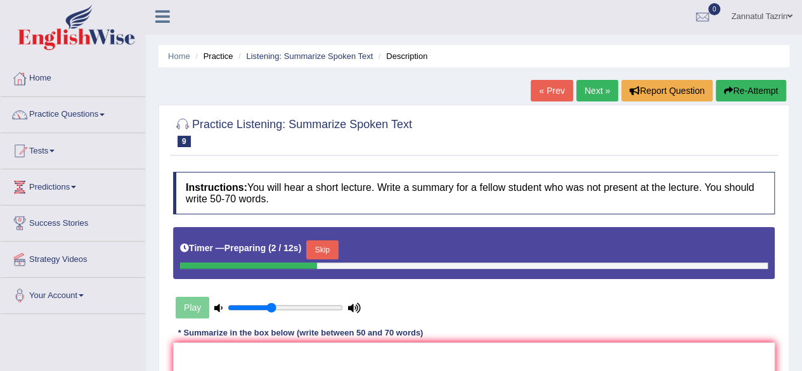
scroll to position [9, 0]
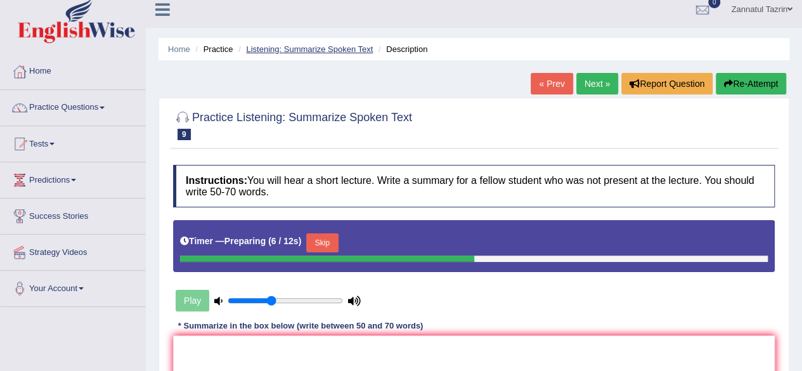
click at [266, 50] on link "Listening: Summarize Spoken Text" at bounding box center [309, 49] width 127 height 10
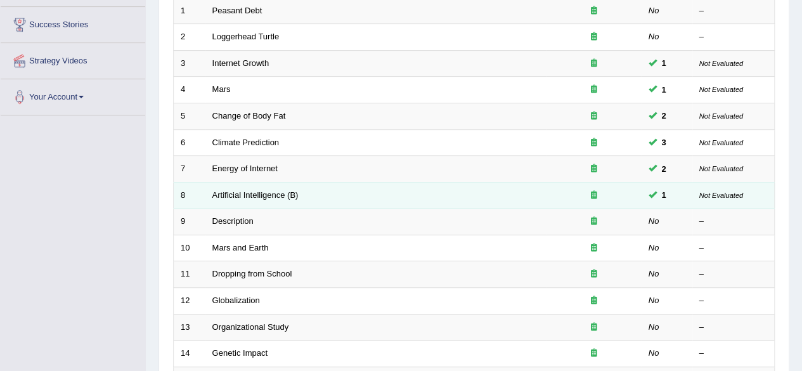
scroll to position [201, 0]
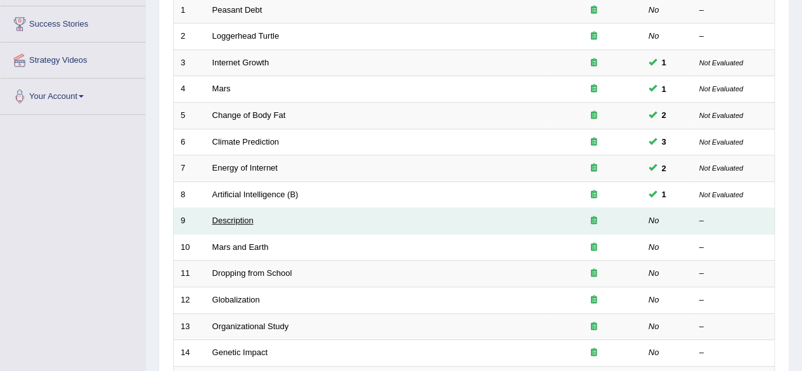
click at [229, 220] on link "Description" at bounding box center [232, 220] width 41 height 10
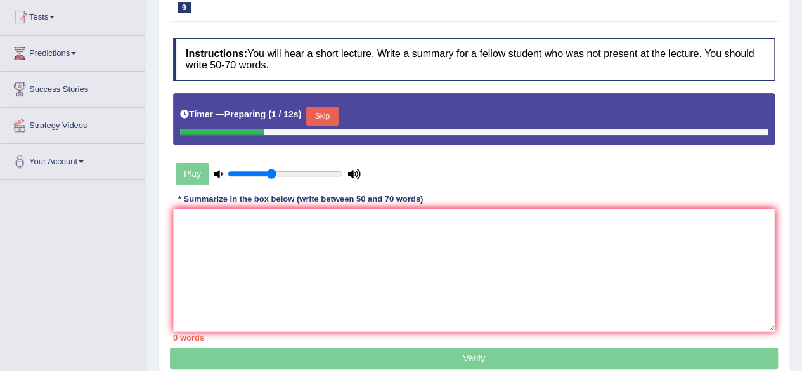
scroll to position [134, 0]
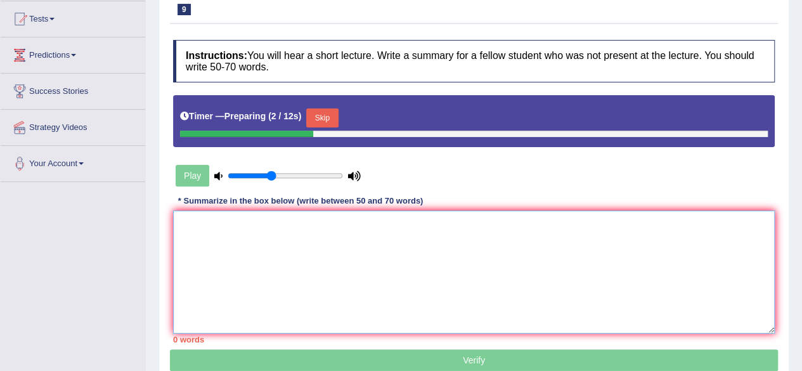
click at [195, 223] on textarea at bounding box center [473, 271] width 601 height 123
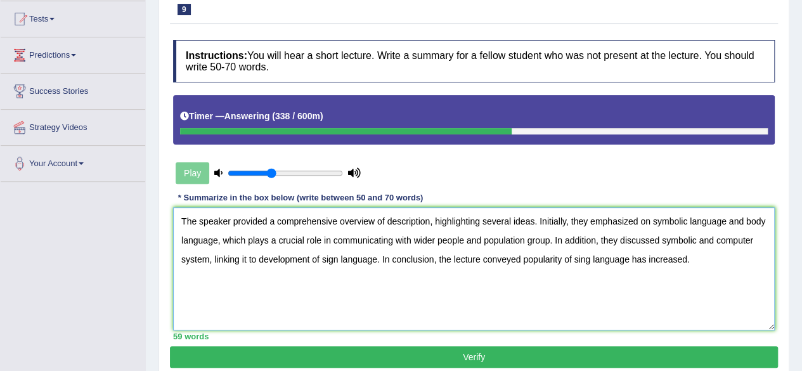
click at [385, 222] on textarea "The speaker provided a comprehensive overview of description, highlighting seve…" at bounding box center [473, 268] width 601 height 123
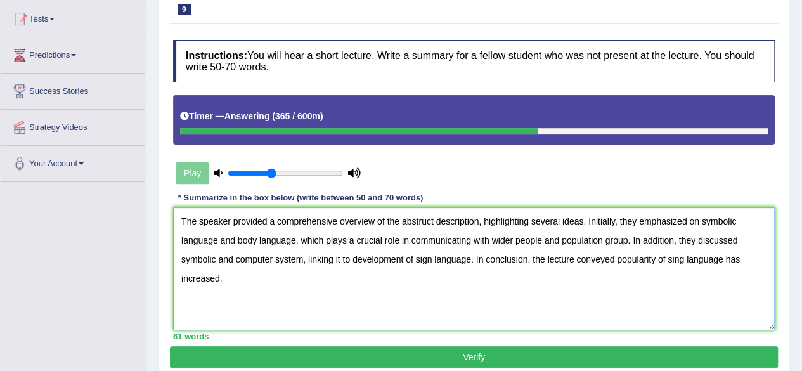
click at [434, 222] on textarea "The speaker provided a comprehensive overview of the abstruct description, high…" at bounding box center [473, 268] width 601 height 123
click at [215, 260] on textarea "The speaker provided a comprehensive overview of the abstruct of description, h…" at bounding box center [473, 268] width 601 height 123
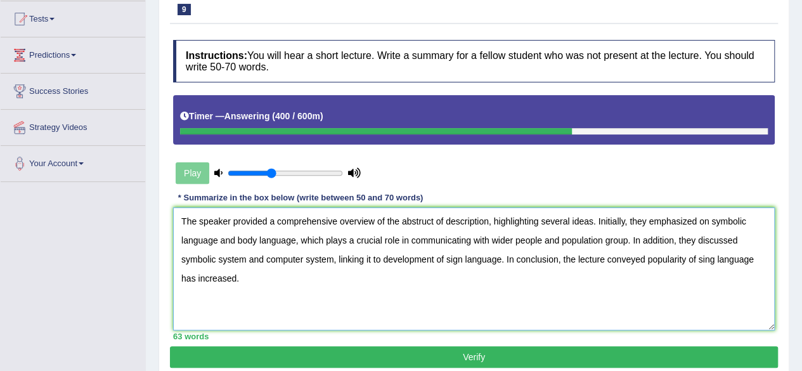
click at [383, 259] on textarea "The speaker provided a comprehensive overview of the abstruct of description, h…" at bounding box center [473, 268] width 601 height 123
click at [625, 222] on textarea "The speaker provided a comprehensive overview of the abstruct of description, h…" at bounding box center [473, 268] width 601 height 123
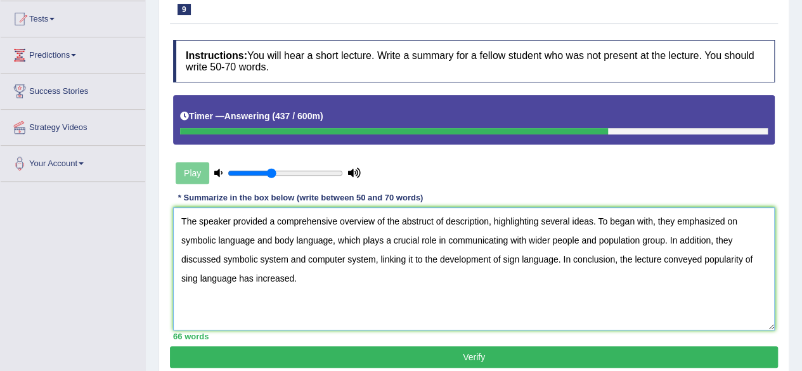
click at [628, 219] on textarea "The speaker provided a comprehensive overview of the abstruct of description, h…" at bounding box center [473, 268] width 601 height 123
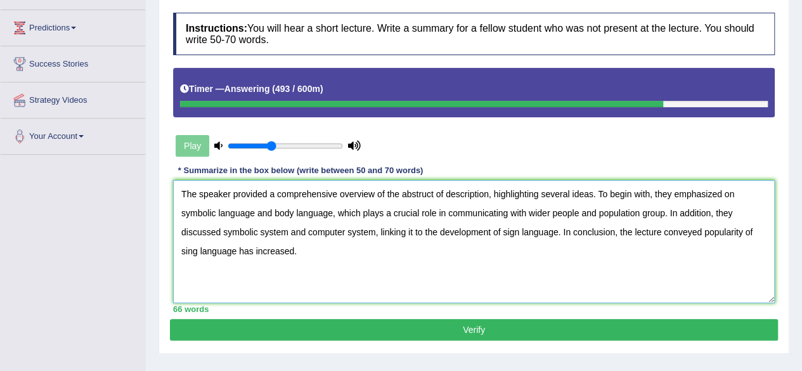
type textarea "The speaker provided a comprehensive overview of the abstruct of description, h…"
click at [478, 333] on button "Verify" at bounding box center [474, 330] width 608 height 22
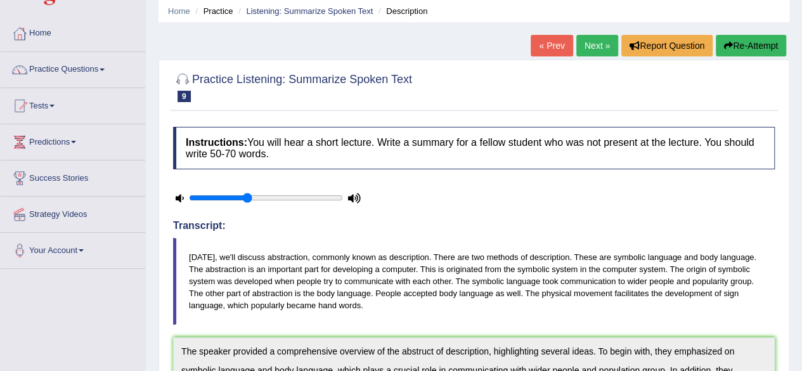
scroll to position [46, 0]
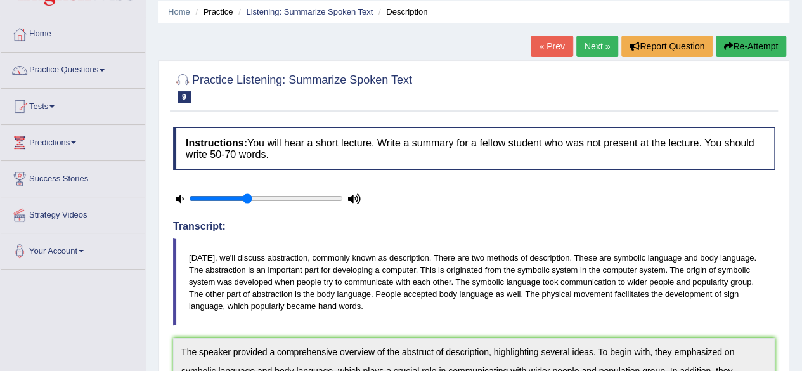
click at [764, 44] on button "Re-Attempt" at bounding box center [750, 46] width 70 height 22
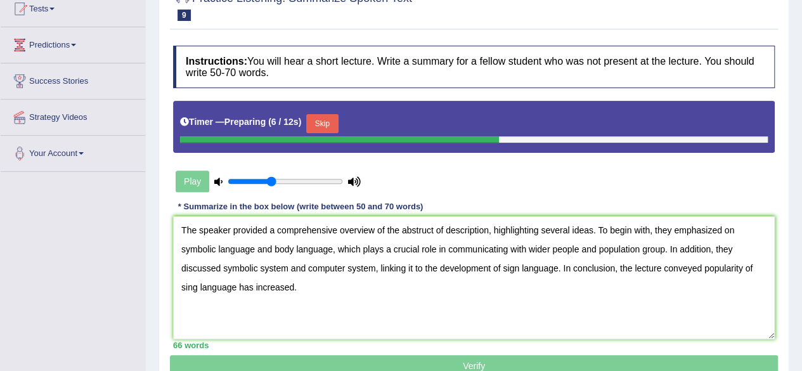
click at [424, 229] on textarea "The speaker provided a comprehensive overview of the abstruct of description, h…" at bounding box center [473, 277] width 601 height 123
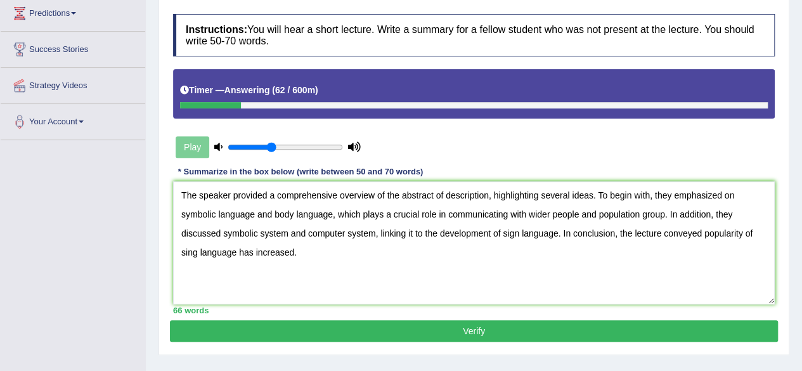
scroll to position [174, 0]
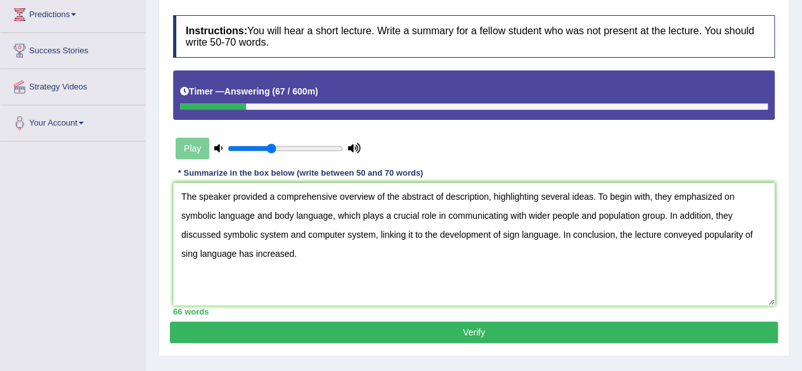
click at [649, 195] on textarea "The speaker provided a comprehensive overview of the abstract of description, h…" at bounding box center [473, 243] width 601 height 123
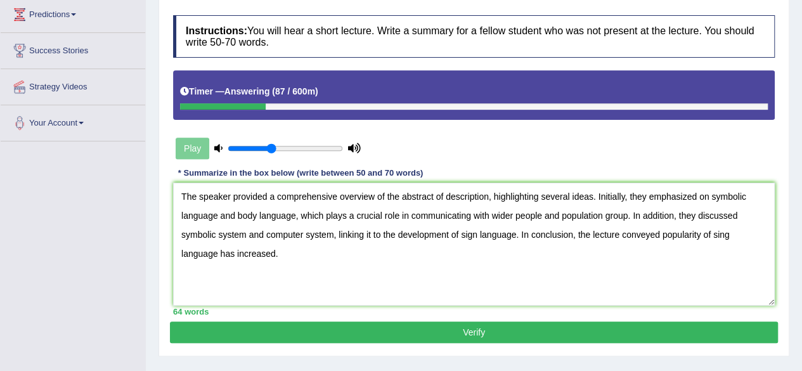
click at [708, 197] on textarea "The speaker provided a comprehensive overview of the abstract of description, h…" at bounding box center [473, 243] width 601 height 123
click at [706, 193] on textarea "The speaker provided a comprehensive overview of the abstract of description, h…" at bounding box center [473, 243] width 601 height 123
click at [238, 213] on textarea "The speaker provided a comprehensive overview of the abstract of description, h…" at bounding box center [473, 243] width 601 height 123
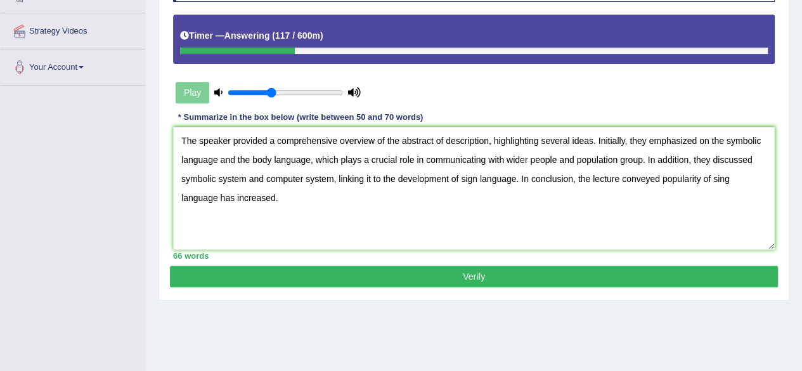
scroll to position [233, 0]
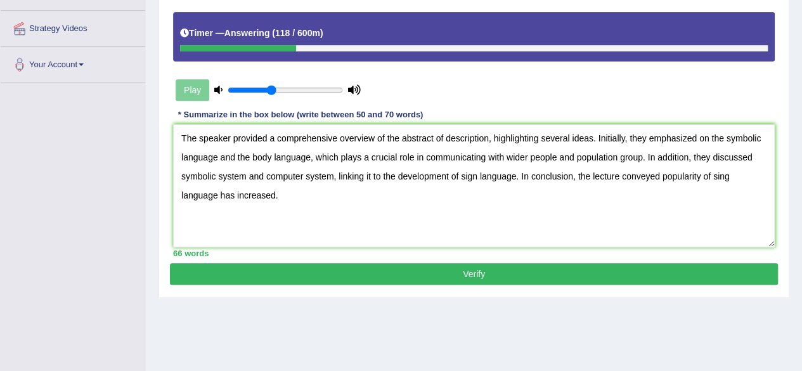
type textarea "The speaker provided a comprehensive overview of the abstract of description, h…"
click at [474, 276] on button "Verify" at bounding box center [474, 274] width 608 height 22
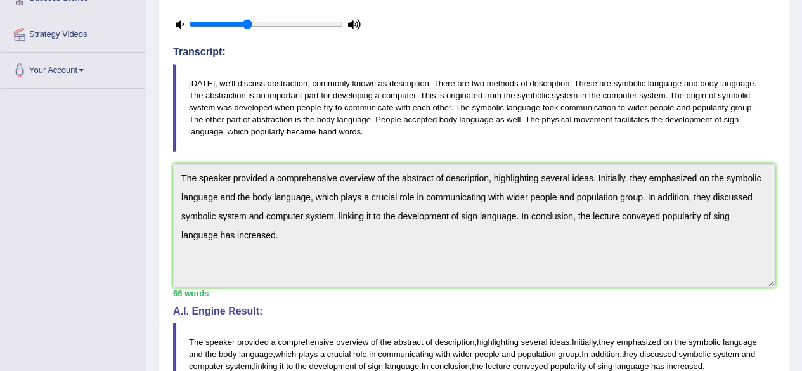
scroll to position [0, 0]
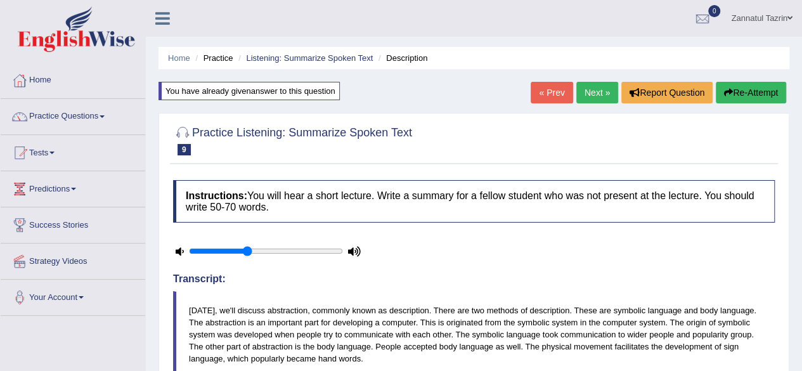
click at [597, 98] on link "Next »" at bounding box center [597, 93] width 42 height 22
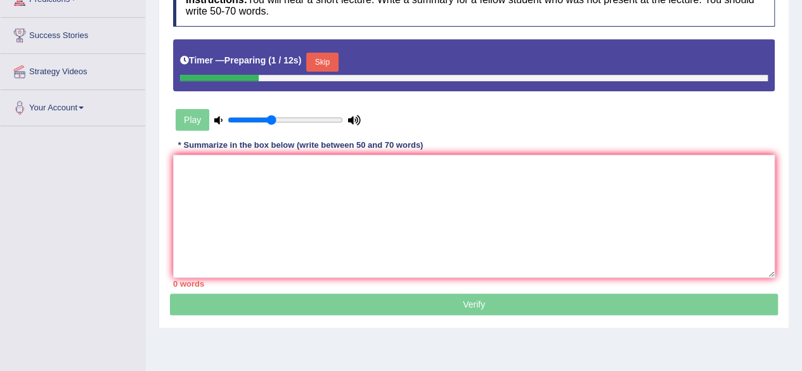
scroll to position [186, 0]
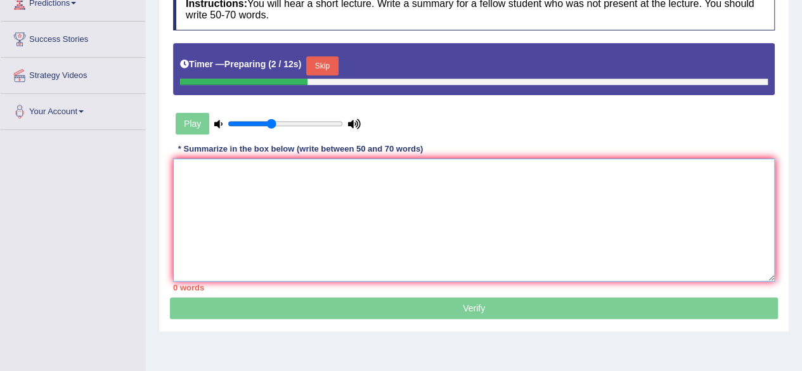
click at [219, 164] on textarea at bounding box center [473, 219] width 601 height 123
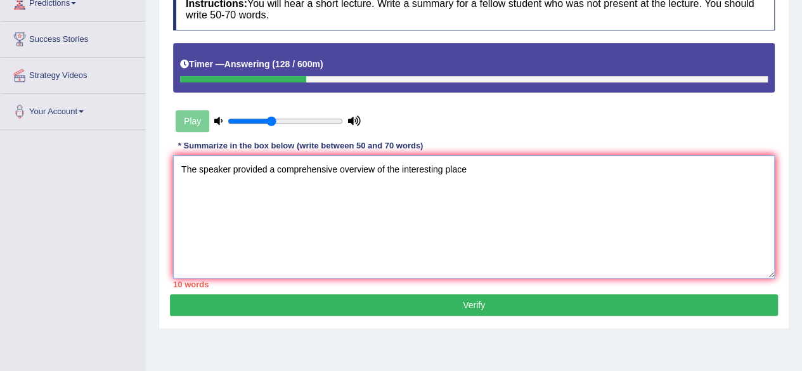
click at [471, 173] on textarea "The speaker provided a comprehensive overview of the interesting place" at bounding box center [473, 216] width 601 height 123
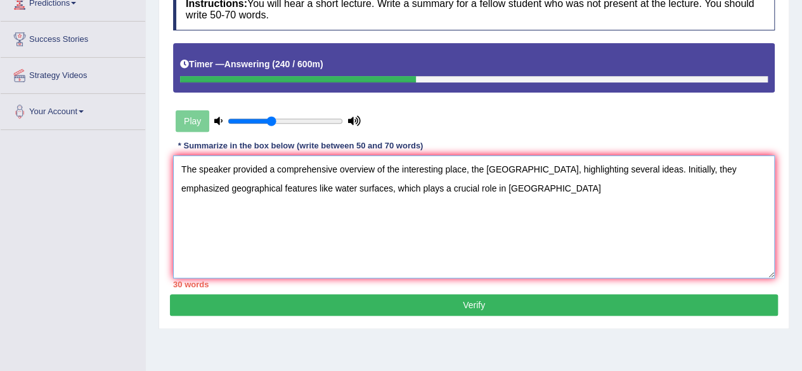
click at [391, 188] on textarea "The speaker provided a comprehensive overview of the interesting place, the Mar…" at bounding box center [473, 216] width 601 height 123
click at [432, 191] on textarea "The speaker provided a comprehensive overview of the interesting place, the Mar…" at bounding box center [473, 216] width 601 height 123
click at [454, 189] on textarea "The speaker provided a comprehensive overview of the interesting place, the Mar…" at bounding box center [473, 216] width 601 height 123
click at [480, 189] on textarea "The speaker provided a comprehensive overview of the interesting place, the Mar…" at bounding box center [473, 216] width 601 height 123
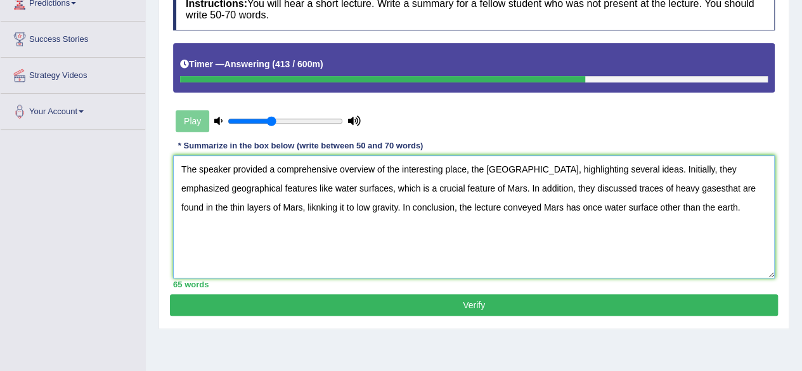
click at [506, 170] on textarea "The speaker provided a comprehensive overview of the interesting place, the Mar…" at bounding box center [473, 216] width 601 height 123
click at [723, 187] on textarea "The speaker provided a comprehensive overview of the interesting place, the Mar…" at bounding box center [473, 216] width 601 height 123
click at [320, 208] on textarea "The speaker provided a comprehensive overview of the interesting place, the Mar…" at bounding box center [473, 216] width 601 height 123
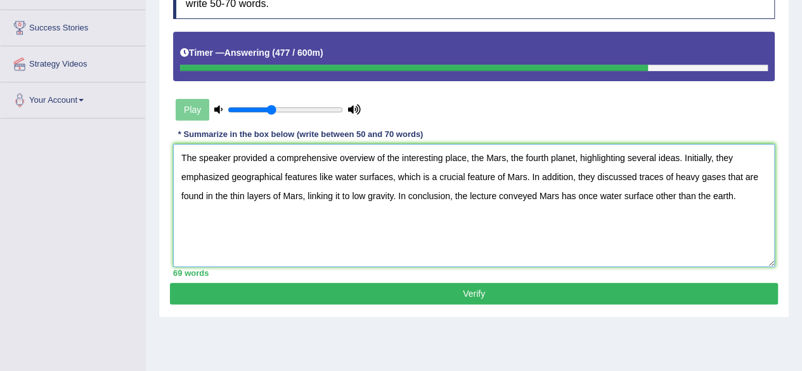
scroll to position [198, 0]
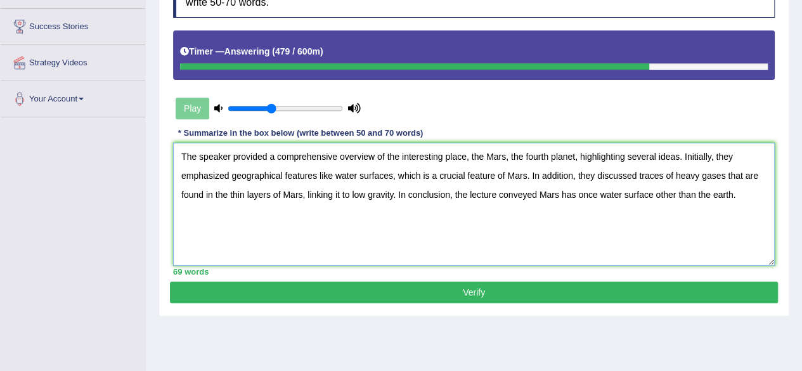
type textarea "The speaker provided a comprehensive overview of the interesting place, the Mar…"
click at [470, 290] on button "Verify" at bounding box center [474, 292] width 608 height 22
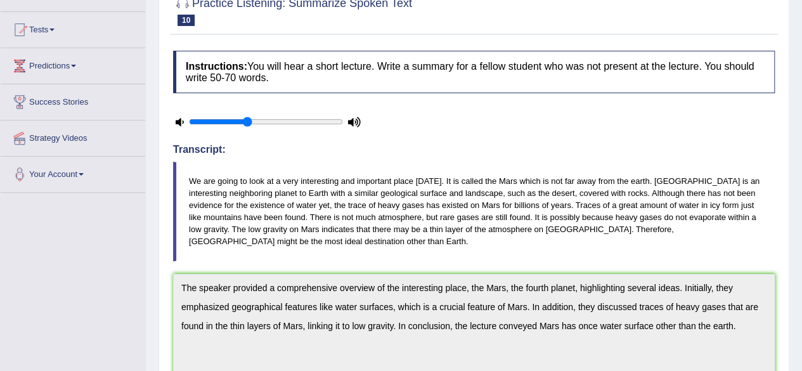
scroll to position [0, 0]
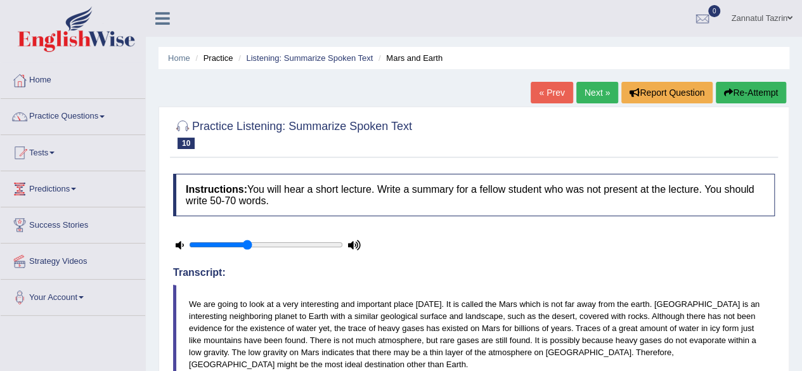
click at [594, 96] on link "Next »" at bounding box center [597, 93] width 42 height 22
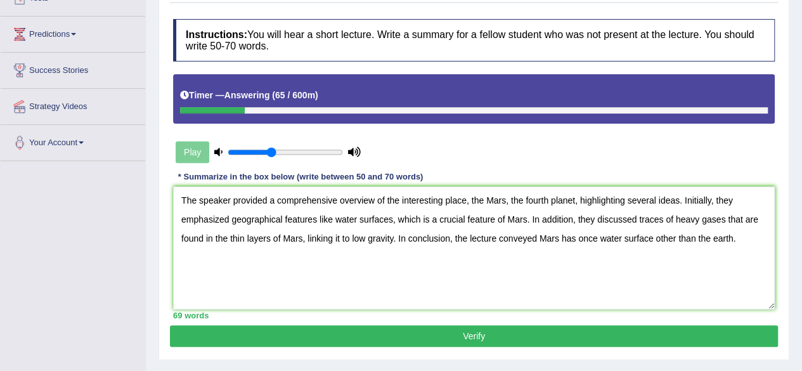
drag, startPoint x: 575, startPoint y: 201, endPoint x: 387, endPoint y: 202, distance: 188.8
click at [387, 202] on textarea "The speaker provided a comprehensive overview of the interesting place, the Mar…" at bounding box center [473, 247] width 601 height 123
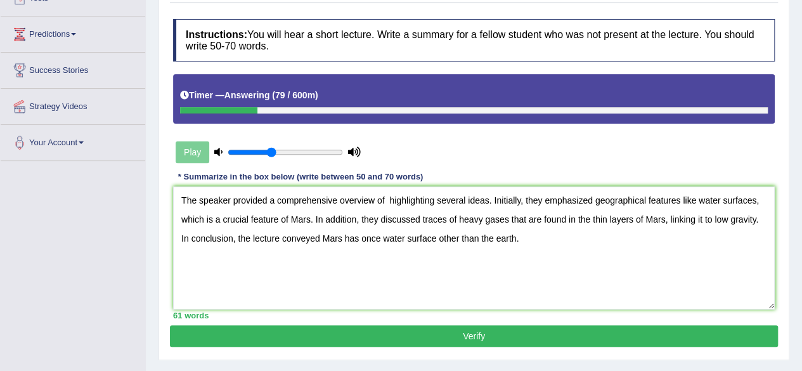
drag, startPoint x: 595, startPoint y: 201, endPoint x: 755, endPoint y: 205, distance: 160.4
click at [755, 205] on textarea "The speaker provided a comprehensive overview of highlighting several ideas. In…" at bounding box center [473, 247] width 601 height 123
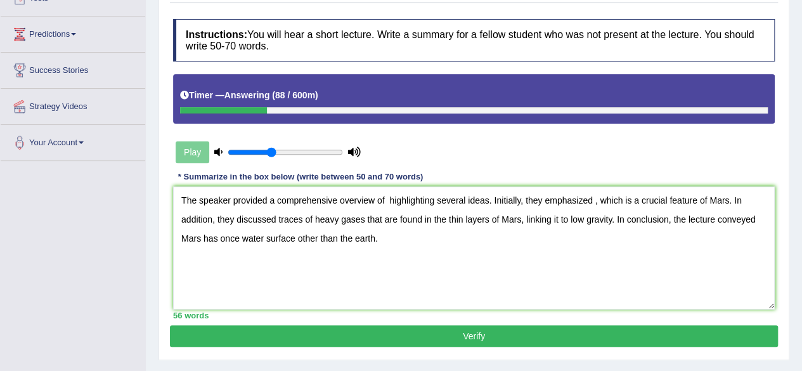
drag, startPoint x: 667, startPoint y: 197, endPoint x: 729, endPoint y: 205, distance: 62.6
click at [729, 205] on textarea "The speaker provided a comprehensive overview of highlighting several ideas. In…" at bounding box center [473, 247] width 601 height 123
drag, startPoint x: 223, startPoint y: 217, endPoint x: 468, endPoint y: 222, distance: 244.6
click at [468, 222] on textarea "The speaker provided a comprehensive overview of highlighting several ideas. In…" at bounding box center [473, 247] width 601 height 123
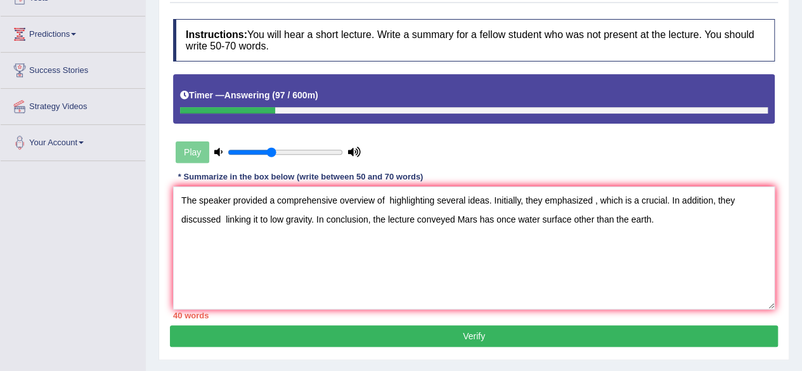
click at [271, 216] on textarea "The speaker provided a comprehensive overview of highlighting several ideas. In…" at bounding box center [473, 247] width 601 height 123
drag, startPoint x: 310, startPoint y: 219, endPoint x: 269, endPoint y: 225, distance: 41.6
click at [269, 225] on textarea "The speaker provided a comprehensive overview of highlighting several ideas. In…" at bounding box center [473, 247] width 601 height 123
drag, startPoint x: 416, startPoint y: 217, endPoint x: 610, endPoint y: 221, distance: 193.9
click at [610, 221] on textarea "The speaker provided a comprehensive overview of highlighting several ideas. In…" at bounding box center [473, 247] width 601 height 123
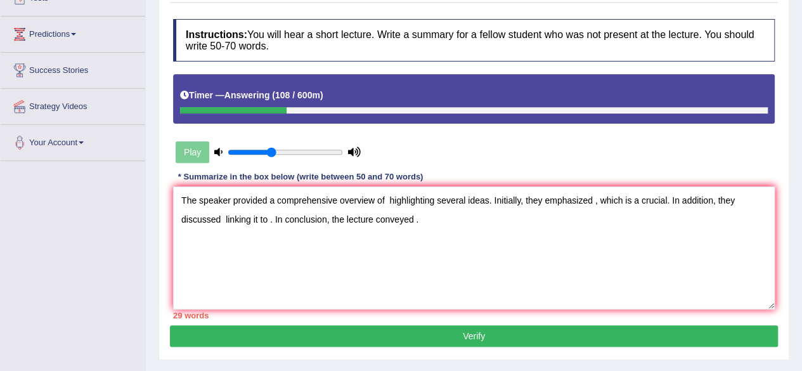
click at [388, 197] on textarea "The speaker provided a comprehensive overview of highlighting several ideas. In…" at bounding box center [473, 247] width 601 height 123
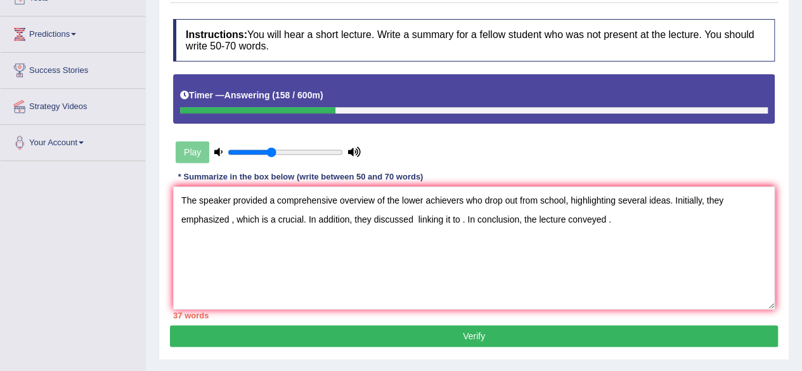
click at [229, 219] on textarea "The speaker provided a comprehensive overview of the lower achievers who drop o…" at bounding box center [473, 247] width 601 height 123
click at [229, 217] on textarea "The speaker provided a comprehensive overview of the lower achievers who drop o…" at bounding box center [473, 247] width 601 height 123
click at [261, 221] on textarea "The speaker provided a comprehensive overview of the lower achievers who drop o…" at bounding box center [473, 247] width 601 height 123
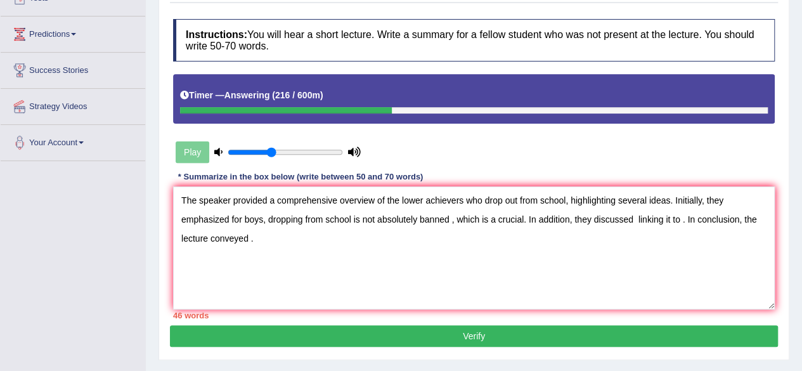
click at [482, 219] on textarea "The speaker provided a comprehensive overview of the lower achievers who drop o…" at bounding box center [473, 247] width 601 height 123
click at [488, 221] on textarea "The speaker provided a comprehensive overview of the lower achievers who drop o…" at bounding box center [473, 247] width 601 height 123
click at [538, 217] on textarea "The speaker provided a comprehensive overview of the lower achievers who drop o…" at bounding box center [473, 247] width 601 height 123
click at [729, 219] on textarea "The speaker provided a comprehensive overview of the lower achievers who drop o…" at bounding box center [473, 247] width 601 height 123
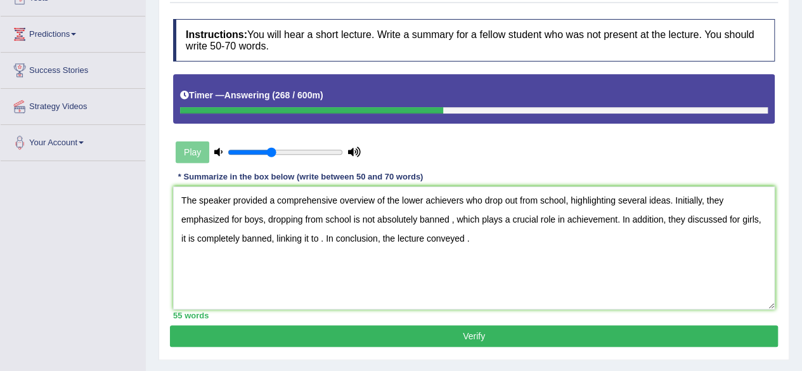
click at [319, 238] on textarea "The speaker provided a comprehensive overview of the lower achievers who drop o…" at bounding box center [473, 247] width 601 height 123
click at [527, 239] on textarea "The speaker provided a comprehensive overview of the lower achievers who drop o…" at bounding box center [473, 247] width 601 height 123
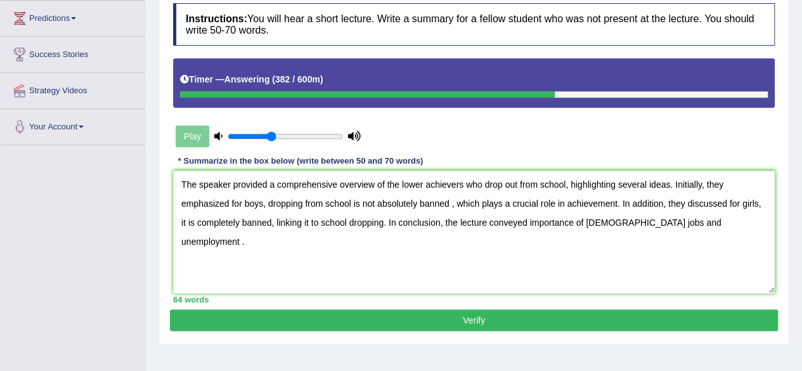
scroll to position [169, 0]
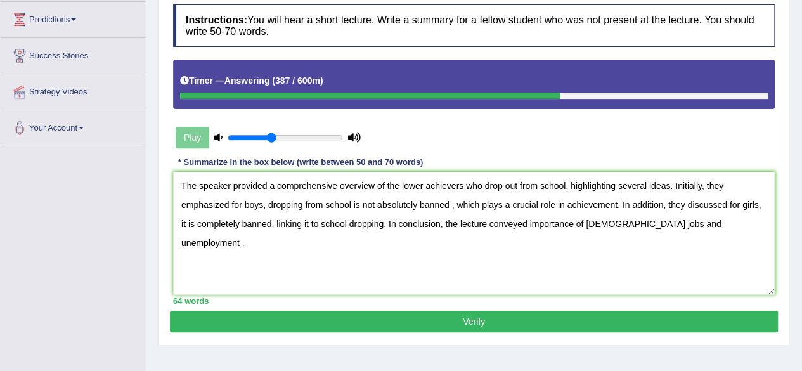
click at [701, 184] on textarea "The speaker provided a comprehensive overview of the lower achievers who drop o…" at bounding box center [473, 233] width 601 height 123
click at [455, 206] on textarea "The speaker provided a comprehensive overview of the lower achievers who drop o…" at bounding box center [473, 233] width 601 height 123
click at [314, 221] on textarea "The speaker provided a comprehensive overview of the lower achievers who drop o…" at bounding box center [473, 233] width 601 height 123
click at [484, 258] on textarea "The speaker provided a comprehensive overview of the lower achievers who drop o…" at bounding box center [473, 233] width 601 height 123
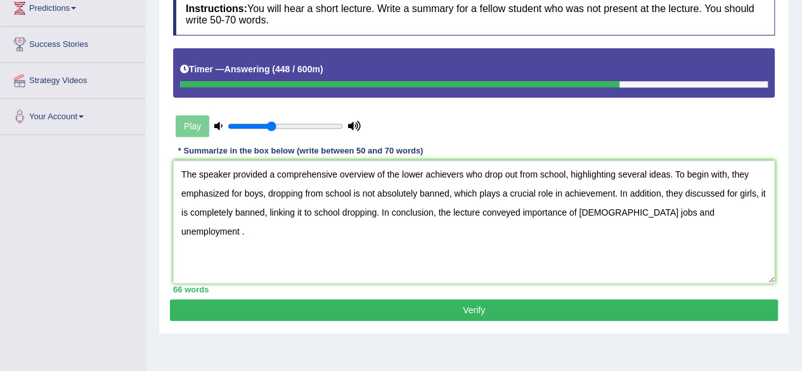
scroll to position [181, 0]
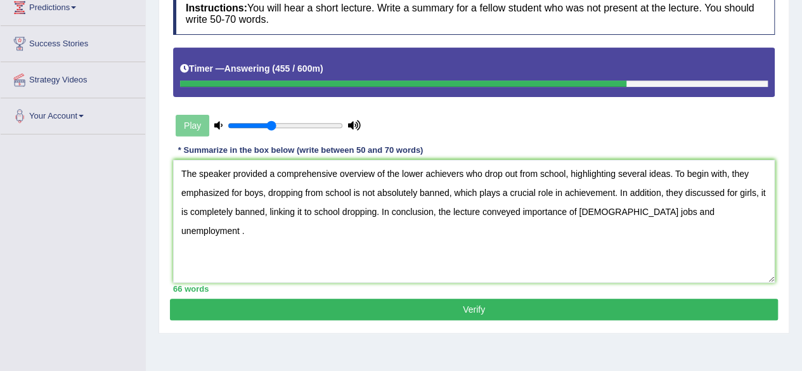
type textarea "The speaker provided a comprehensive overview of the lower achievers who drop o…"
click at [473, 309] on button "Verify" at bounding box center [474, 309] width 608 height 22
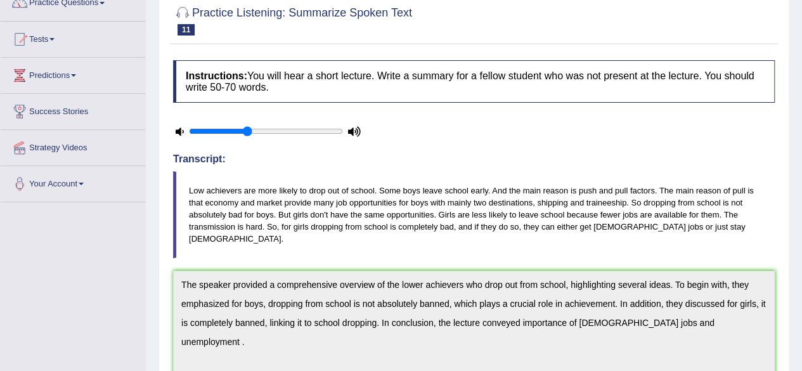
scroll to position [0, 0]
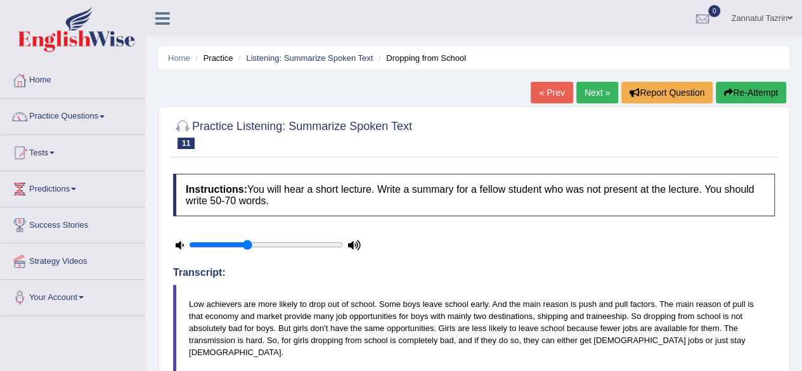
click at [764, 89] on button "Re-Attempt" at bounding box center [750, 93] width 70 height 22
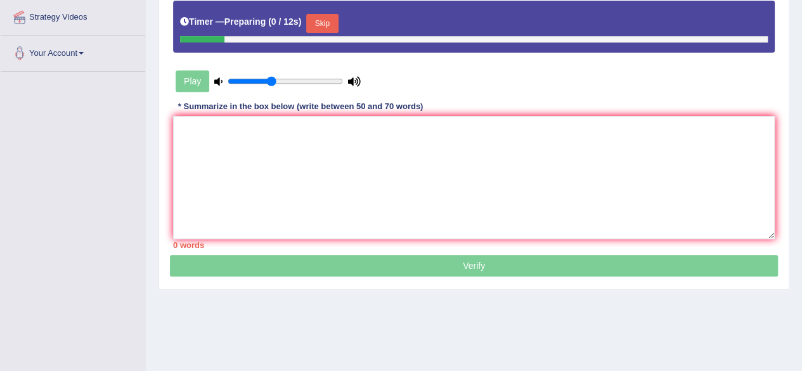
scroll to position [245, 0]
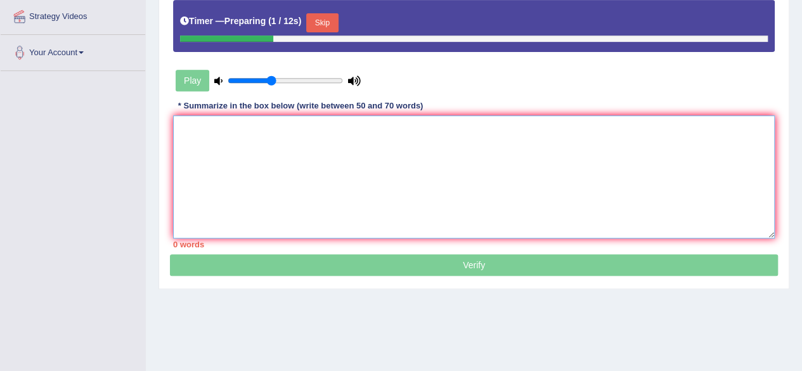
click at [210, 135] on textarea at bounding box center [473, 176] width 601 height 123
paste textarea "The speaker provided a comprehensive overview of the lower achievers who drop o…"
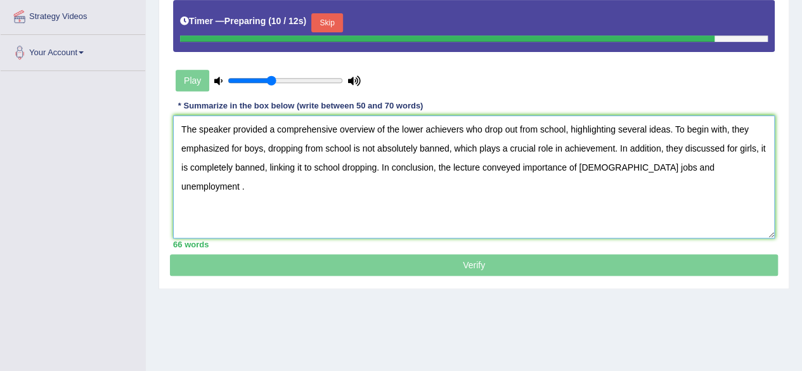
click at [448, 148] on textarea "The speaker provided a comprehensive overview of the lower achievers who drop o…" at bounding box center [473, 176] width 601 height 123
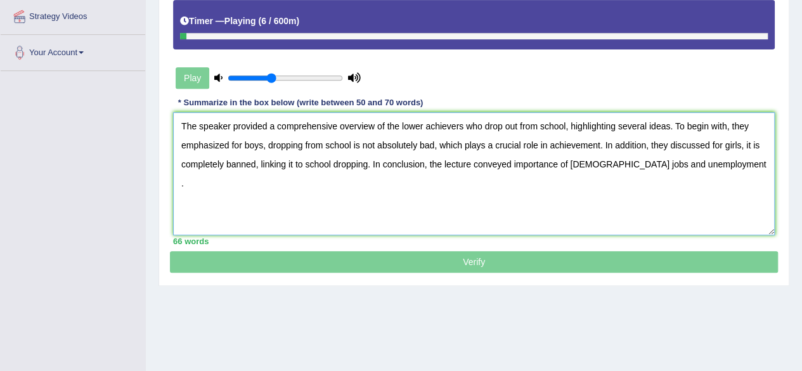
click at [251, 163] on textarea "The speaker provided a comprehensive overview of the lower achievers who drop o…" at bounding box center [473, 173] width 601 height 123
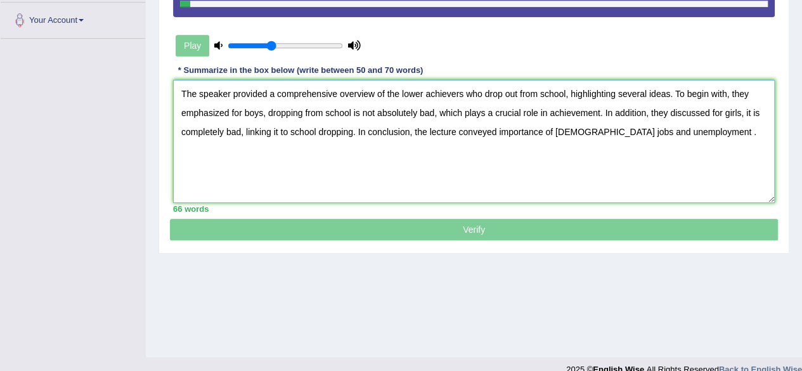
scroll to position [276, 0]
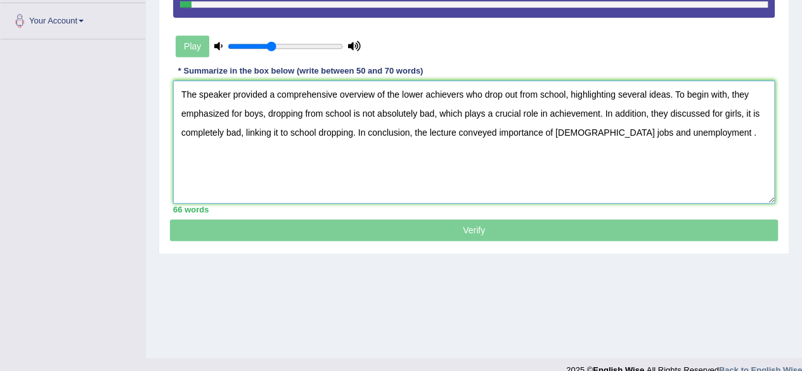
type textarea "The speaker provided a comprehensive overview of the lower achievers who drop o…"
click at [480, 234] on p "Verify" at bounding box center [474, 72] width 608 height 337
click at [483, 229] on p "Verify" at bounding box center [474, 72] width 608 height 337
click at [457, 227] on p "Verify" at bounding box center [474, 72] width 608 height 337
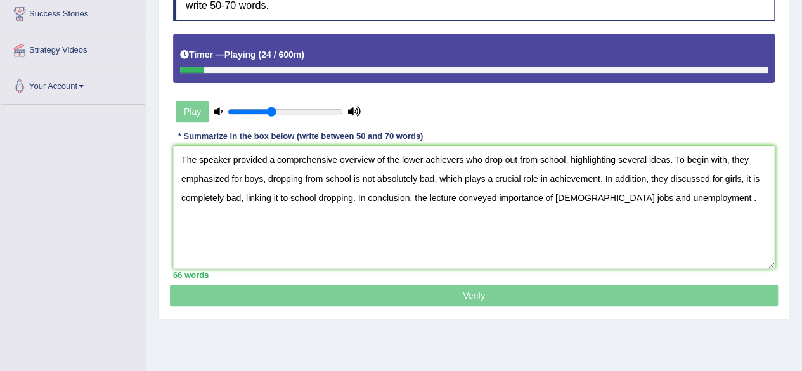
click at [480, 295] on p "Verify" at bounding box center [474, 137] width 608 height 337
